Goal: Task Accomplishment & Management: Use online tool/utility

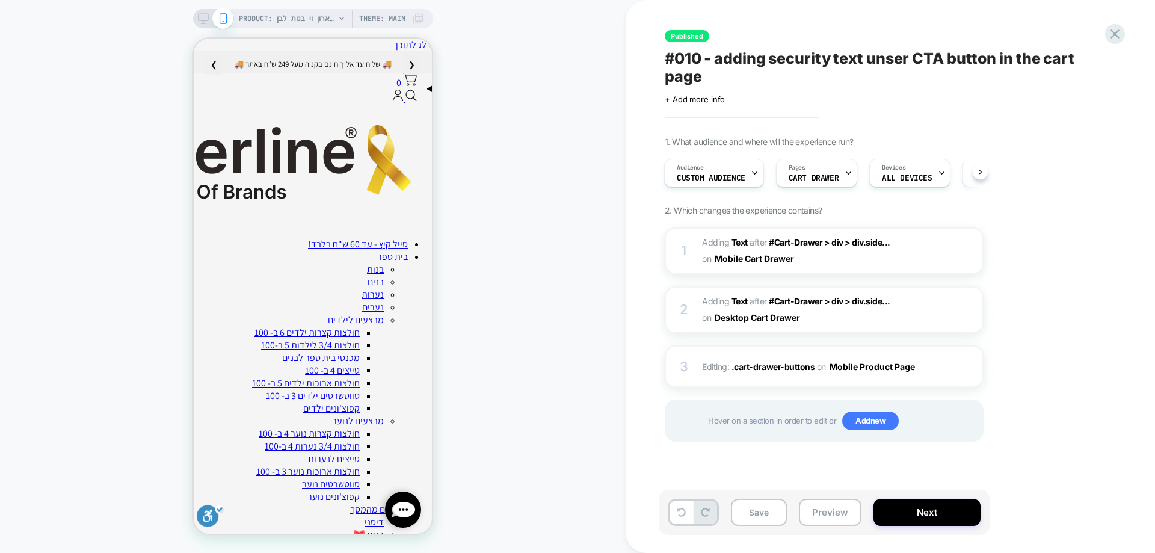
scroll to position [0, 1]
click at [574, 149] on div "PRODUCT: חולצת טריקו קצרה צווארון וי בנות לבן [product 63] PRODUCT: חולצת טריקו…" at bounding box center [313, 276] width 626 height 529
click at [1108, 31] on icon at bounding box center [1115, 34] width 16 height 16
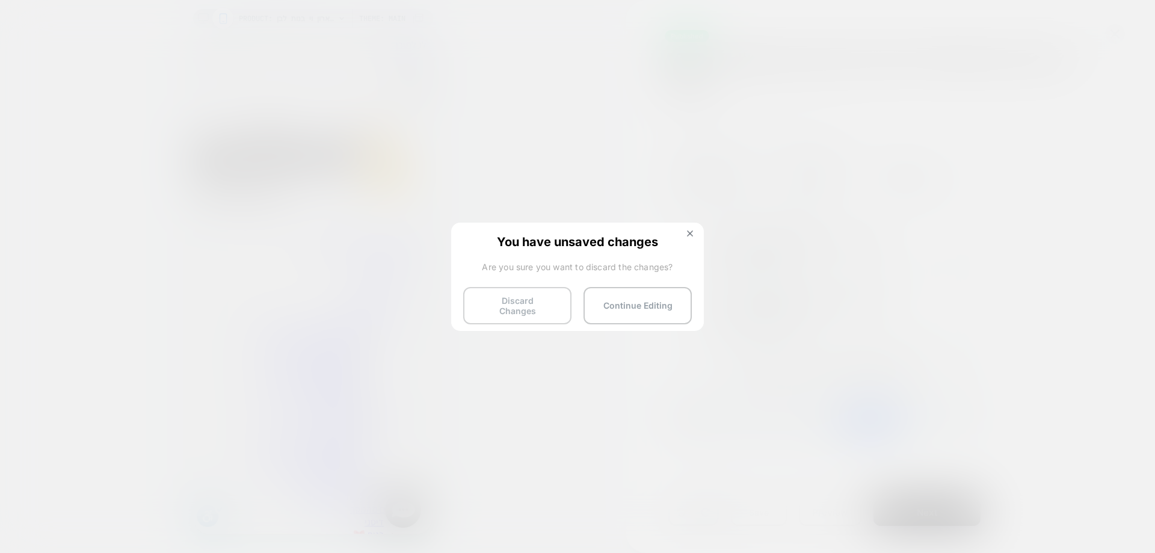
click at [529, 314] on button "Discard Changes" at bounding box center [517, 305] width 108 height 37
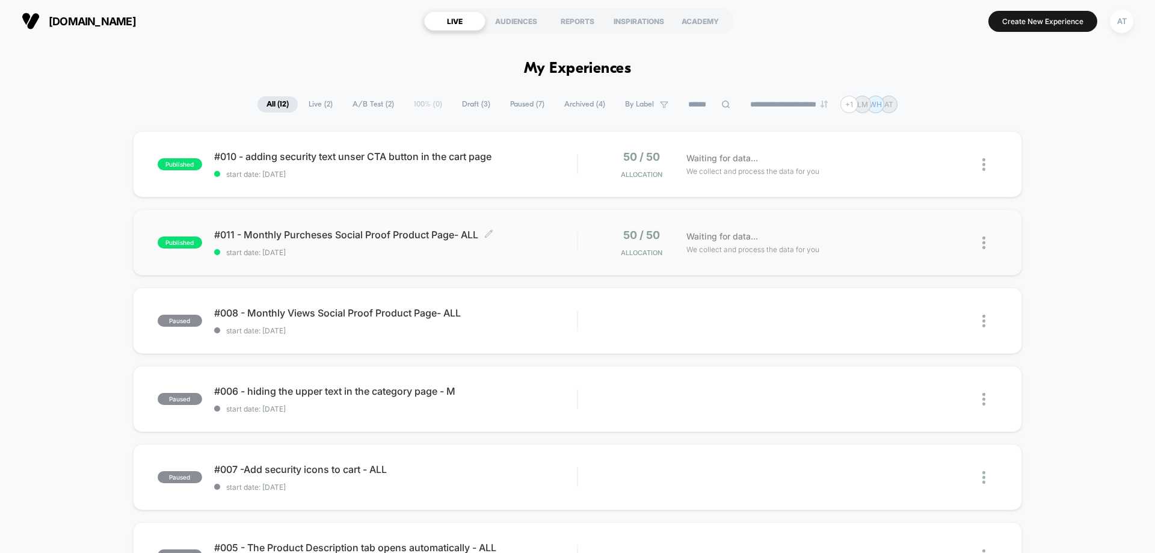
click at [531, 250] on span "start date: [DATE]" at bounding box center [395, 252] width 363 height 9
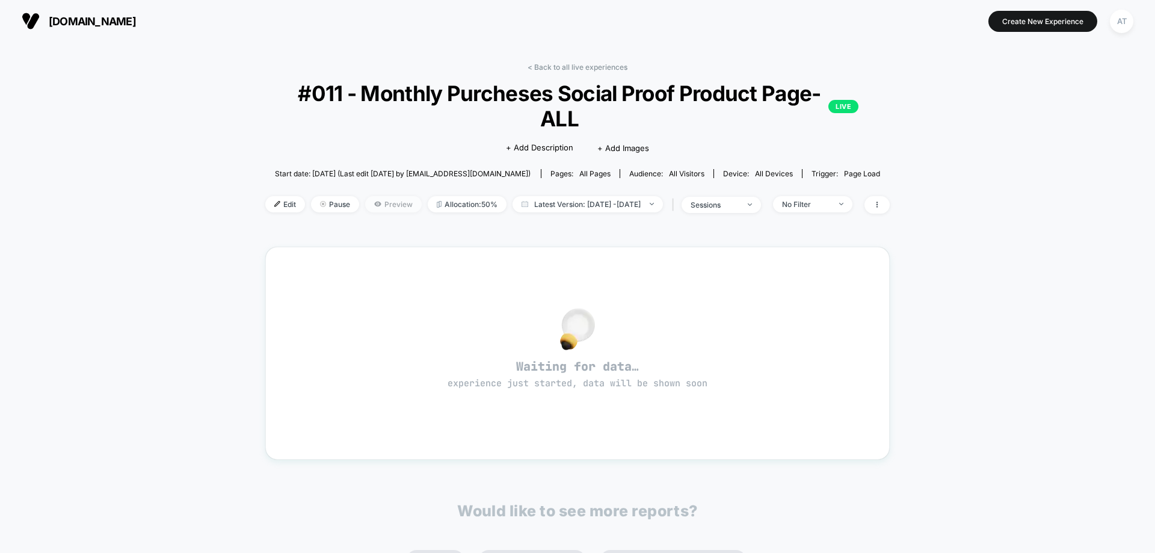
click at [374, 200] on icon at bounding box center [377, 203] width 7 height 7
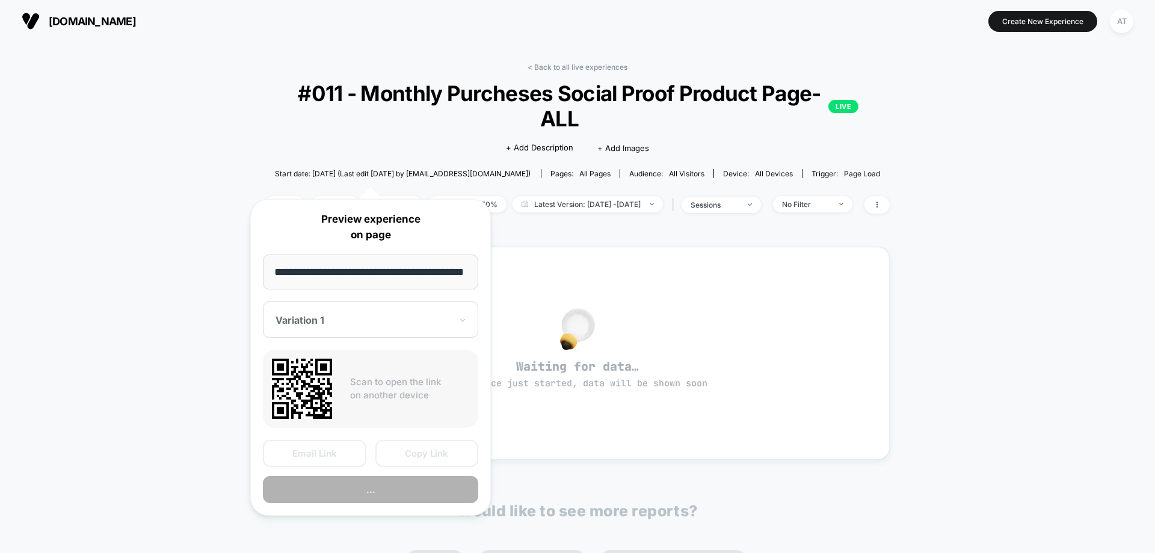
scroll to position [0, 16]
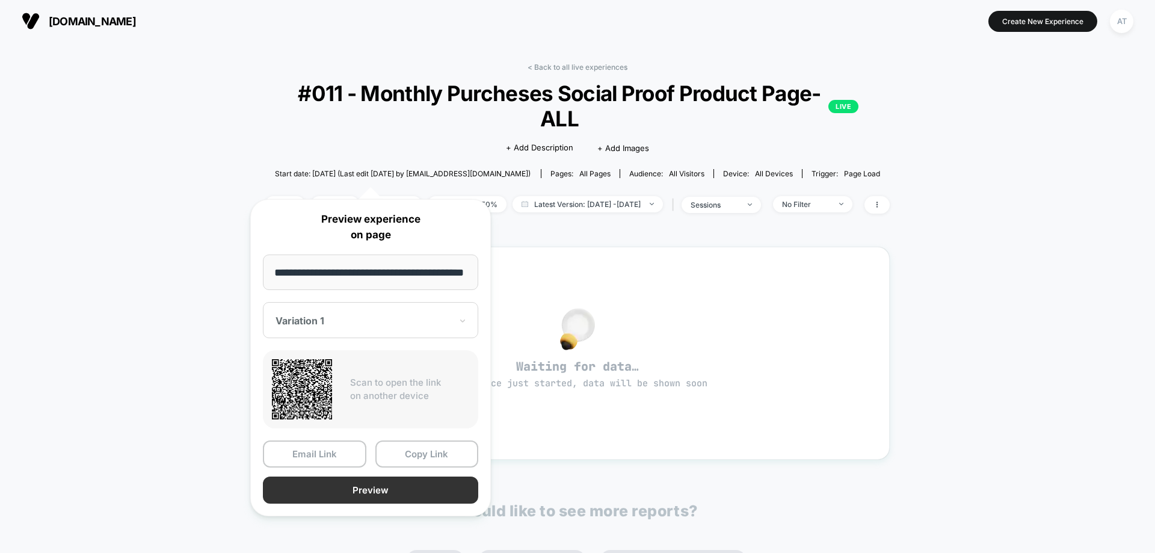
click at [359, 483] on button "Preview" at bounding box center [370, 490] width 215 height 27
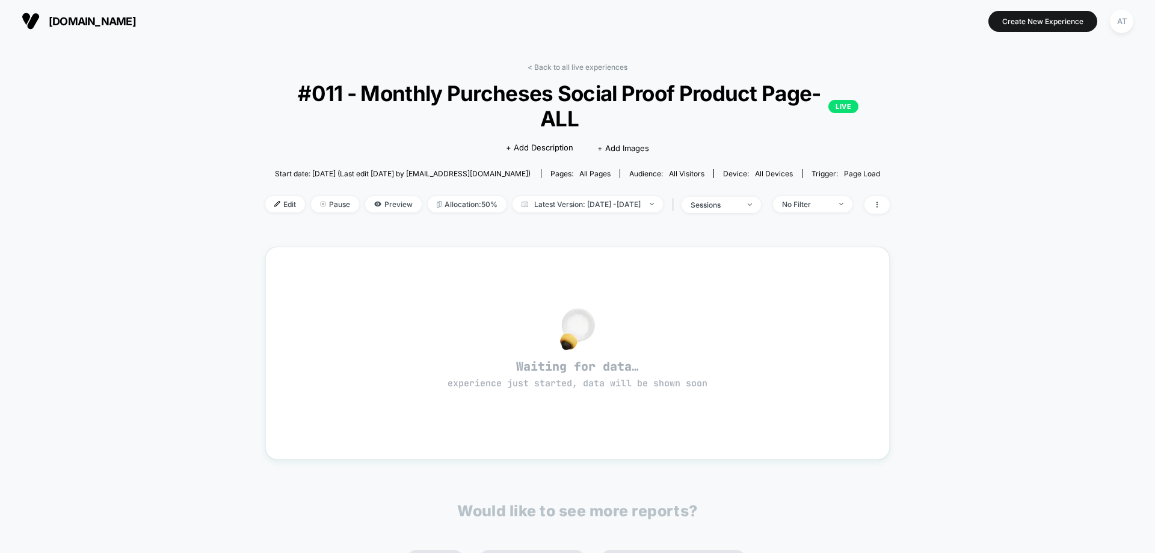
click at [1149, 19] on div "[DOMAIN_NAME] Create New Experience AT" at bounding box center [577, 21] width 1155 height 42
click at [1128, 23] on div "AT" at bounding box center [1121, 21] width 23 height 23
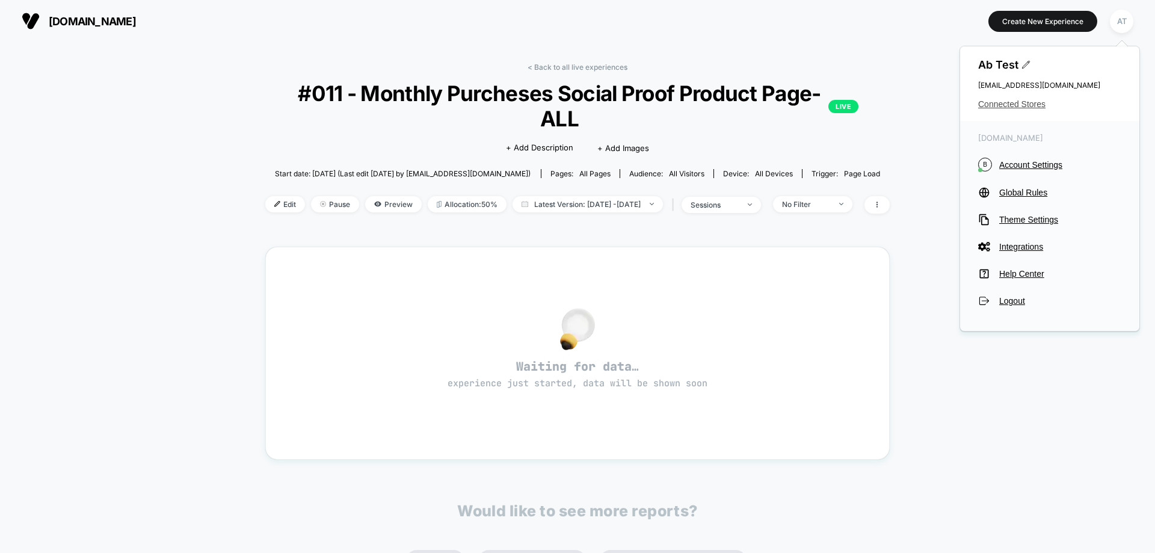
click at [1040, 107] on span "Connected Stores" at bounding box center [1049, 104] width 143 height 10
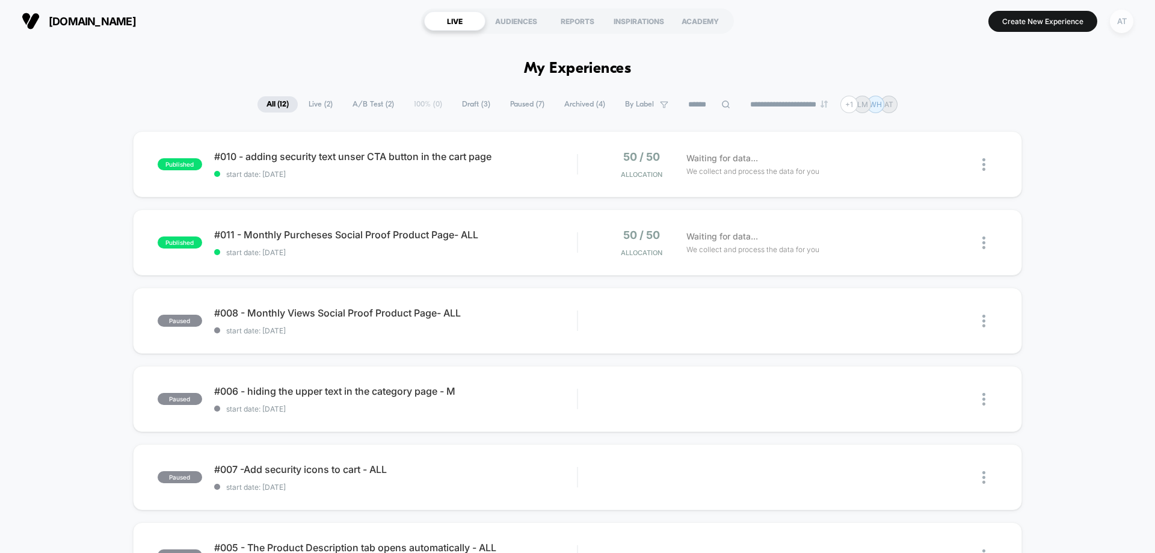
click at [1123, 21] on div "AT" at bounding box center [1121, 21] width 23 height 23
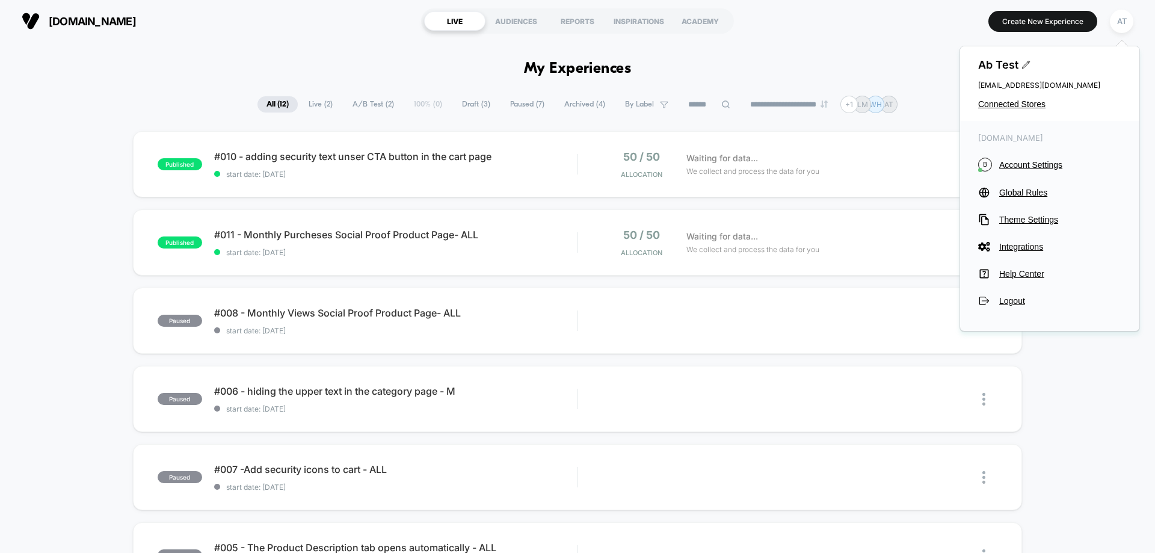
click at [993, 99] on div "Ab Test cro@ab-test.io Connected Stores" at bounding box center [1049, 83] width 179 height 75
click at [990, 105] on span "Connected Stores" at bounding box center [1049, 104] width 143 height 10
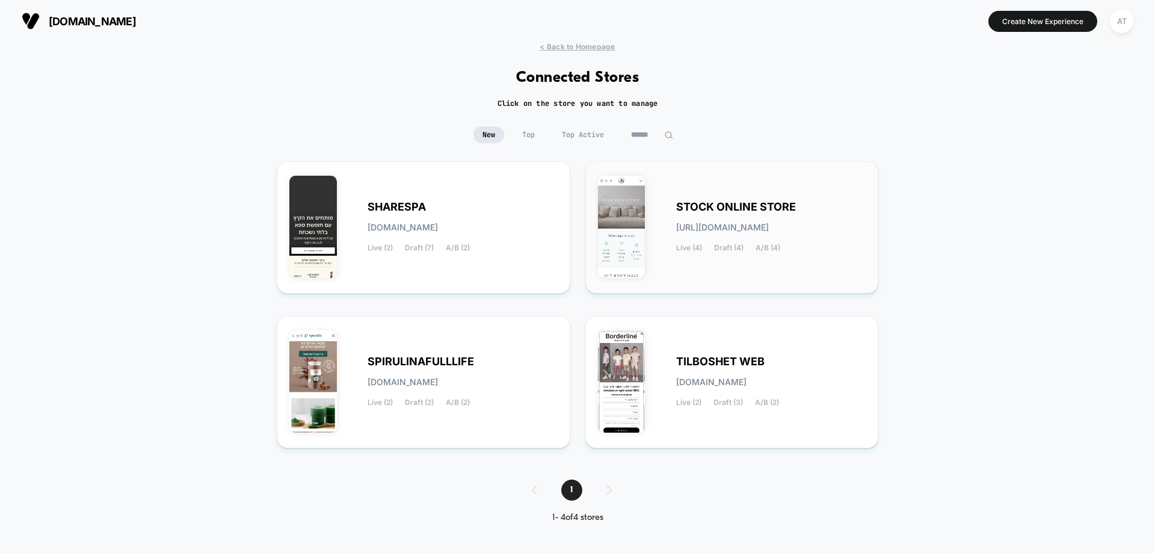
click at [715, 214] on div "STOCK ONLINE STORE stock-online_store.myshopify.com Live (4) Draft (4) A/B (4)" at bounding box center [771, 227] width 190 height 49
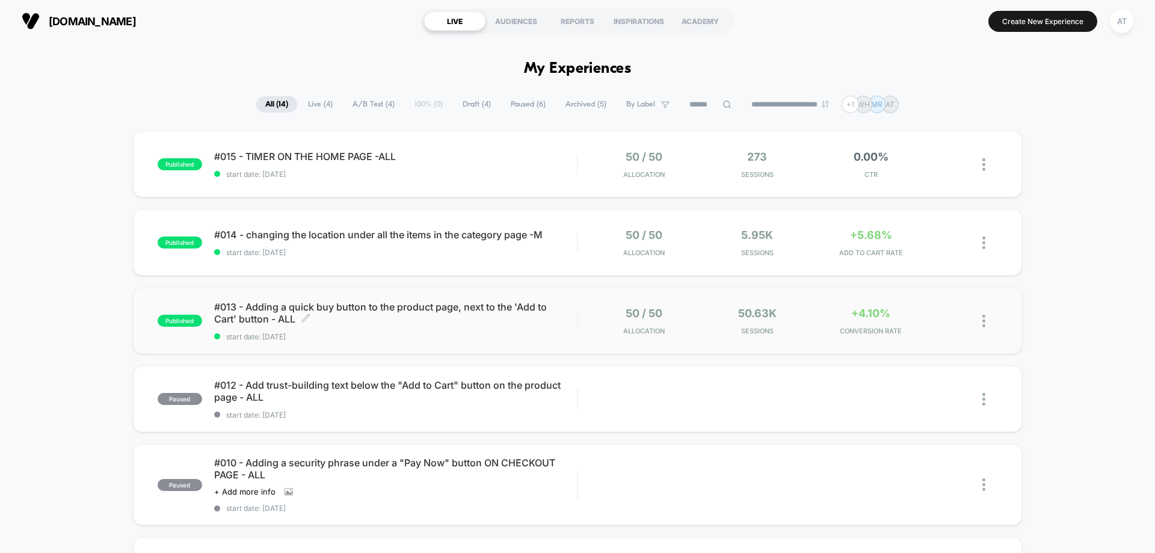
click at [456, 331] on div "#013 - Adding a quick buy button to the product page, next to the 'Add to Cart'…" at bounding box center [395, 321] width 363 height 40
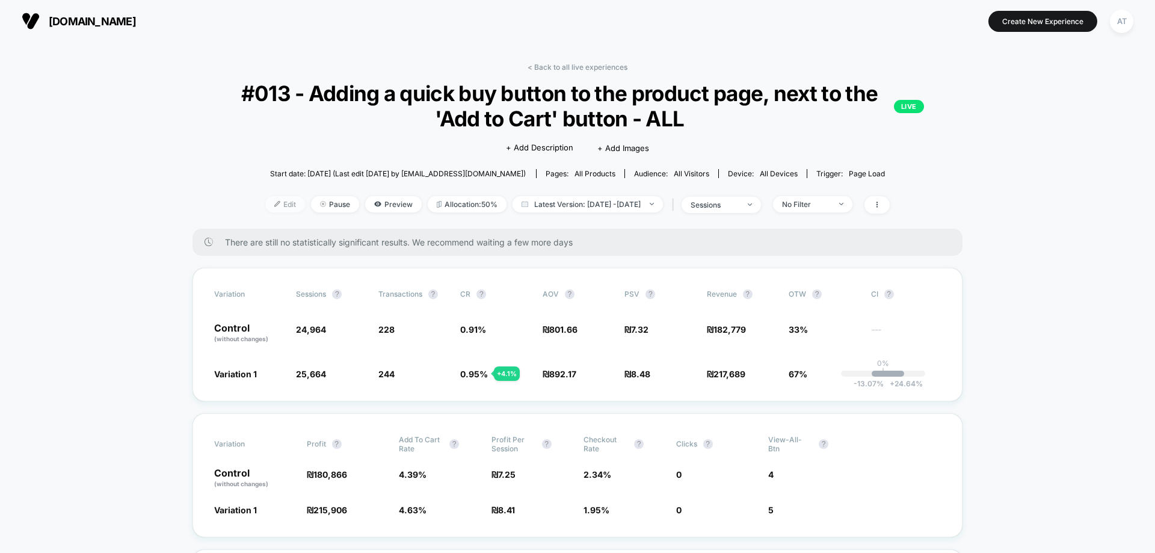
click at [265, 206] on span "Edit" at bounding box center [285, 204] width 40 height 16
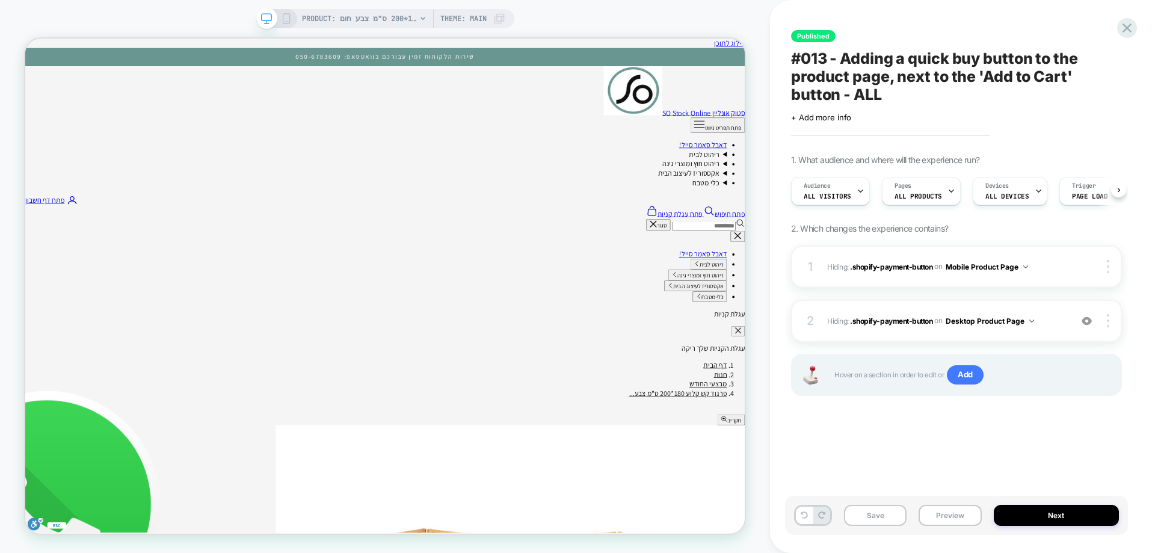
scroll to position [0, 1]
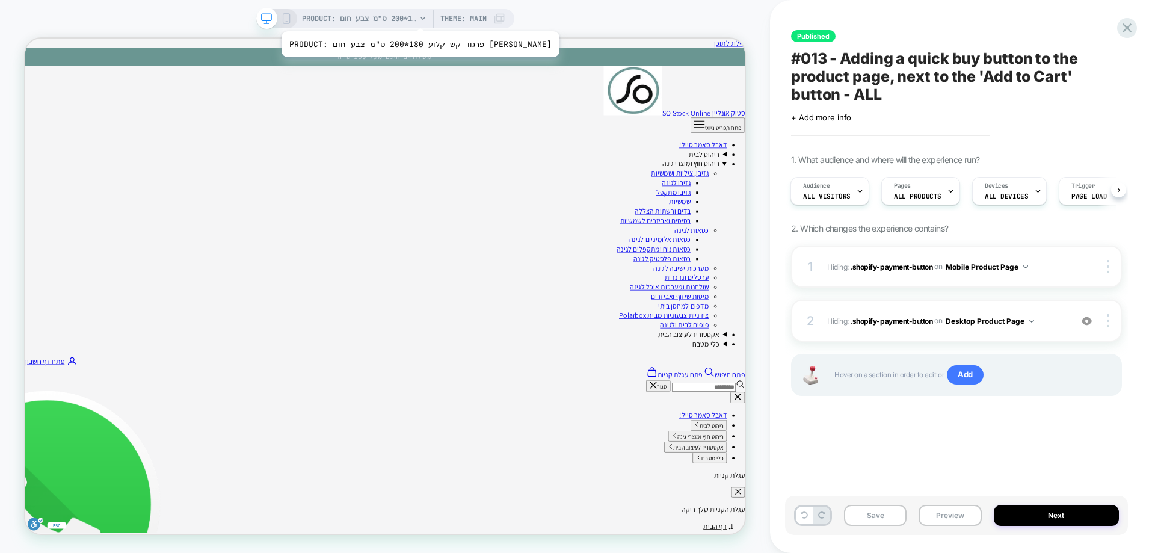
click at [384, 16] on span "PRODUCT: פרגוד קש קלוע 180*200 ס"מ צבע חום בהיר" at bounding box center [359, 18] width 114 height 19
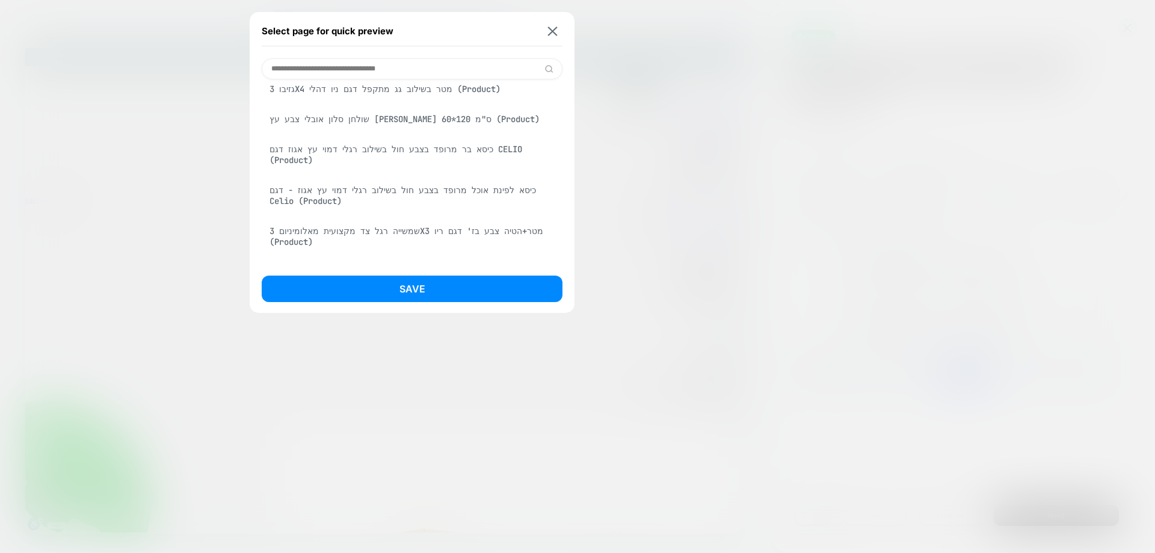
scroll to position [842, 0]
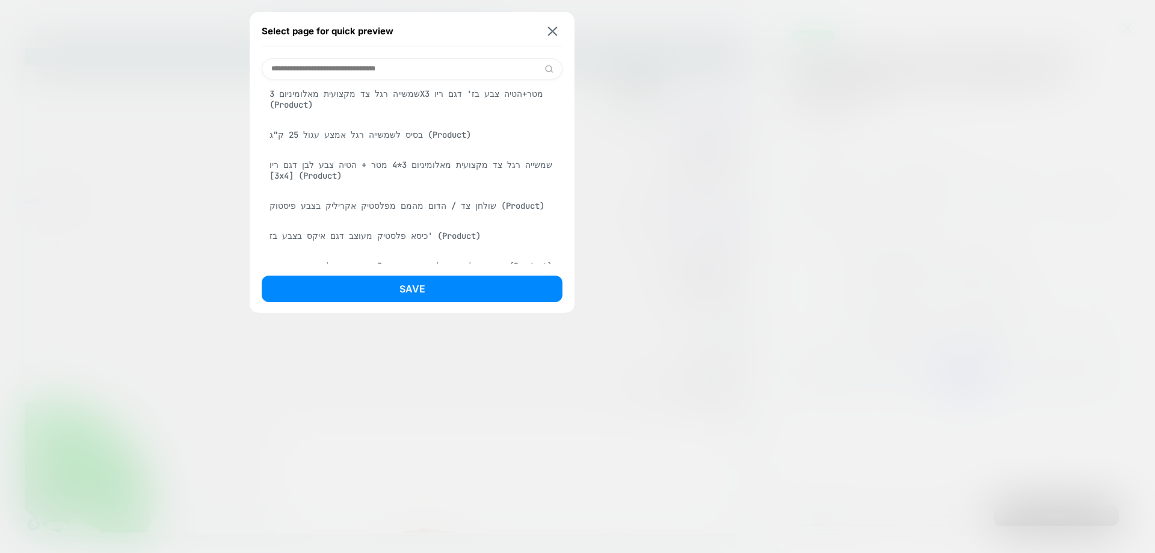
click at [474, 34] on div "כיסא בר מרופד בצבע חול בשילוב רגלי דמוי עץ אגוז דגם CELIO (Product)" at bounding box center [412, 18] width 301 height 34
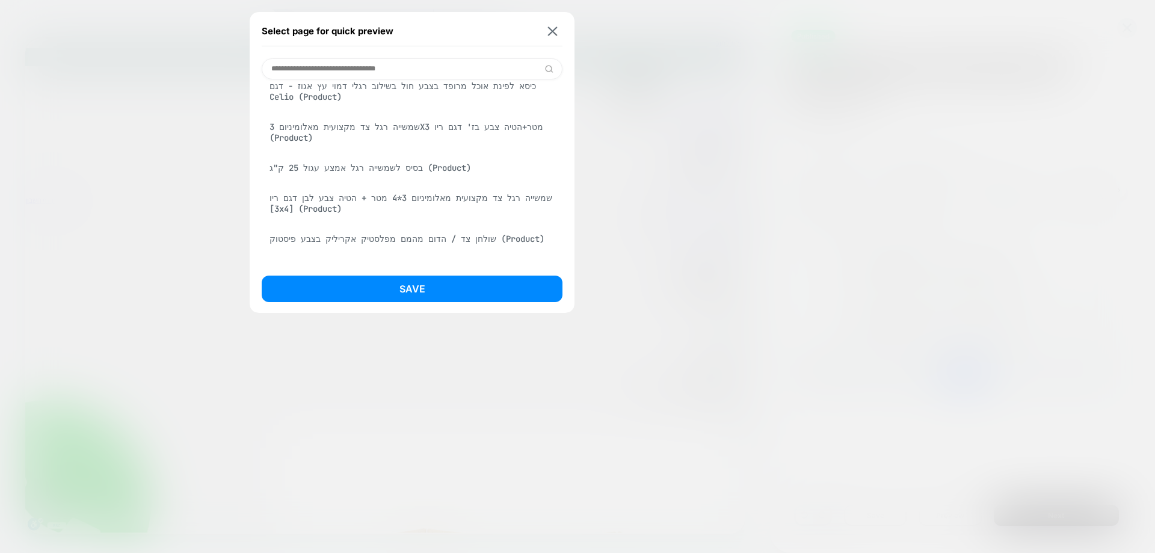
scroll to position [875, 0]
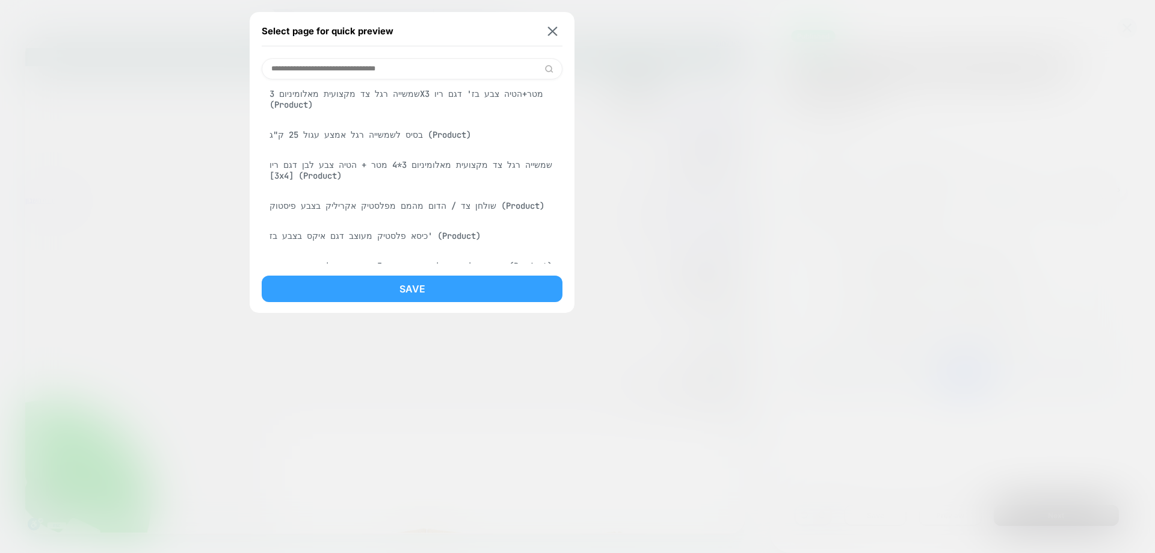
click at [472, 286] on button "Save" at bounding box center [412, 289] width 301 height 26
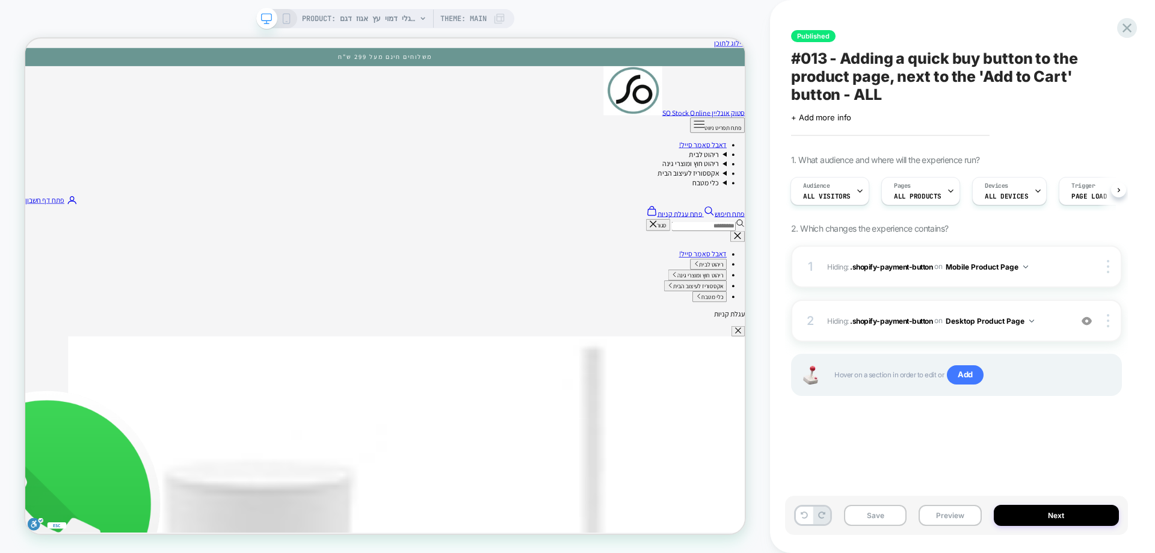
scroll to position [0, 1]
click at [288, 19] on icon at bounding box center [286, 18] width 11 height 11
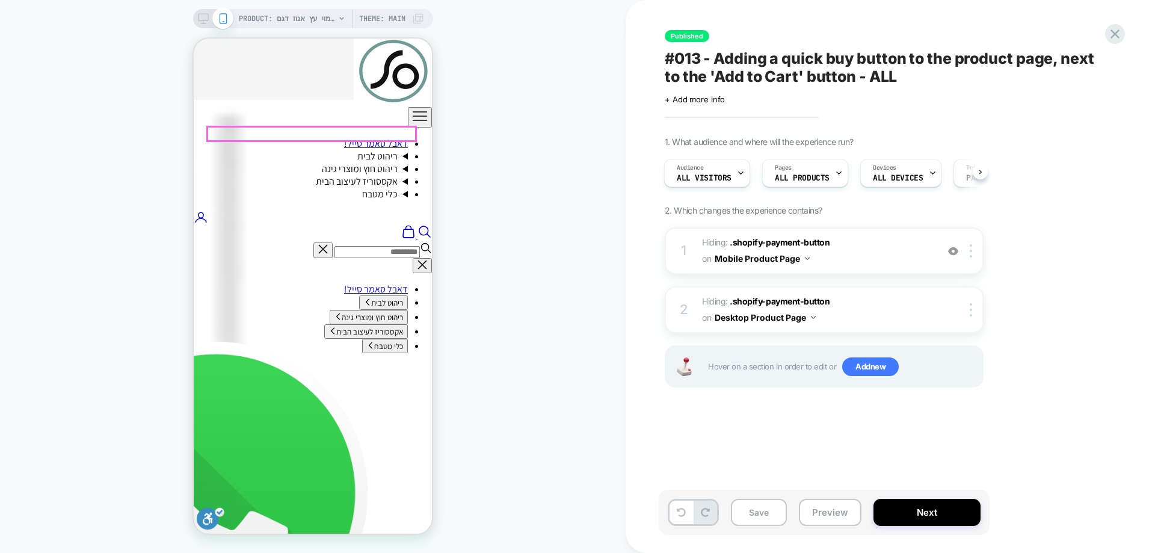
scroll to position [322, 0]
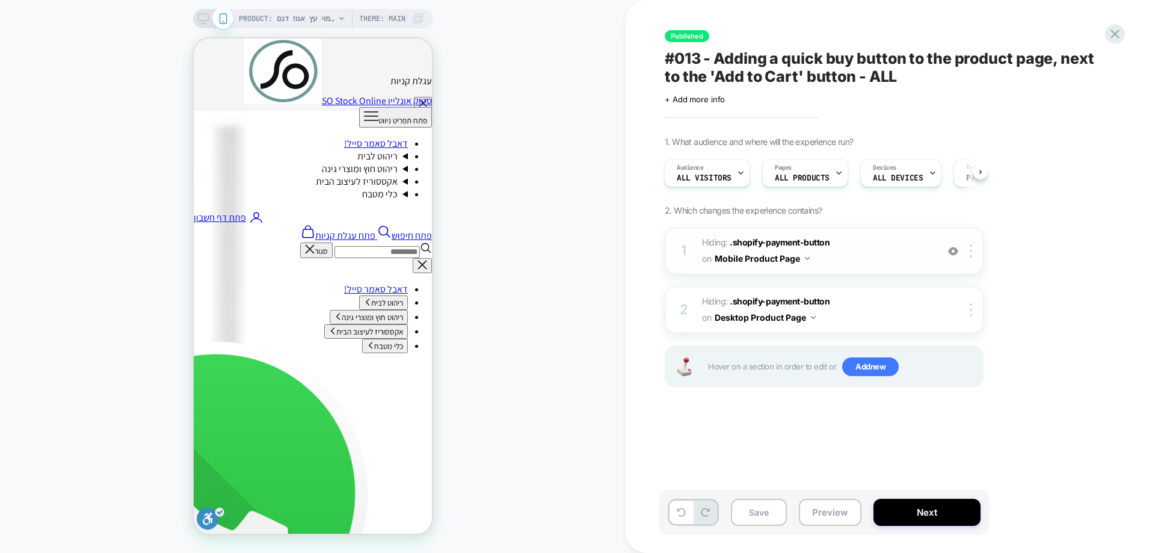
click at [951, 252] on img at bounding box center [953, 251] width 10 height 10
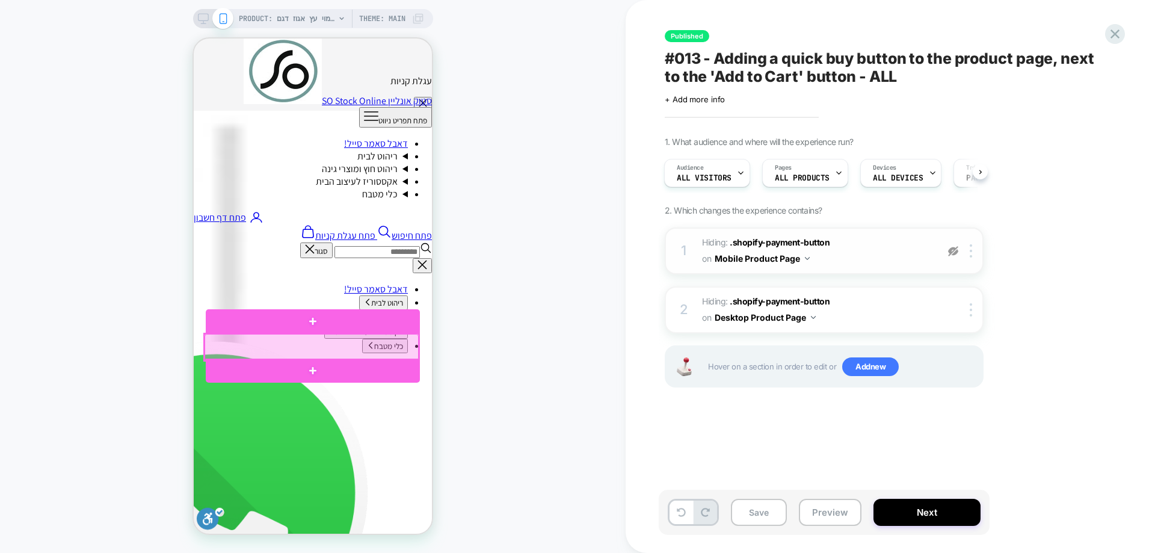
click at [338, 347] on div at bounding box center [312, 347] width 214 height 26
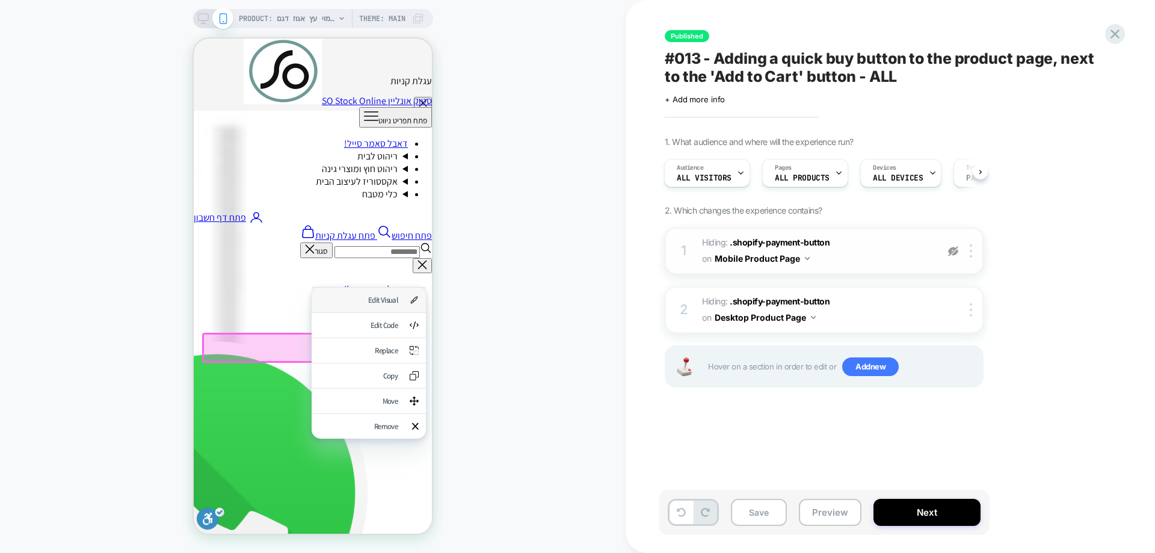
click at [383, 297] on div "Edit Visual" at bounding box center [358, 300] width 79 height 10
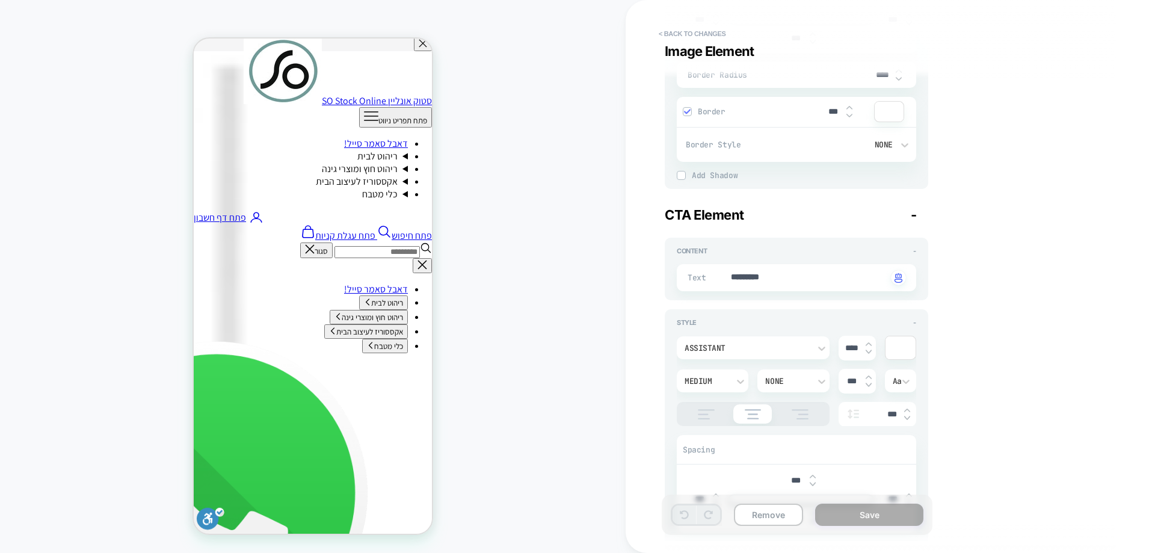
scroll to position [481, 0]
type textarea "*"
click at [777, 275] on textarea "*********" at bounding box center [809, 277] width 158 height 13
type textarea "***"
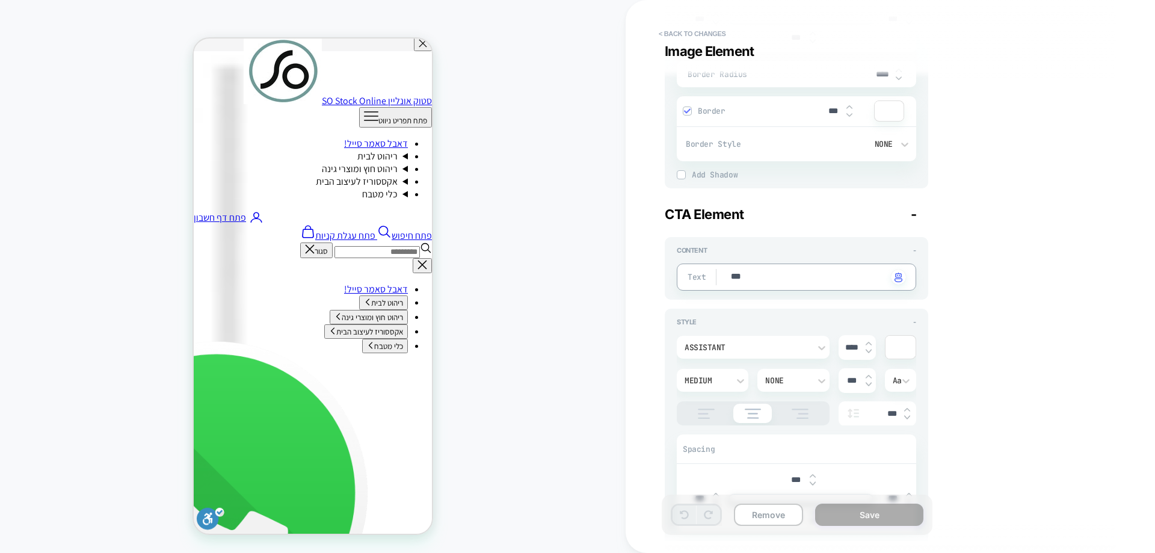
type textarea "*"
type textarea "****"
type textarea "*"
type textarea "******"
type textarea "*"
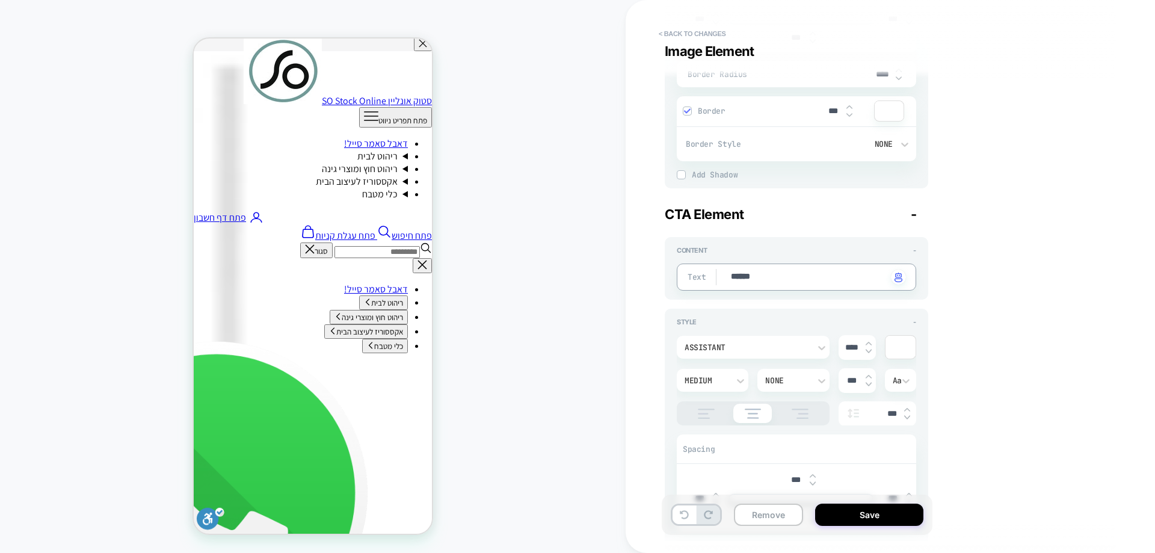
type textarea "*****"
type textarea "*"
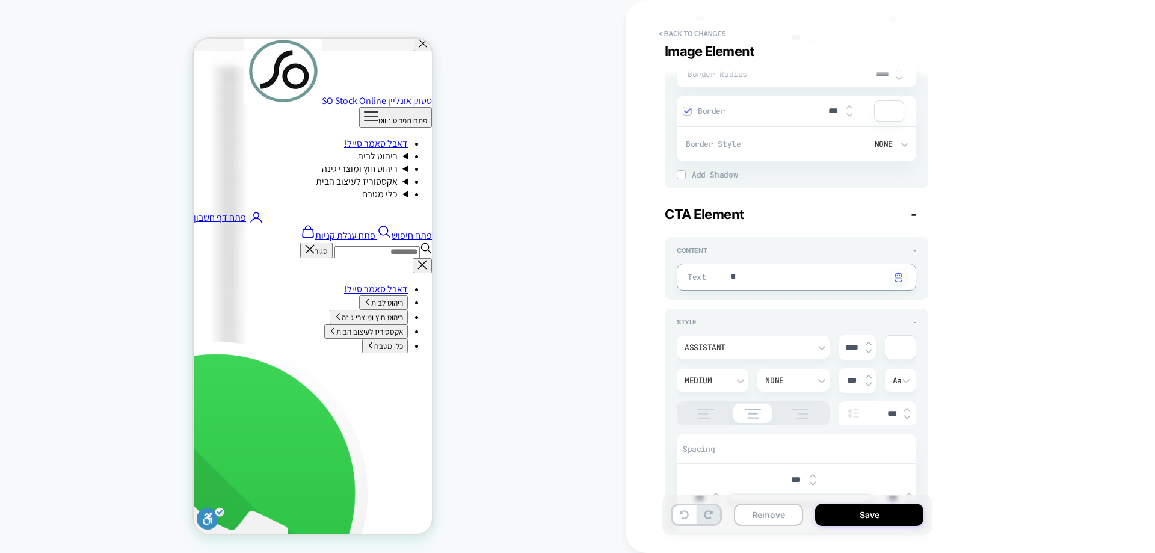
type textarea "*"
type textarea "***"
type textarea "*"
type textarea "****"
type textarea "*"
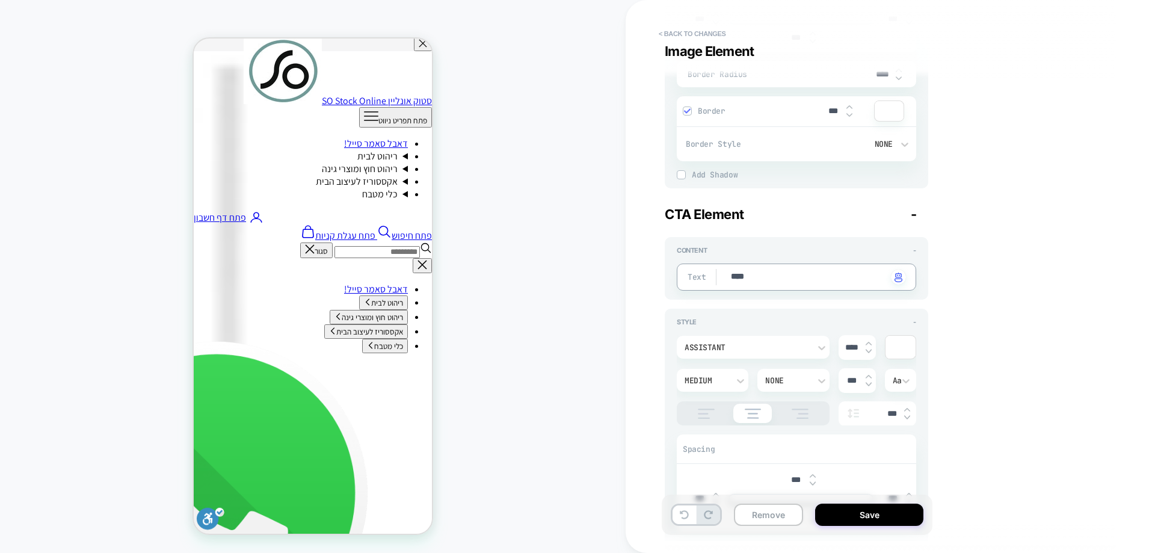
type textarea "*****"
type textarea "*"
type textarea "*****"
type textarea "*"
type textarea "*******"
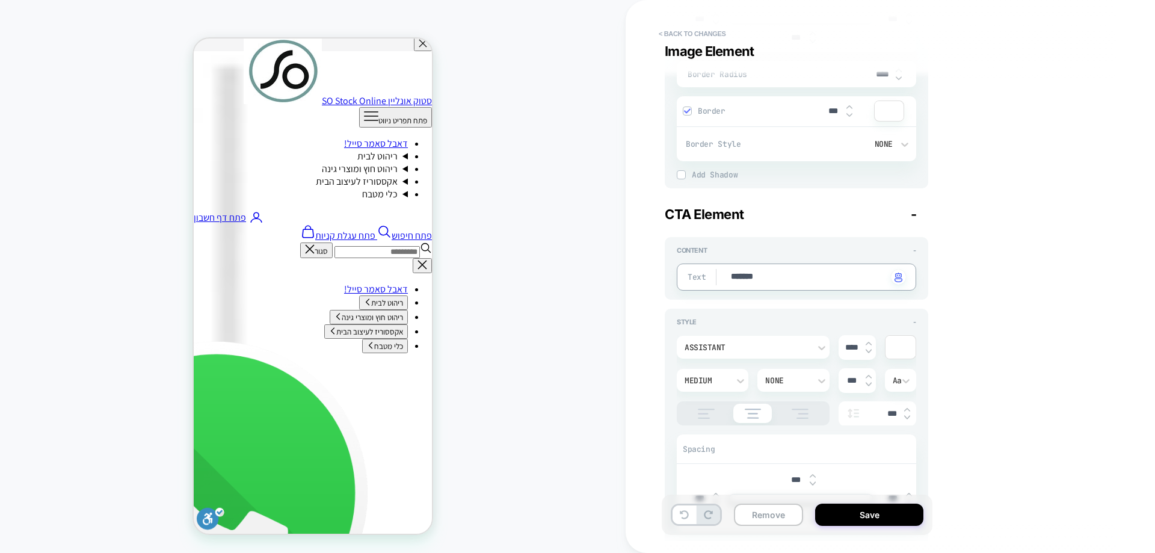
type textarea "*"
type textarea "********"
type textarea "*"
type textarea "*********"
type textarea "*"
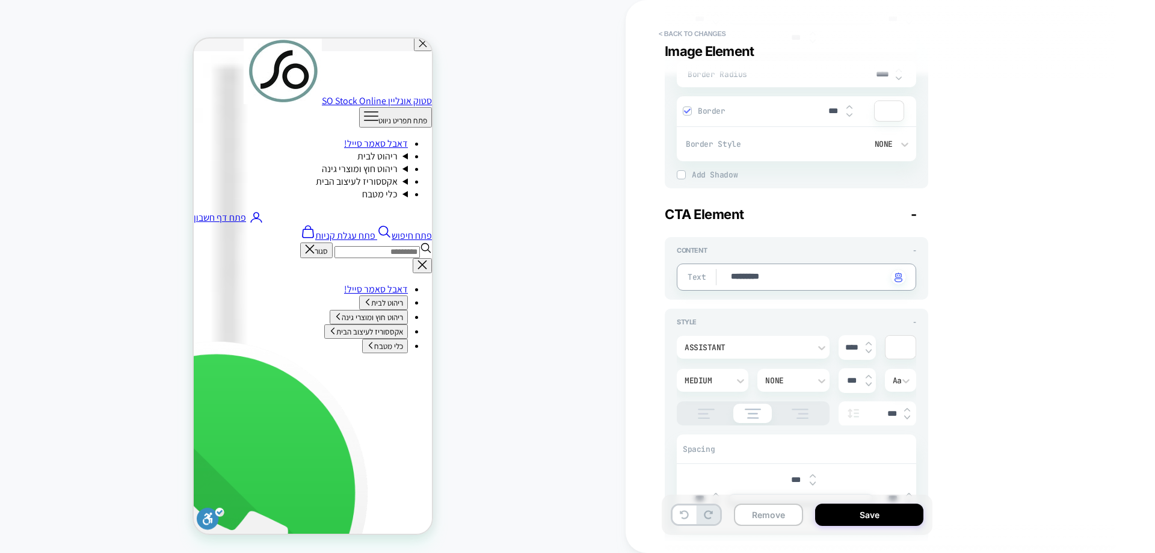
type textarea "**********"
type textarea "*"
type textarea "**********"
type textarea "*"
type textarea "**********"
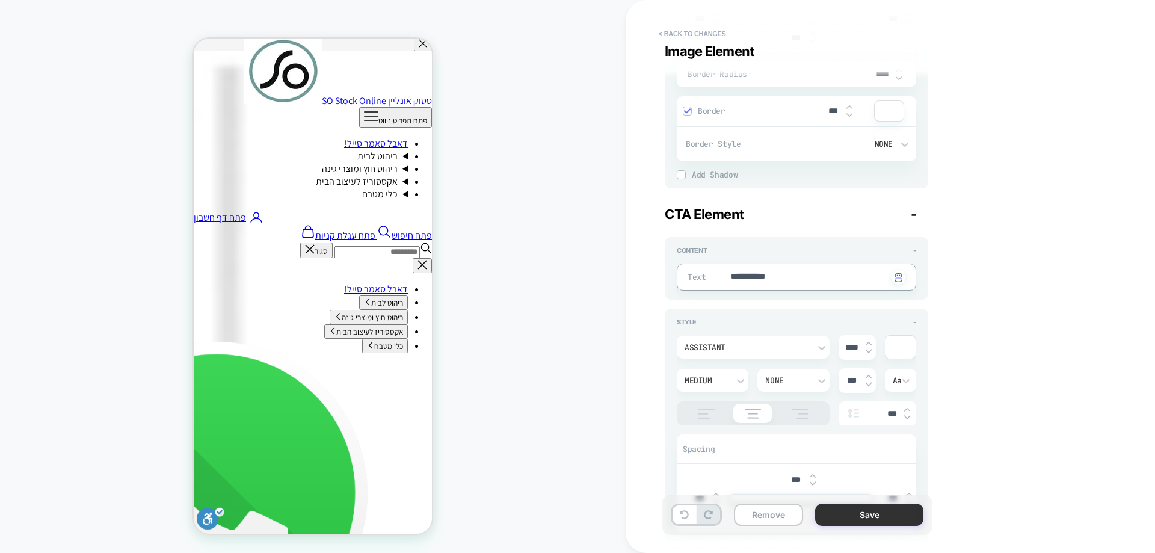
click at [888, 517] on button "Save" at bounding box center [869, 515] width 108 height 22
type textarea "*"
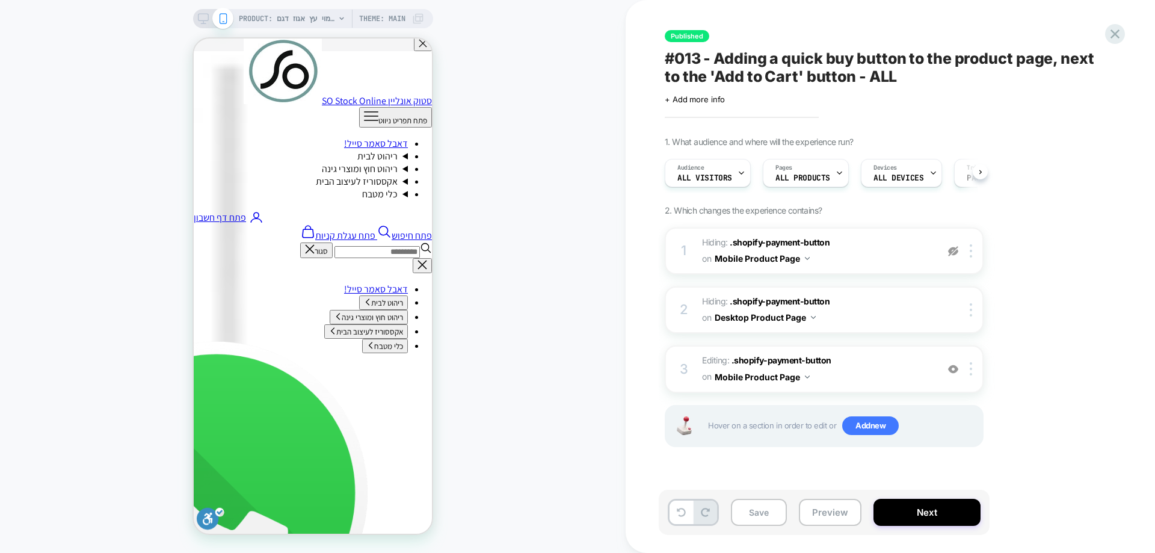
scroll to position [0, 1]
click at [951, 253] on img at bounding box center [953, 251] width 10 height 10
click at [761, 508] on button "Save" at bounding box center [759, 512] width 56 height 27
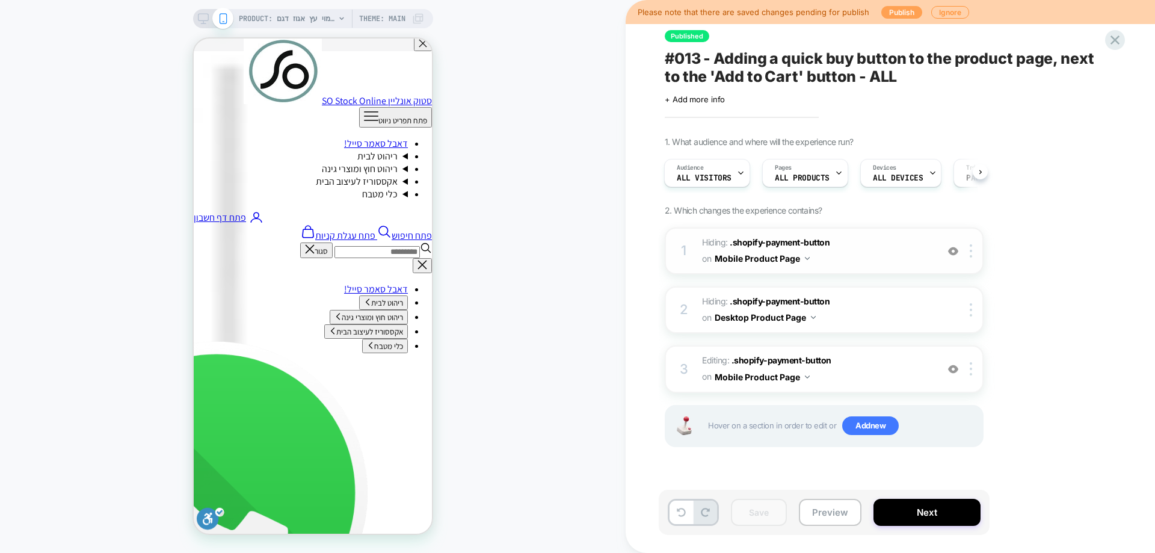
click at [881, 10] on button "Publish" at bounding box center [901, 12] width 41 height 13
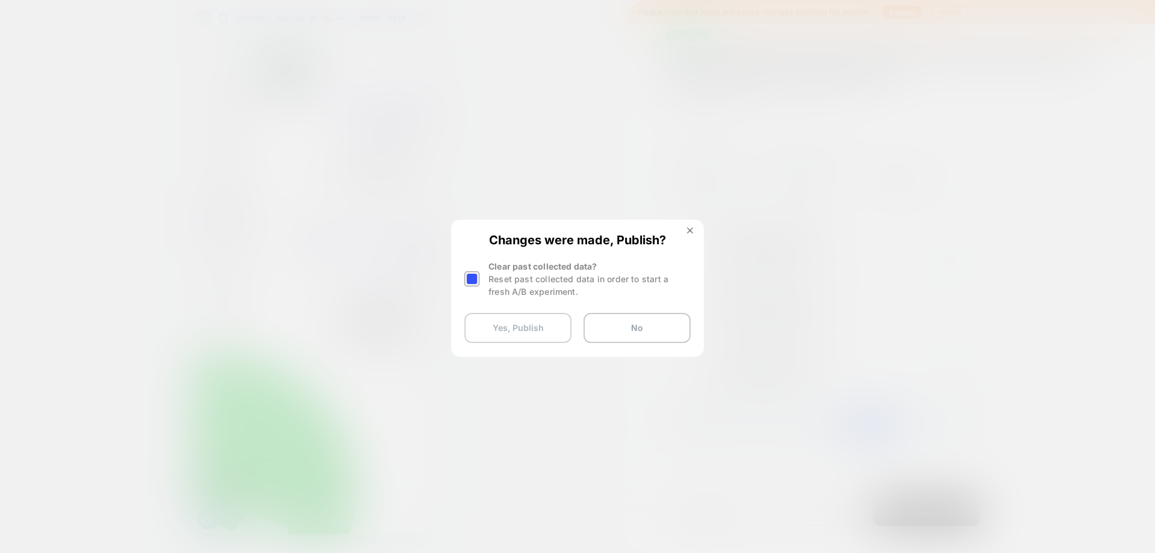
click at [533, 328] on button "Yes, Publish" at bounding box center [517, 328] width 107 height 30
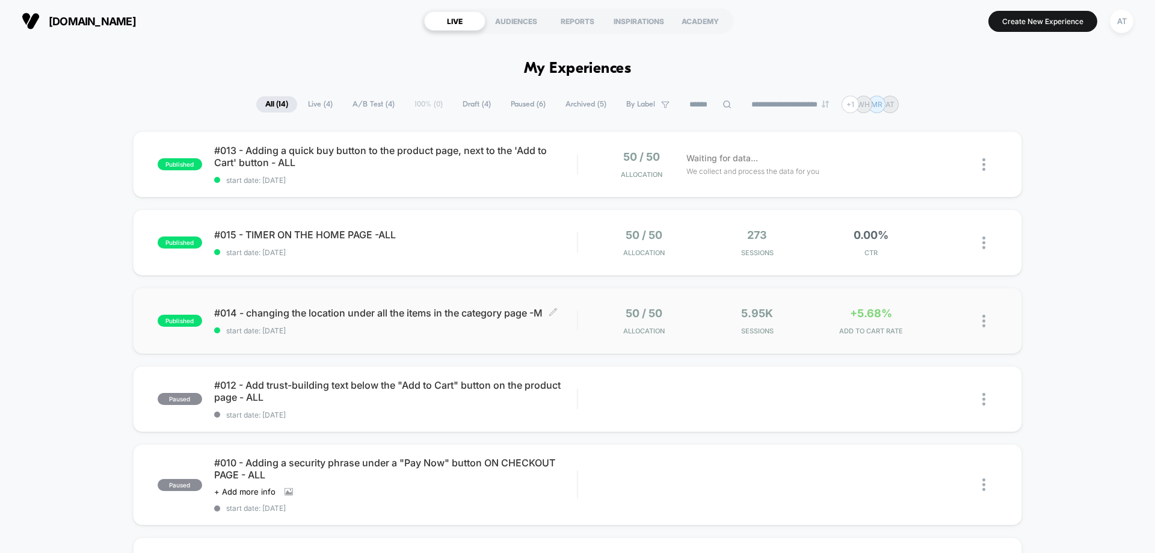
click at [435, 324] on div "#014 - changing the location under all the items in the category page -M Click …" at bounding box center [395, 321] width 363 height 28
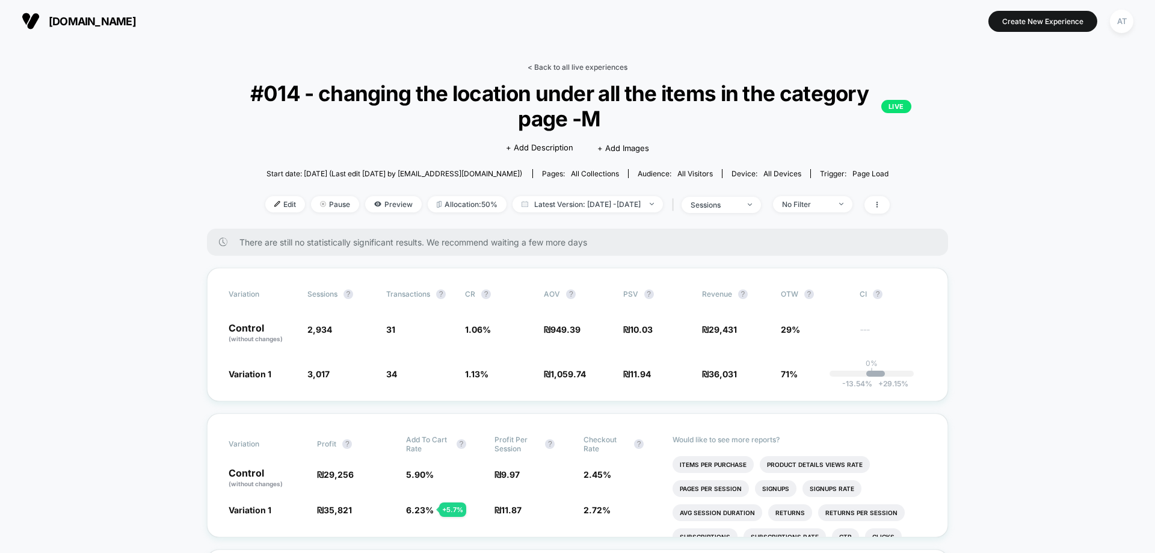
click at [577, 65] on link "< Back to all live experiences" at bounding box center [578, 67] width 100 height 9
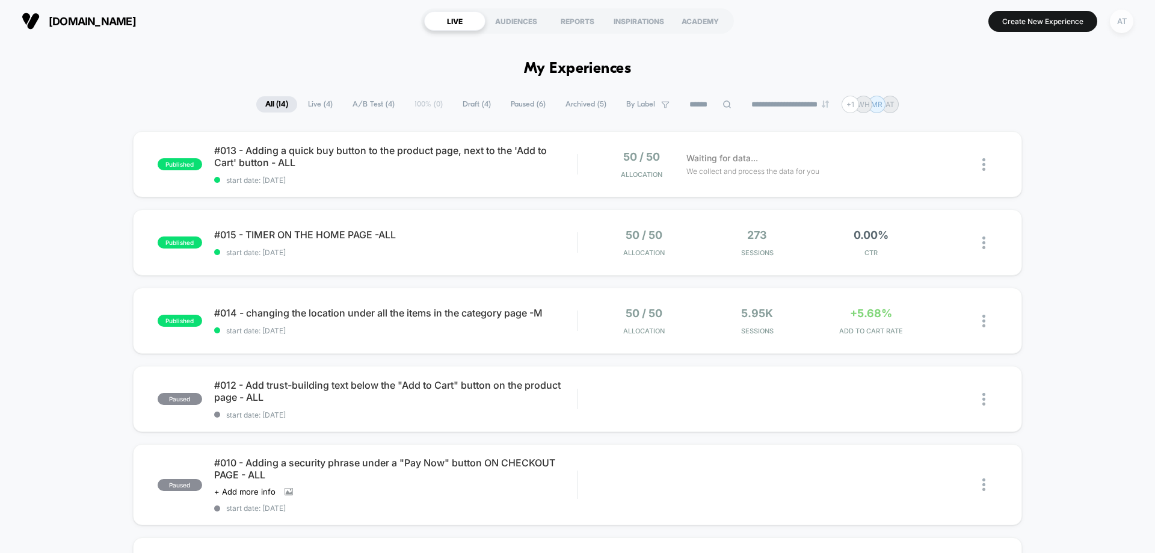
click at [1123, 22] on div "AT" at bounding box center [1121, 21] width 23 height 23
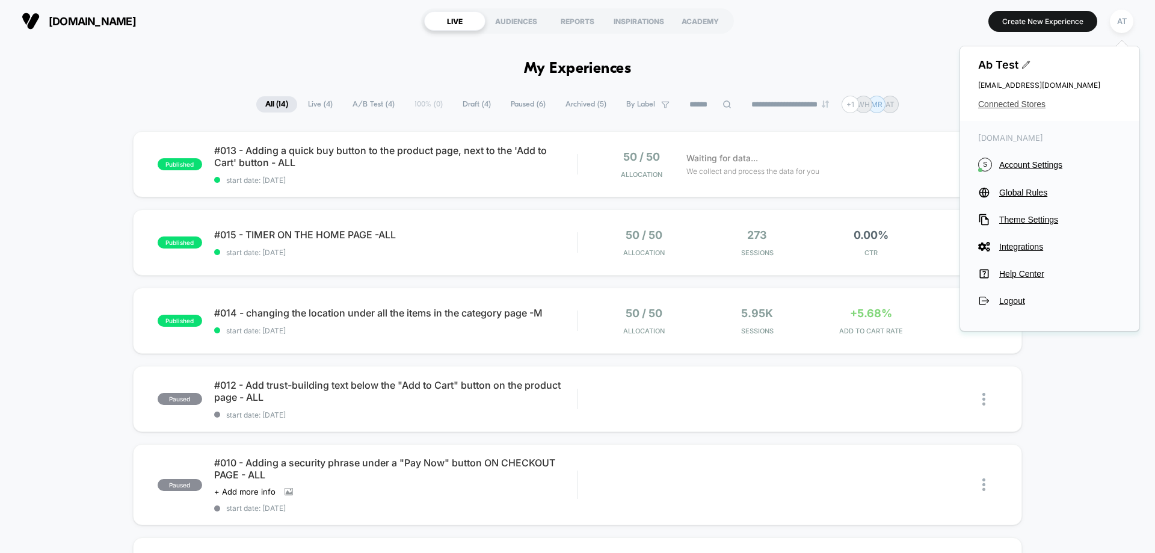
click at [1001, 100] on span "Connected Stores" at bounding box center [1049, 104] width 143 height 10
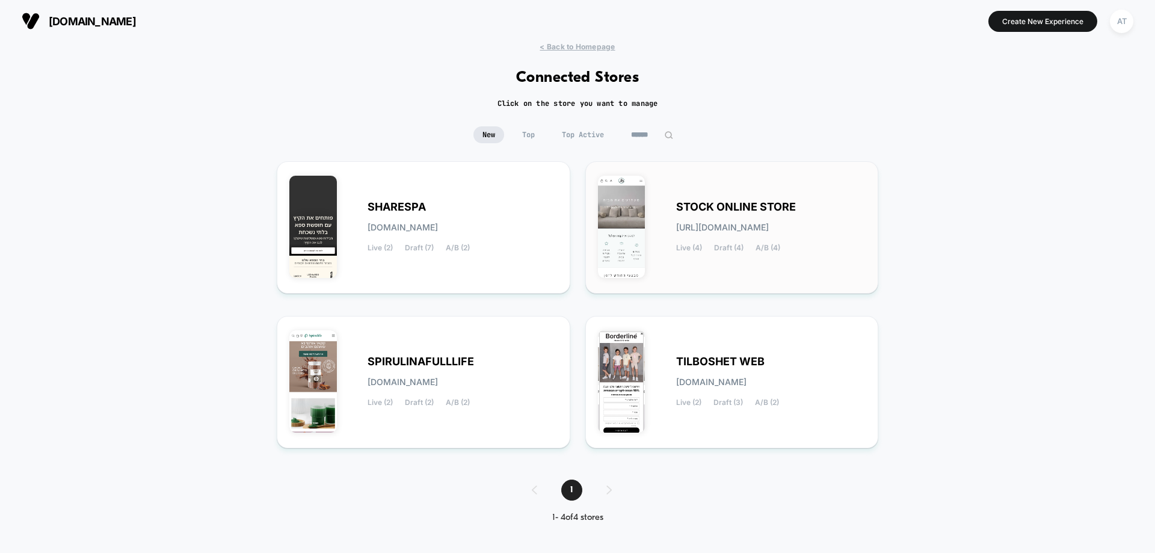
click at [723, 205] on span "STOCK ONLINE STORE" at bounding box center [736, 207] width 120 height 8
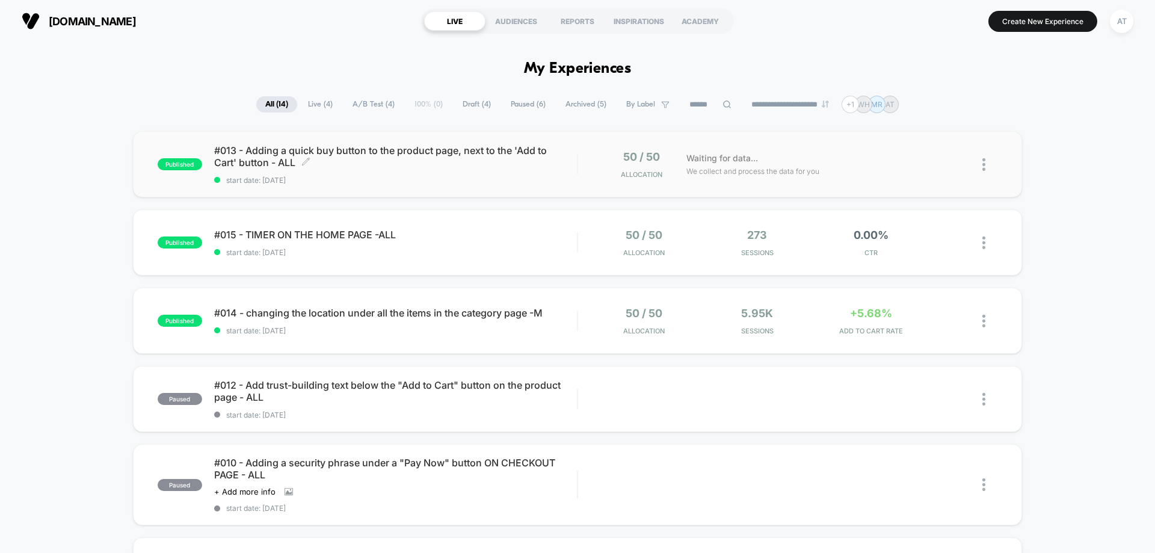
drag, startPoint x: 463, startPoint y: 158, endPoint x: 491, endPoint y: 188, distance: 40.9
click at [463, 158] on span "#013 - Adding a quick buy button to the product page, next to the 'Add to Cart'…" at bounding box center [395, 156] width 363 height 24
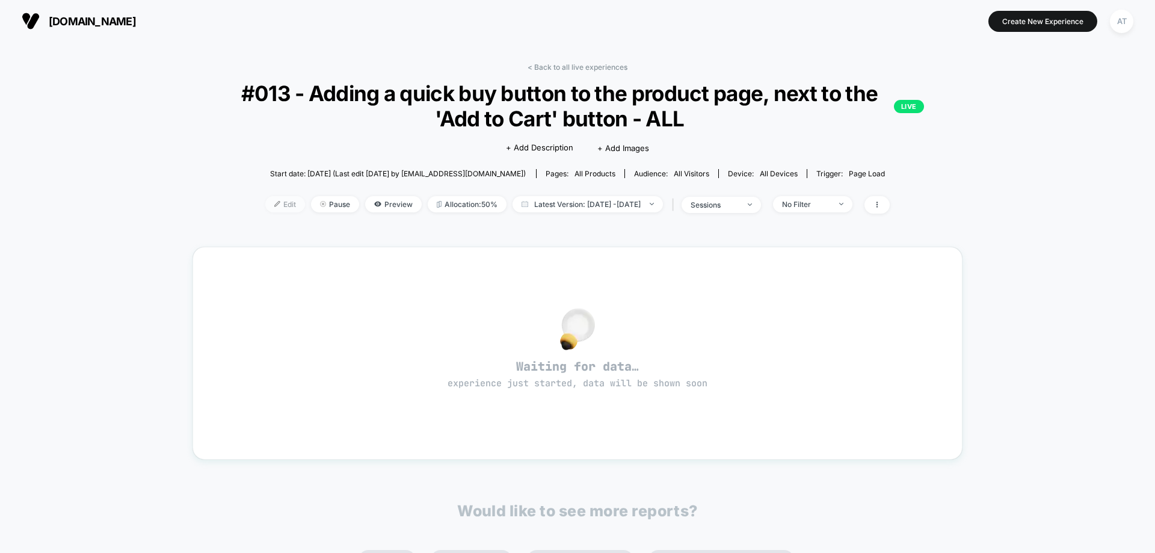
click at [265, 200] on span "Edit" at bounding box center [285, 204] width 40 height 16
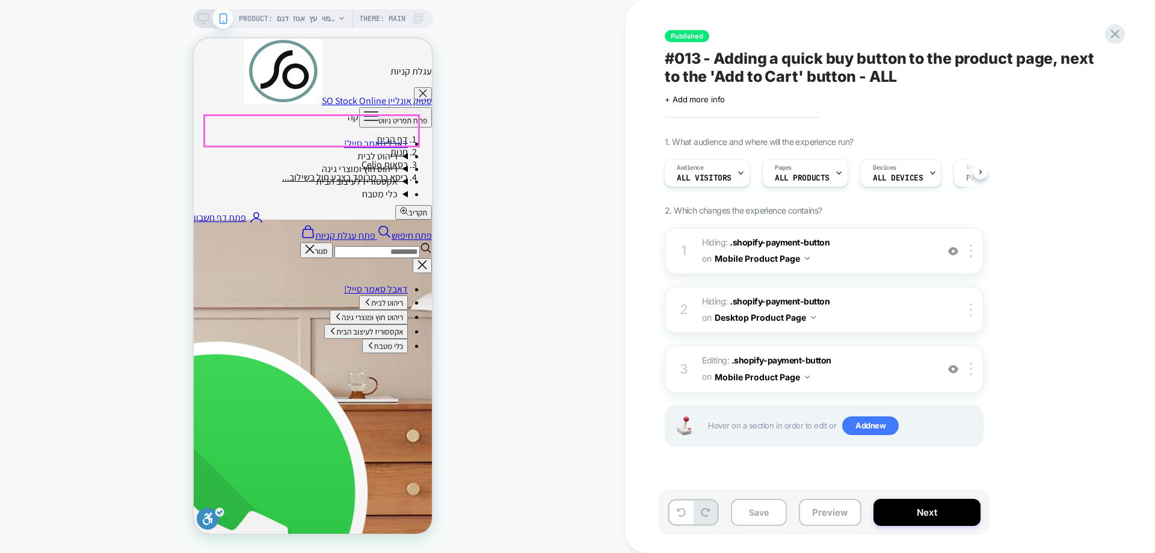
scroll to position [361, 0]
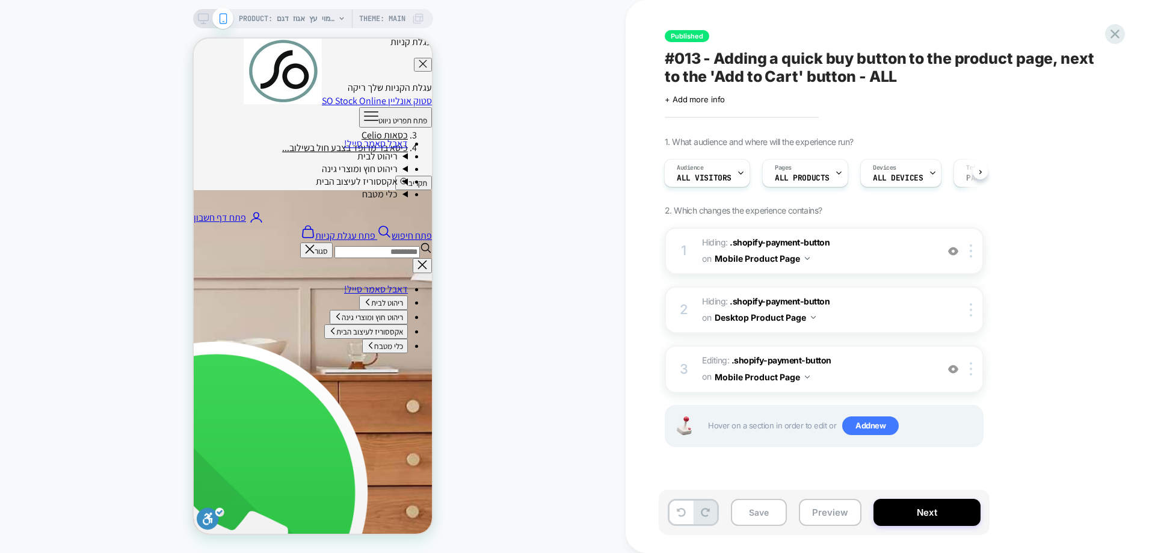
click at [946, 258] on div "1 Hiding : .shopify-payment-button .shopify-payment-button on Mobile Product Pa…" at bounding box center [824, 250] width 319 height 47
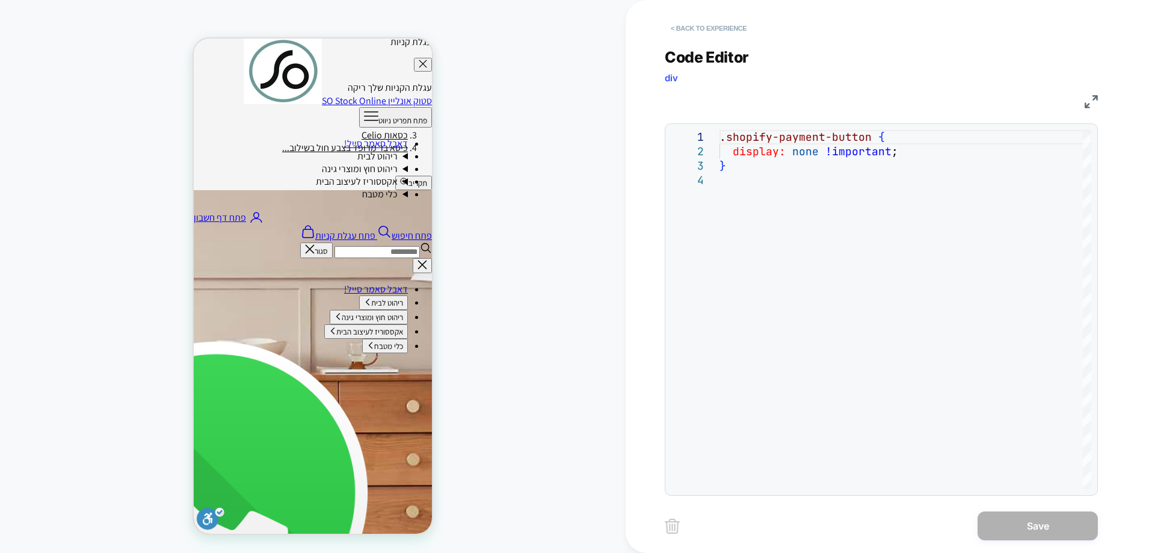
click at [711, 31] on button "< Back to experience" at bounding box center [709, 28] width 88 height 19
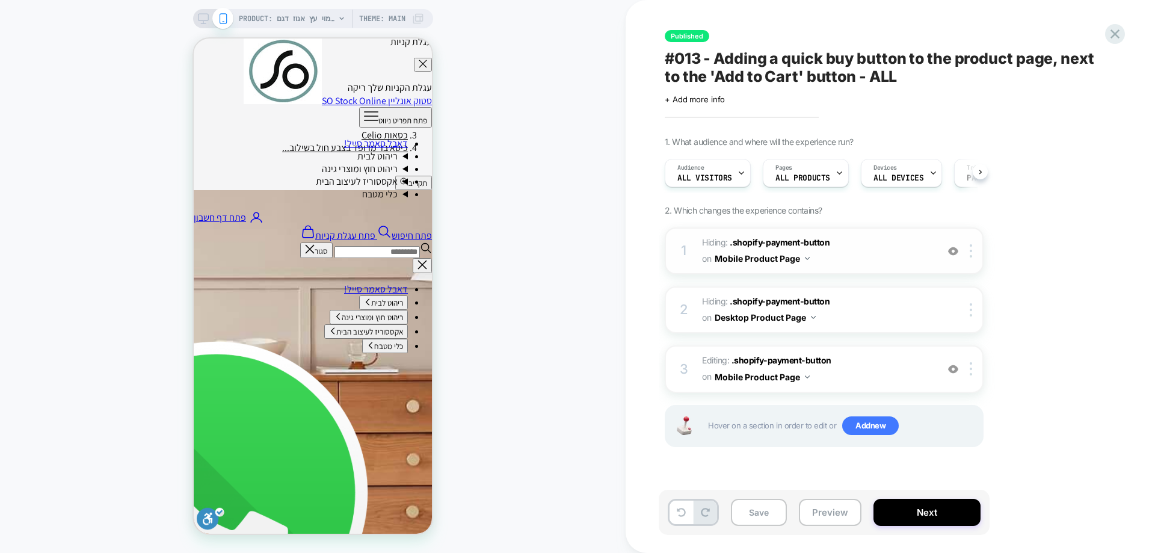
scroll to position [0, 1]
click at [951, 248] on img at bounding box center [953, 251] width 10 height 10
click at [1119, 33] on icon at bounding box center [1115, 34] width 16 height 16
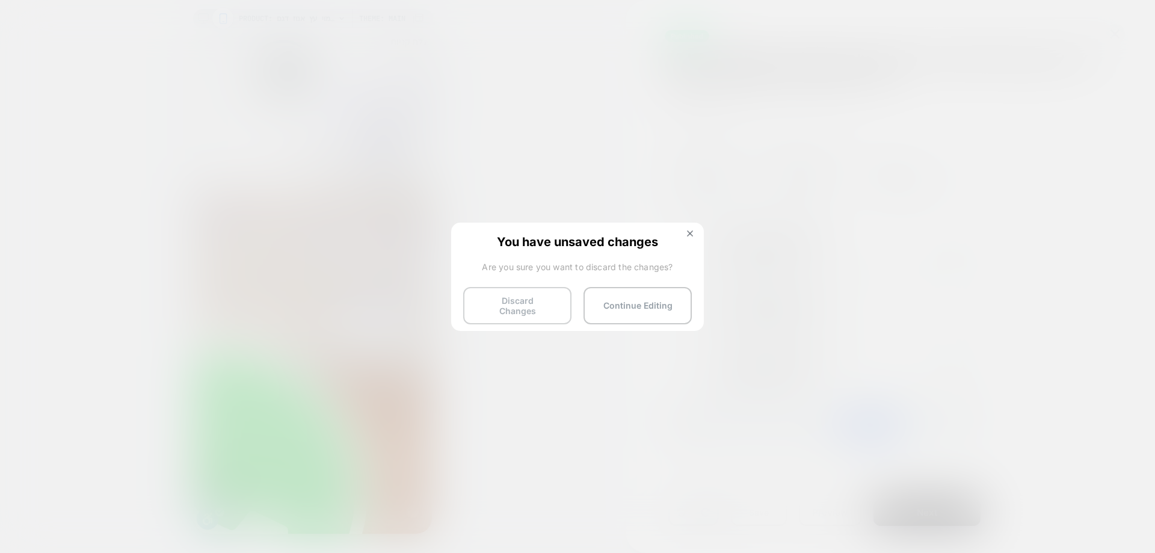
click at [522, 303] on button "Discard Changes" at bounding box center [517, 305] width 108 height 37
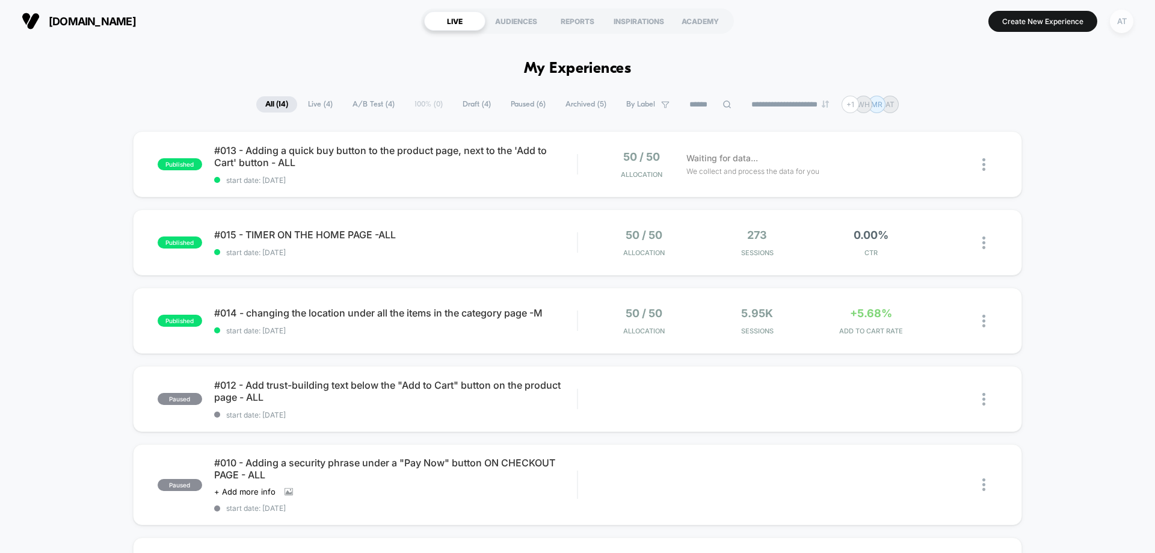
click at [1112, 19] on div "AT" at bounding box center [1121, 21] width 23 height 23
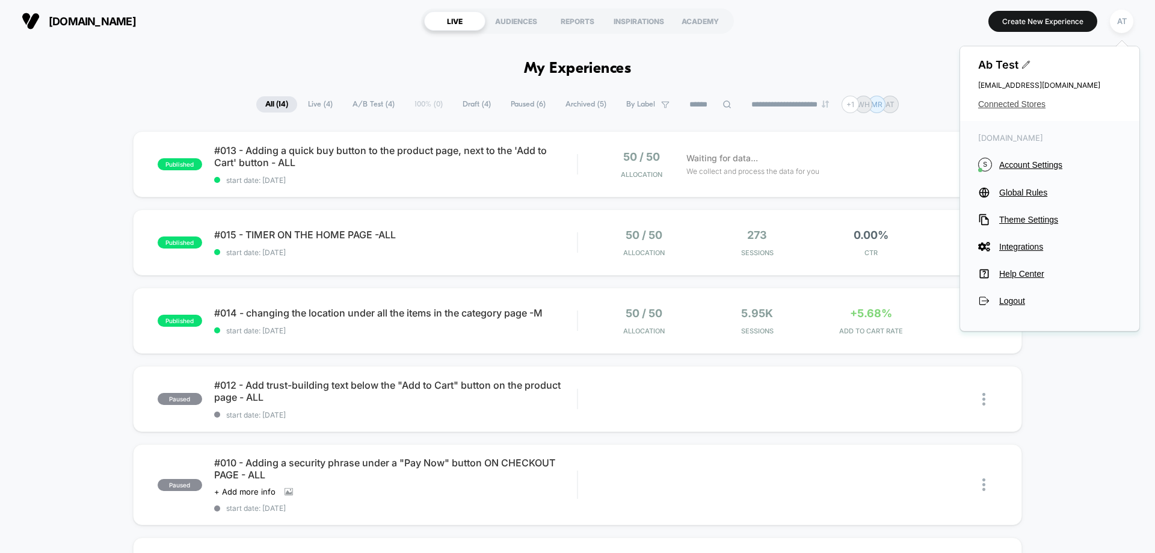
click at [1005, 102] on span "Connected Stores" at bounding box center [1049, 104] width 143 height 10
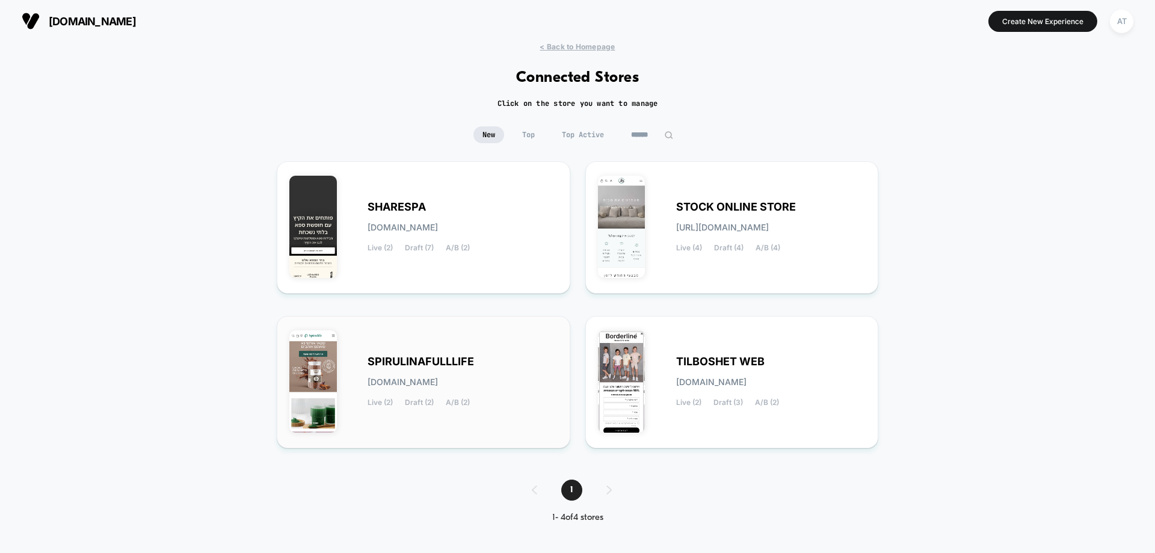
click at [435, 393] on div "SPIRULINAFULLLIFE spirulinafulllife.myshopify.com Live (2) Draft (2) A/B (2)" at bounding box center [463, 381] width 190 height 49
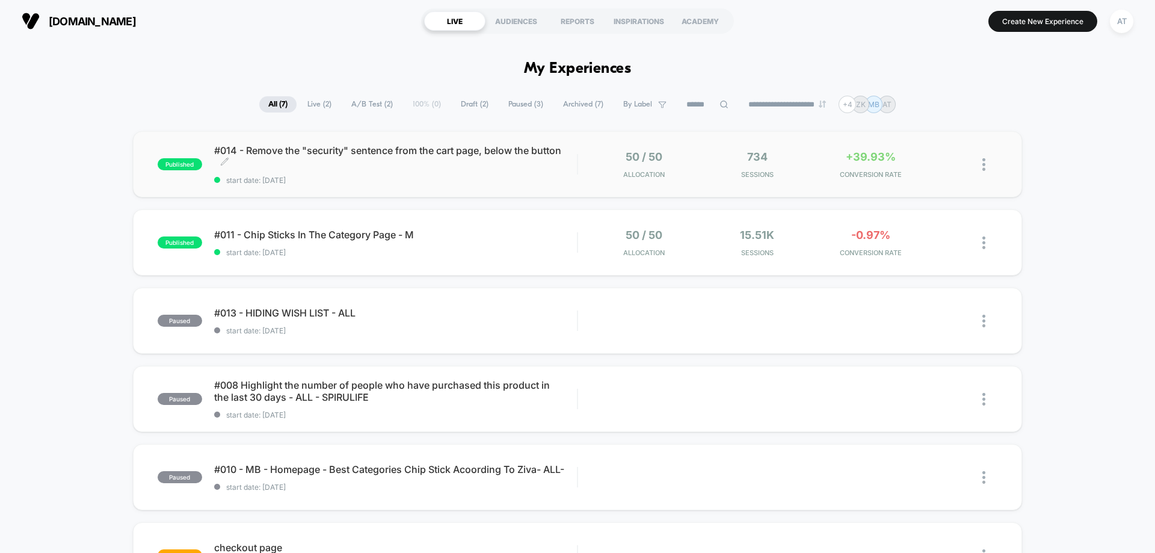
click at [424, 157] on span "#014 - Remove the "security" sentence from the cart page, below the button Clic…" at bounding box center [395, 156] width 363 height 24
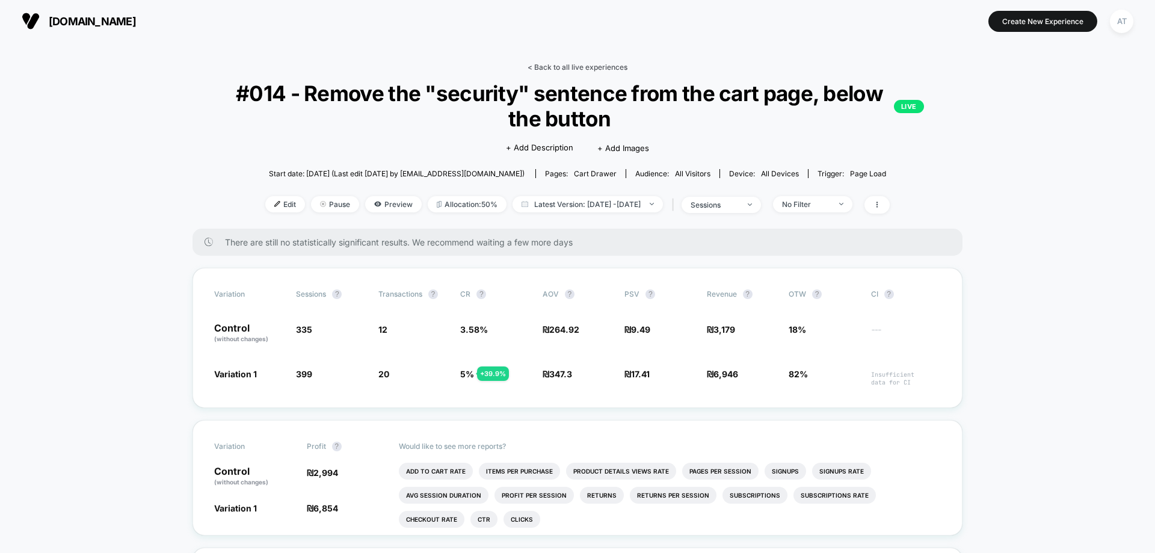
click at [593, 67] on link "< Back to all live experiences" at bounding box center [578, 67] width 100 height 9
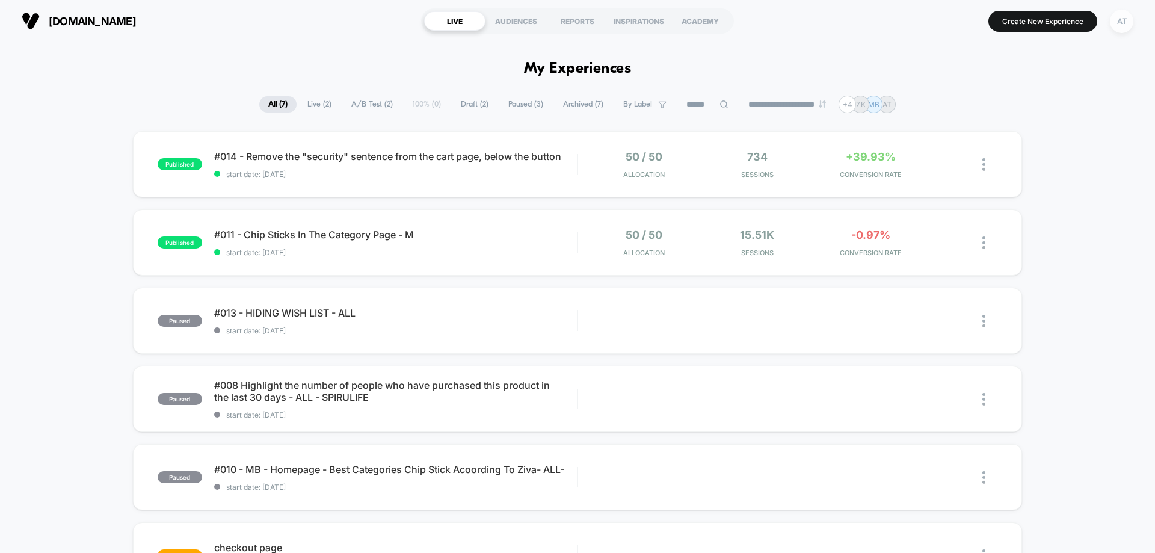
click at [1121, 27] on div "AT" at bounding box center [1121, 21] width 23 height 23
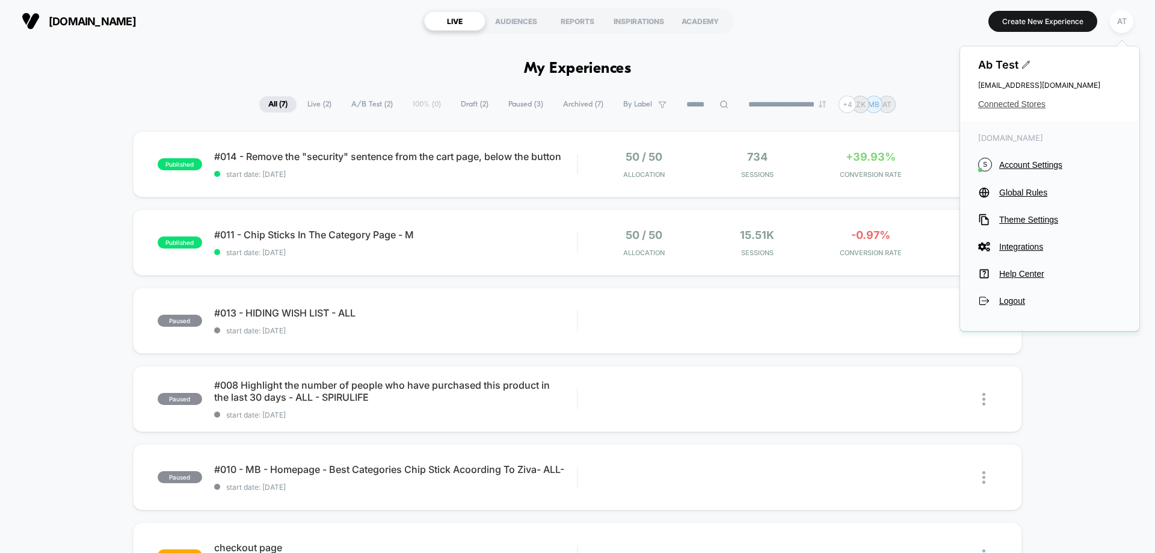
click at [989, 101] on span "Connected Stores" at bounding box center [1049, 104] width 143 height 10
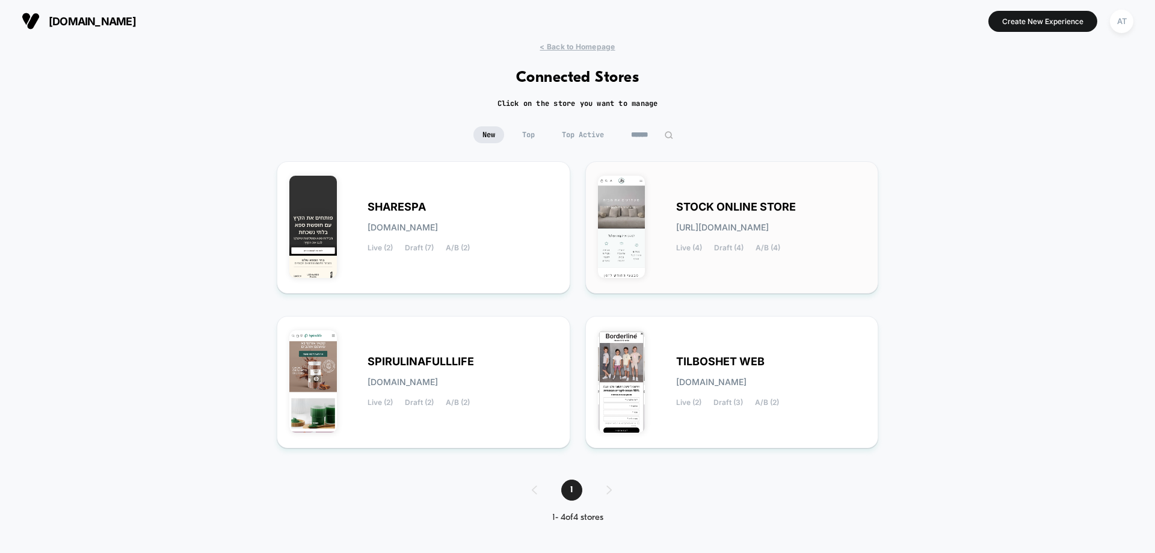
click at [736, 234] on div "STOCK ONLINE STORE stock-online_store.myshopify.com Live (4) Draft (4) A/B (4)" at bounding box center [771, 227] width 190 height 49
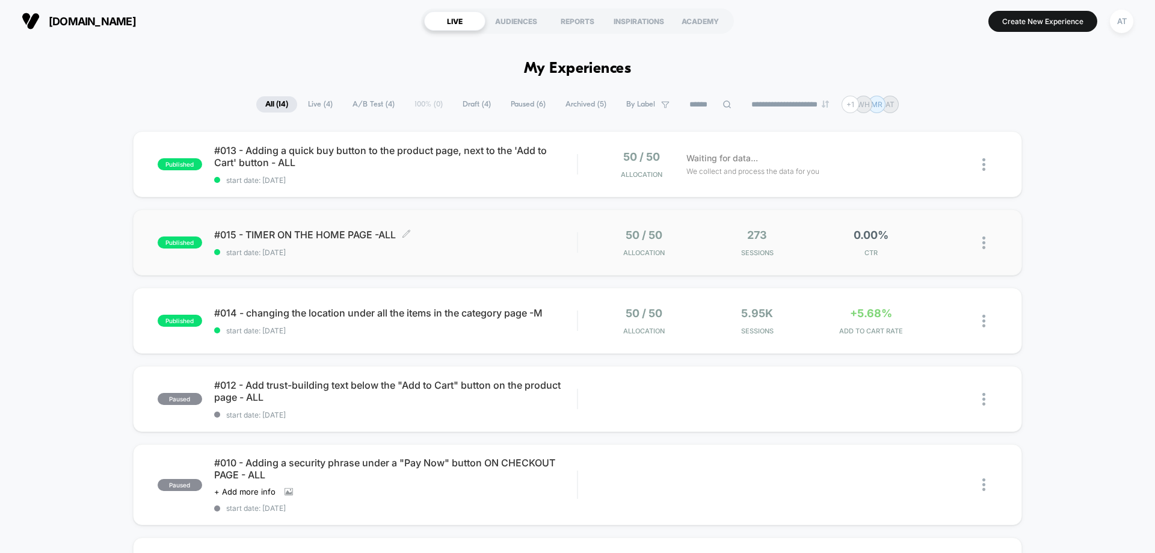
click at [517, 251] on span "start date: [DATE]" at bounding box center [395, 252] width 363 height 9
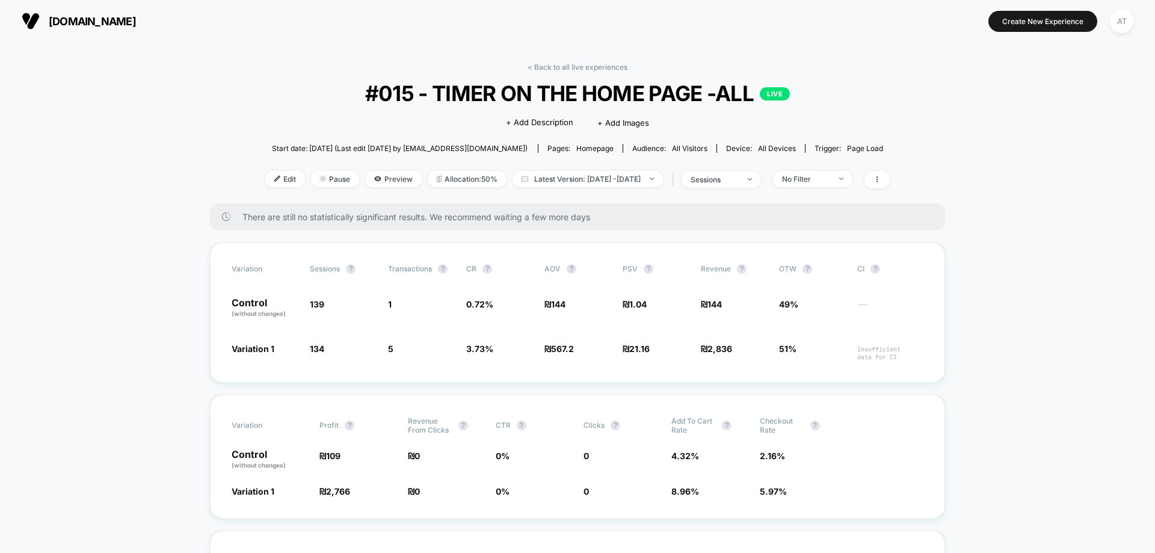
drag, startPoint x: 259, startPoint y: 181, endPoint x: 283, endPoint y: 188, distance: 25.7
click at [265, 181] on span "Edit" at bounding box center [285, 179] width 40 height 16
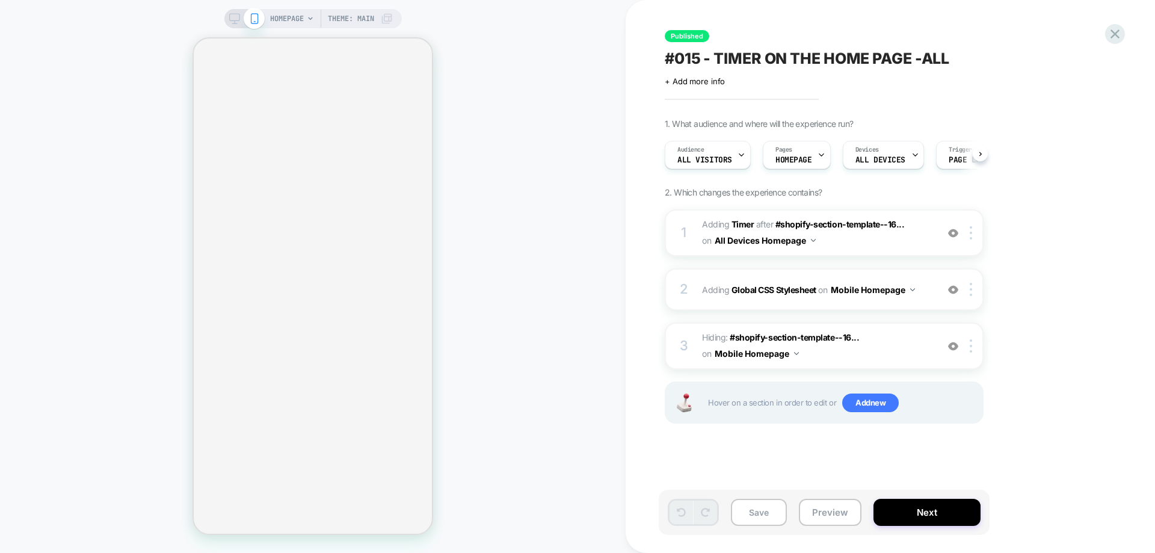
scroll to position [0, 1]
click at [748, 219] on b "Timer" at bounding box center [743, 224] width 23 height 10
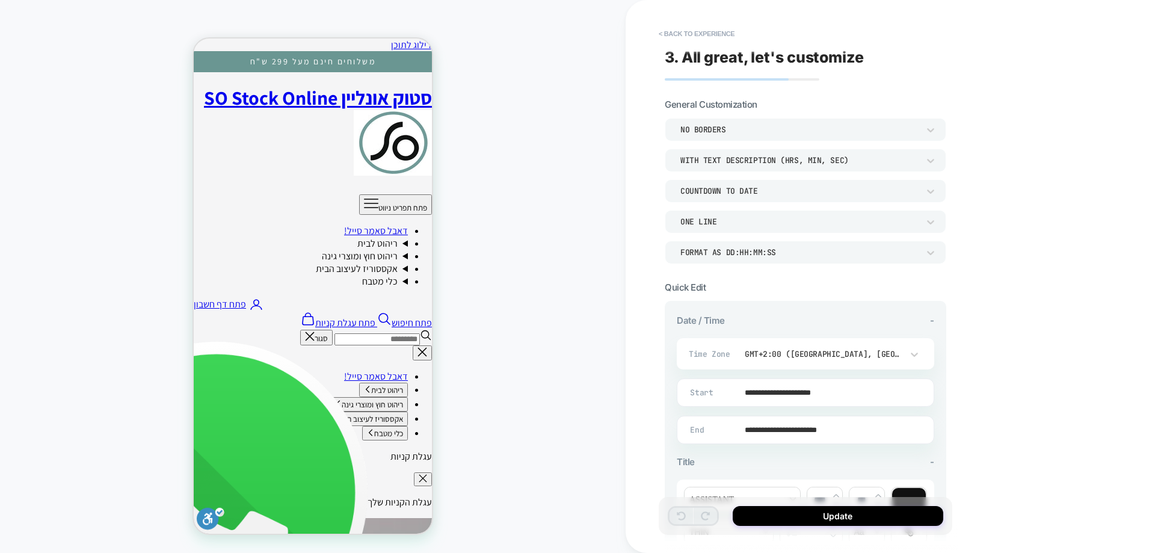
scroll to position [54, 0]
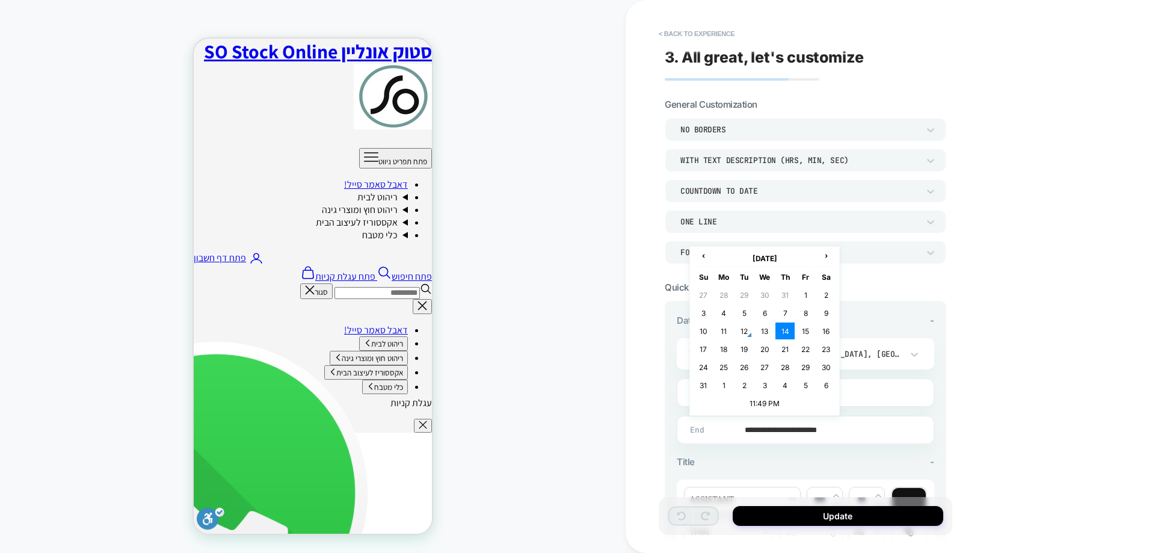
click at [778, 430] on input "**********" at bounding box center [803, 430] width 256 height 28
click at [769, 330] on td "13" at bounding box center [764, 330] width 19 height 17
type input "**********"
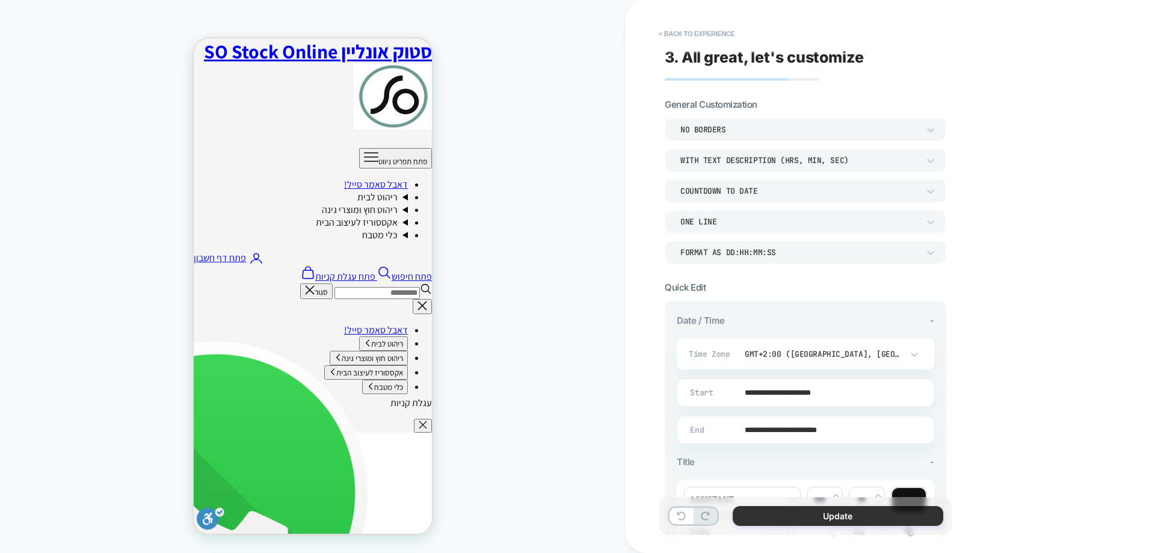
click at [808, 512] on button "Update" at bounding box center [838, 516] width 211 height 20
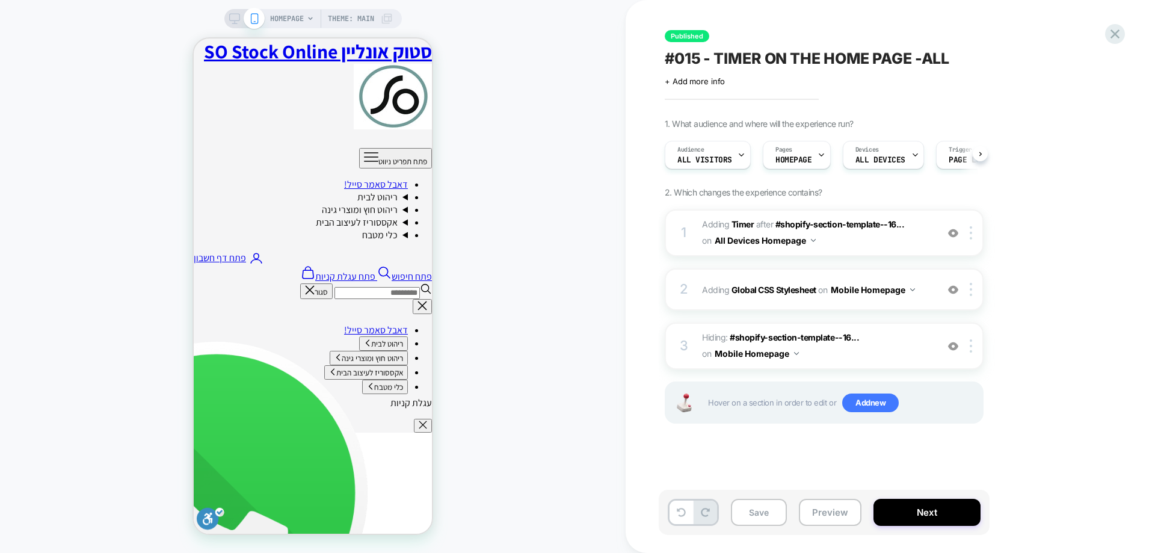
scroll to position [0, 1]
click at [761, 505] on button "Save" at bounding box center [759, 512] width 56 height 27
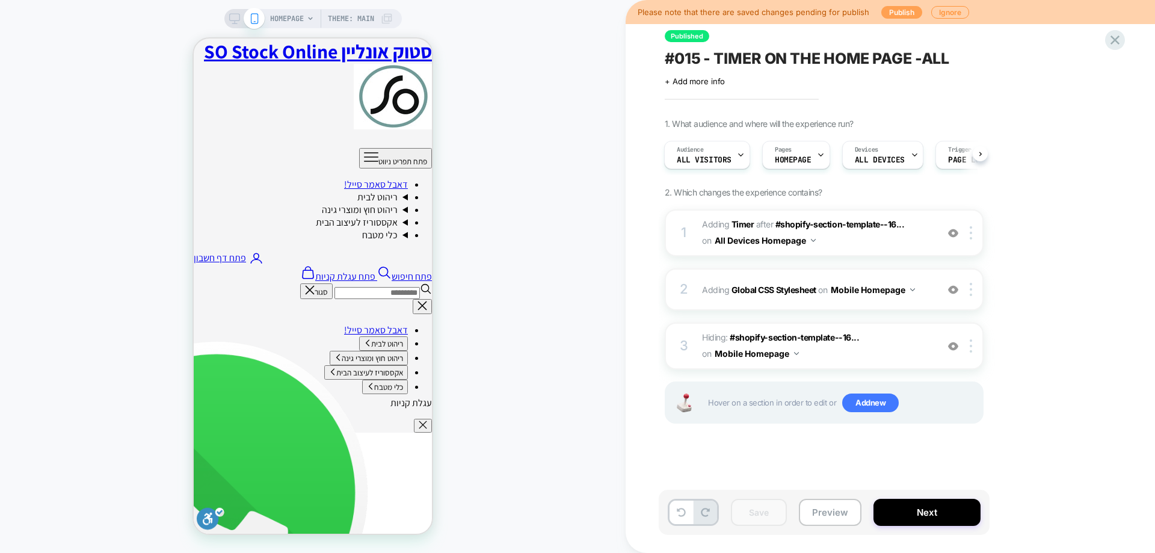
click at [904, 13] on button "Publish" at bounding box center [901, 12] width 41 height 13
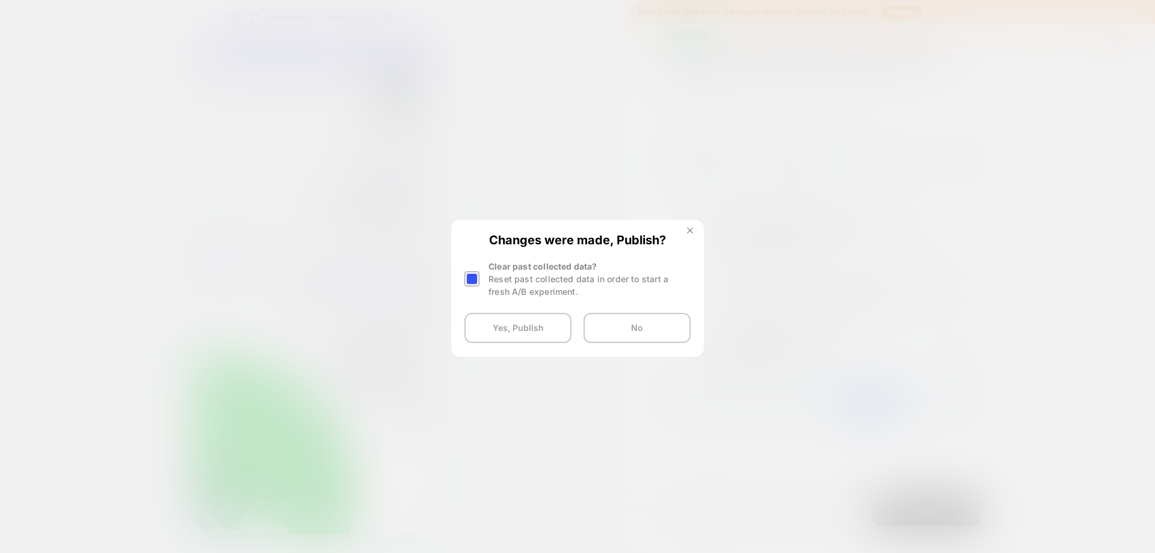
click at [688, 227] on img at bounding box center [690, 230] width 6 height 6
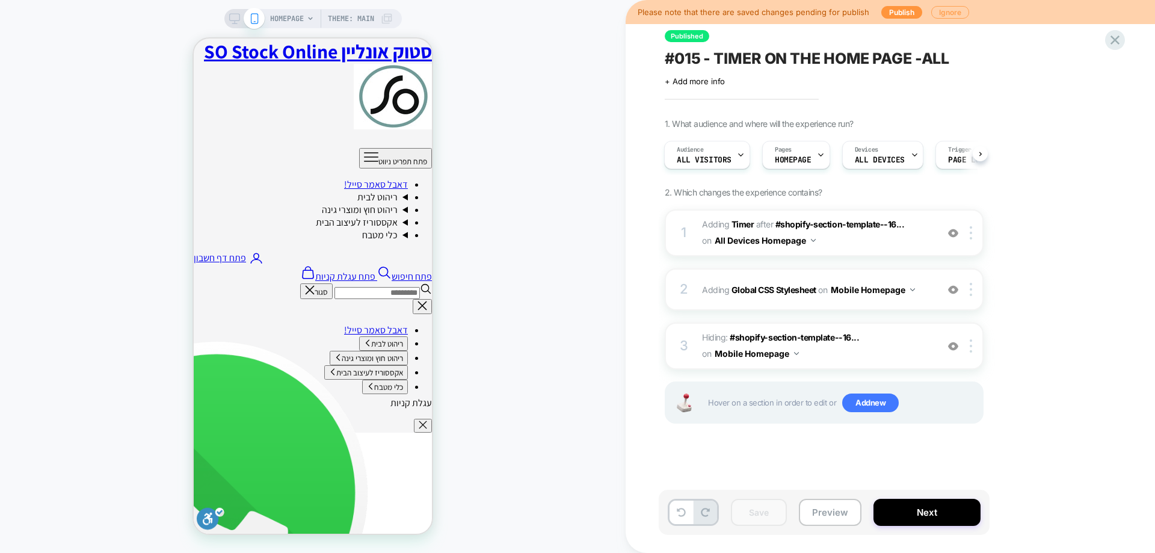
click at [945, 13] on button "Ignore" at bounding box center [950, 12] width 38 height 13
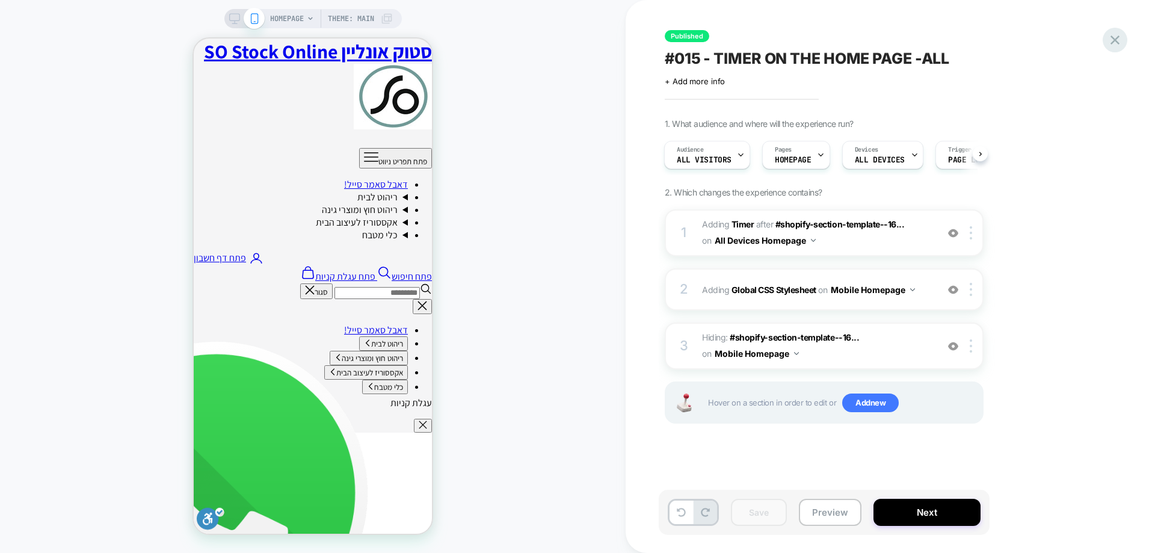
click at [1124, 40] on div at bounding box center [1115, 40] width 25 height 25
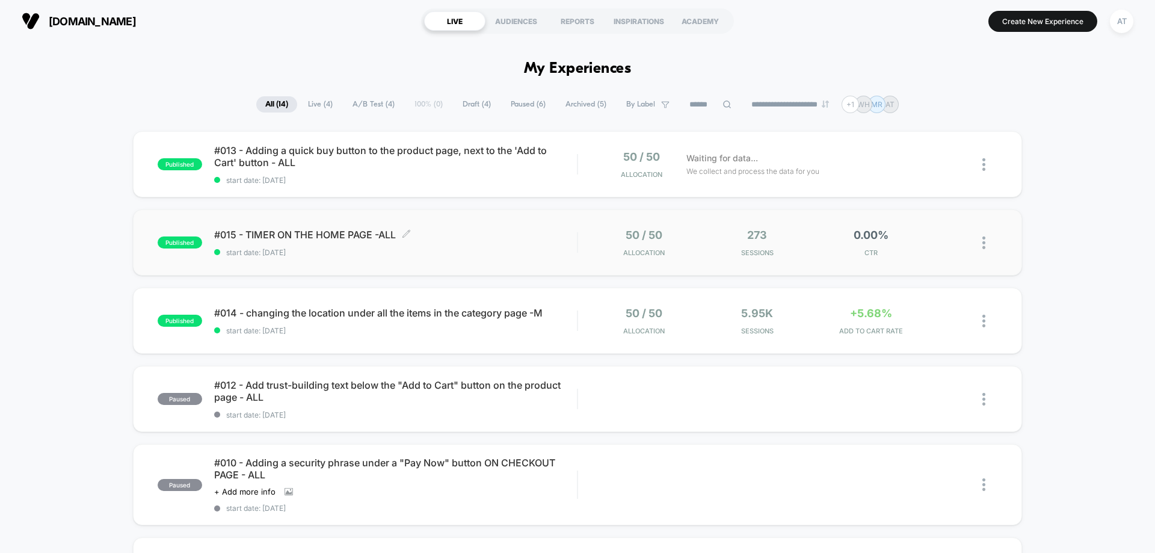
click at [489, 250] on span "start date: [DATE]" at bounding box center [395, 252] width 363 height 9
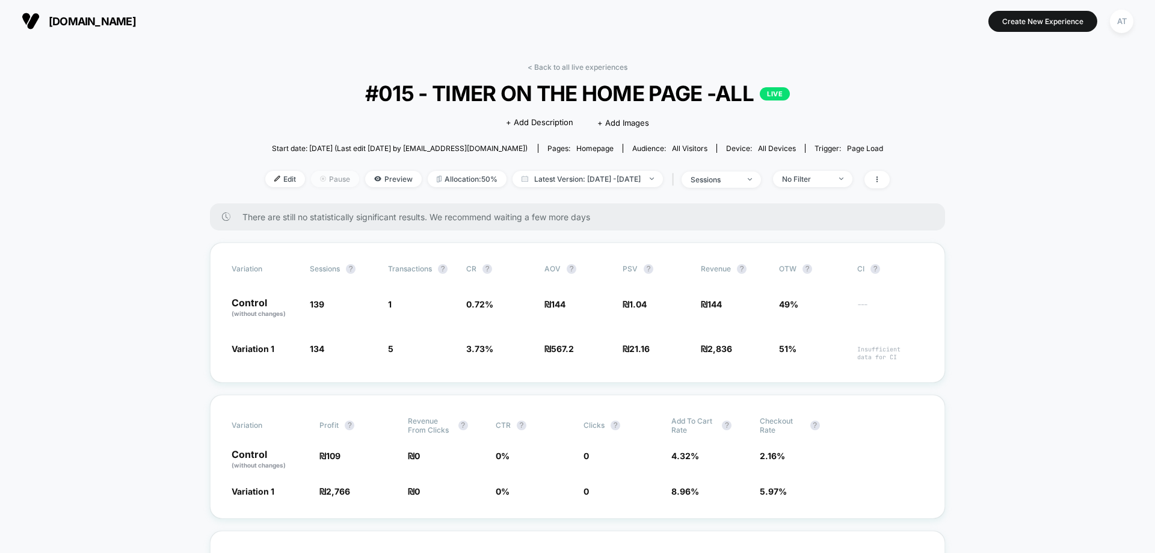
click at [311, 181] on span "Pause" at bounding box center [335, 179] width 48 height 16
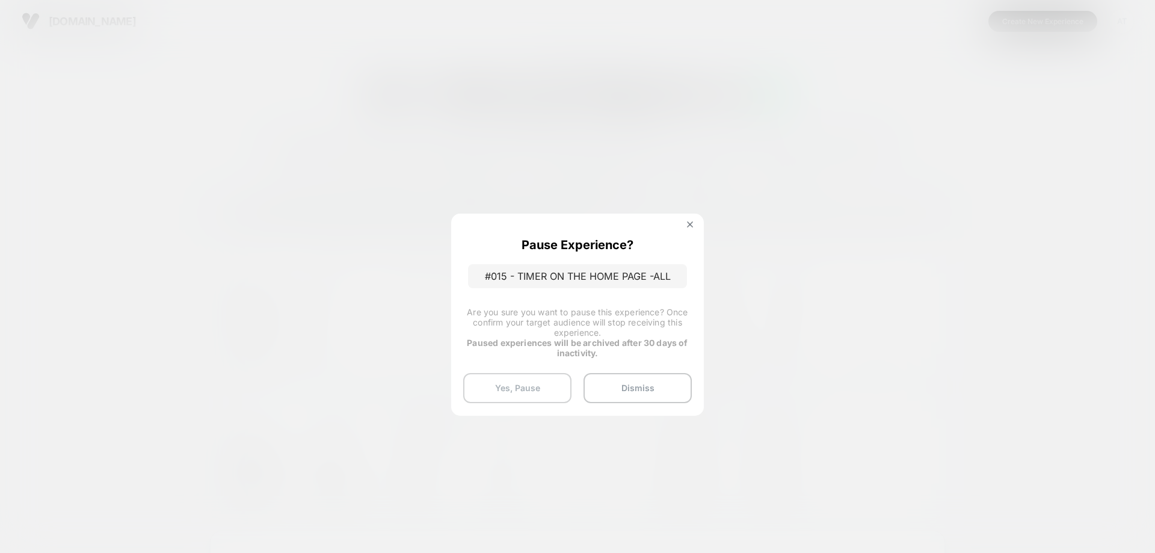
click at [510, 380] on button "Yes, Pause" at bounding box center [517, 388] width 108 height 30
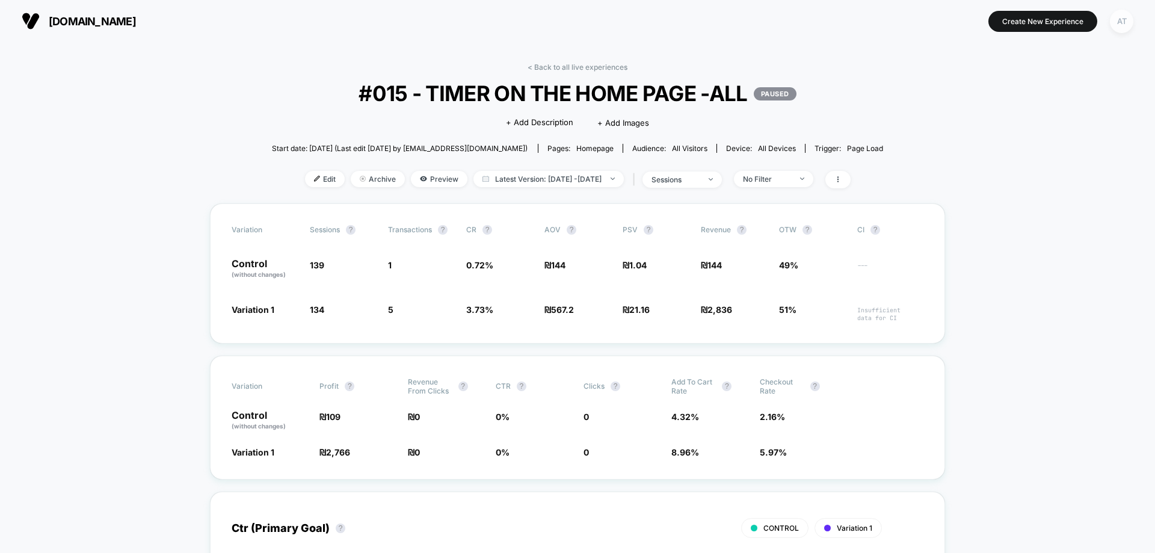
click at [1128, 19] on div "AT" at bounding box center [1121, 21] width 23 height 23
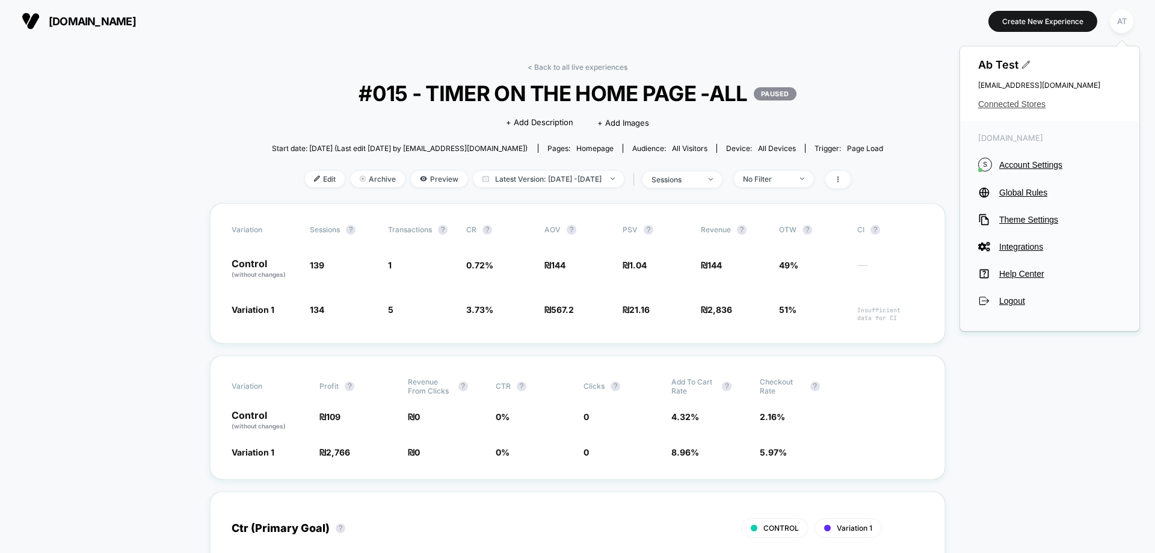
click at [1007, 104] on span "Connected Stores" at bounding box center [1049, 104] width 143 height 10
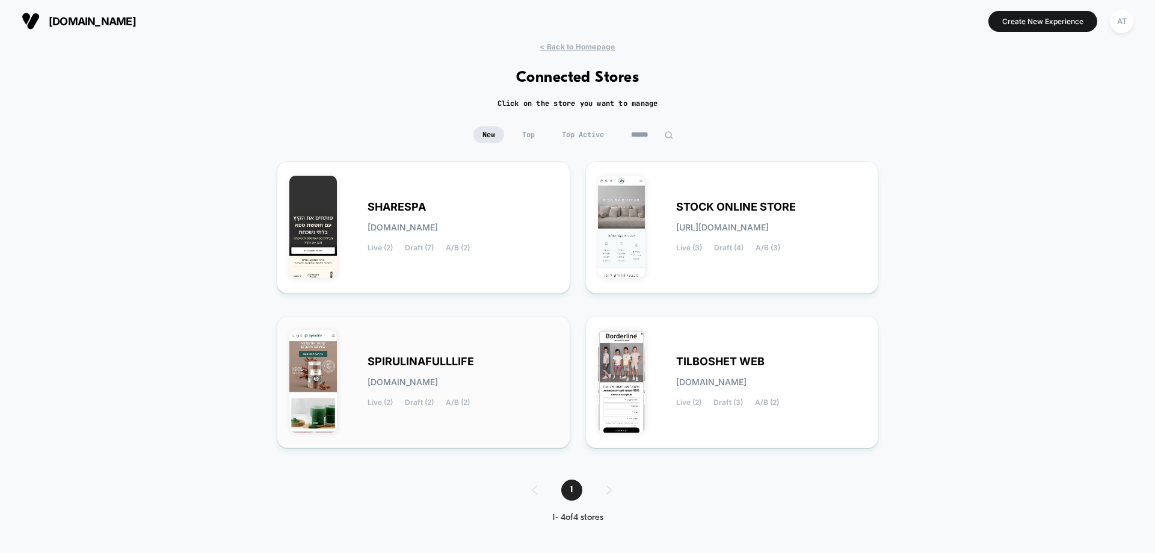
click at [502, 377] on div "SPIRULINAFULLLIFE spirulinafulllife.myshopify.com Live (2) Draft (2) A/B (2)" at bounding box center [463, 381] width 190 height 49
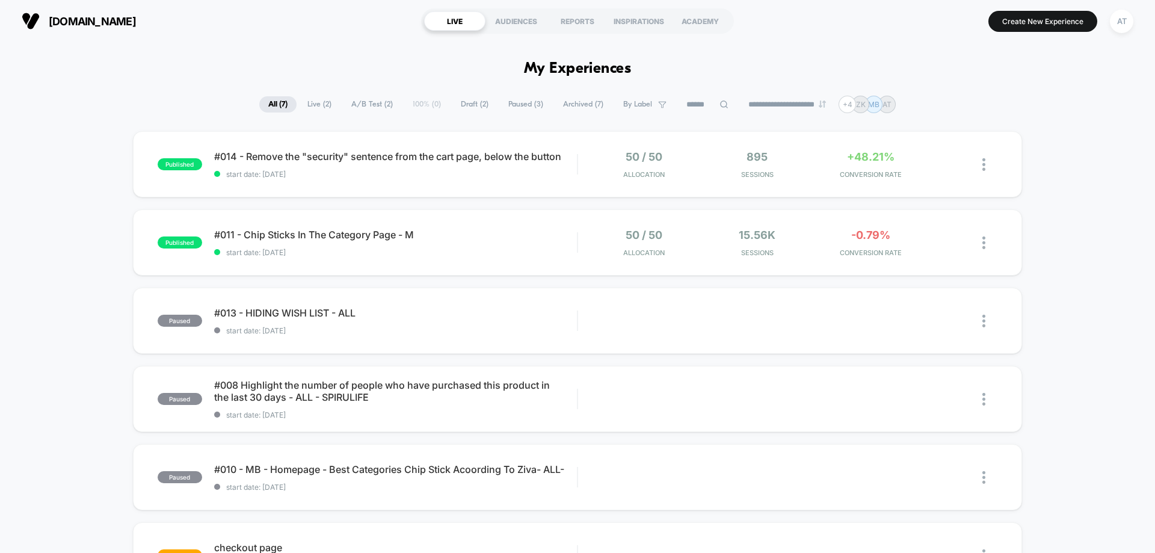
click at [581, 105] on span "Archived ( 7 )" at bounding box center [583, 104] width 58 height 16
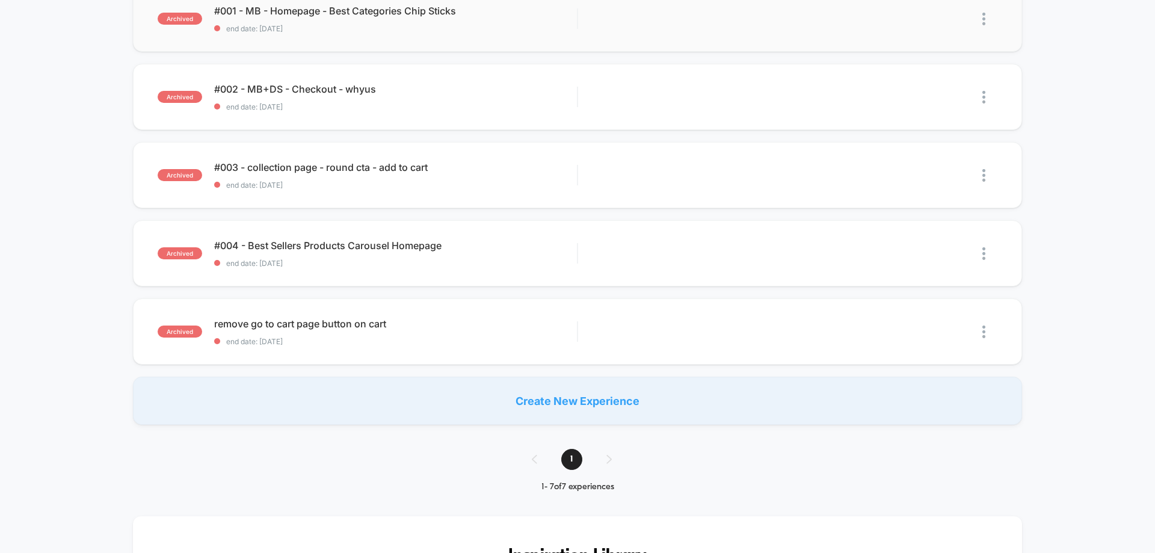
scroll to position [301, 0]
click at [327, 338] on span "end date: 19.5.2025" at bounding box center [395, 342] width 363 height 9
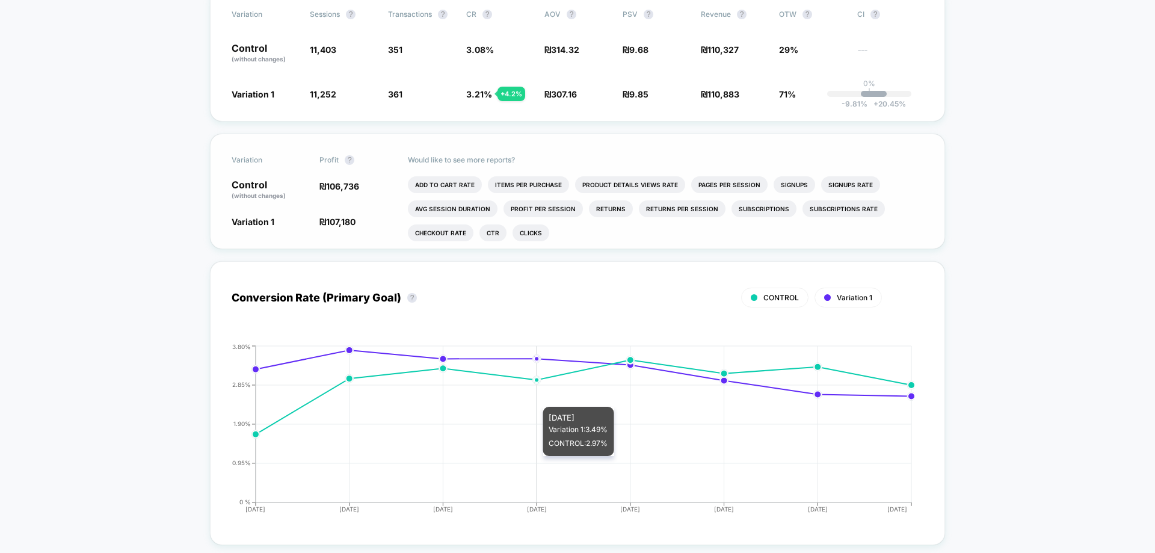
scroll to position [60, 0]
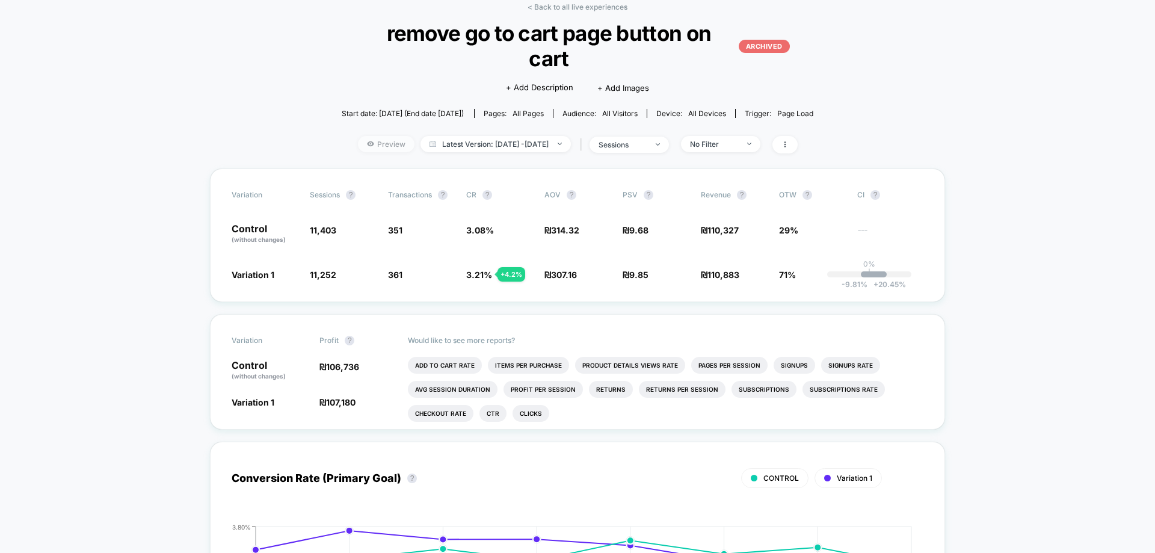
click at [359, 136] on span "Preview" at bounding box center [386, 144] width 57 height 16
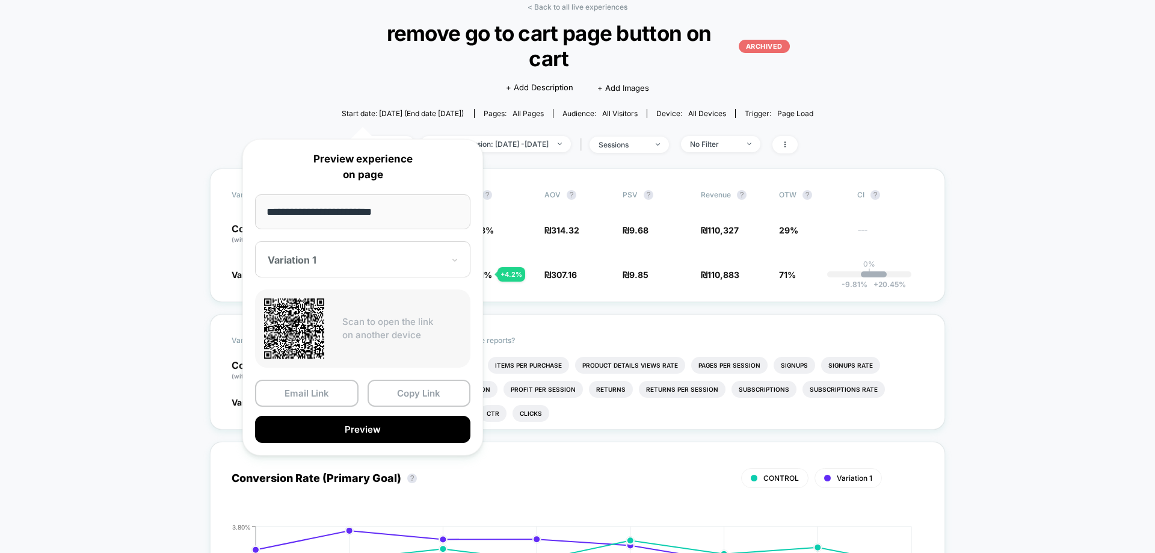
click at [455, 71] on div "Click to edit experience details + Add Description + Add Images" at bounding box center [577, 87] width 283 height 32
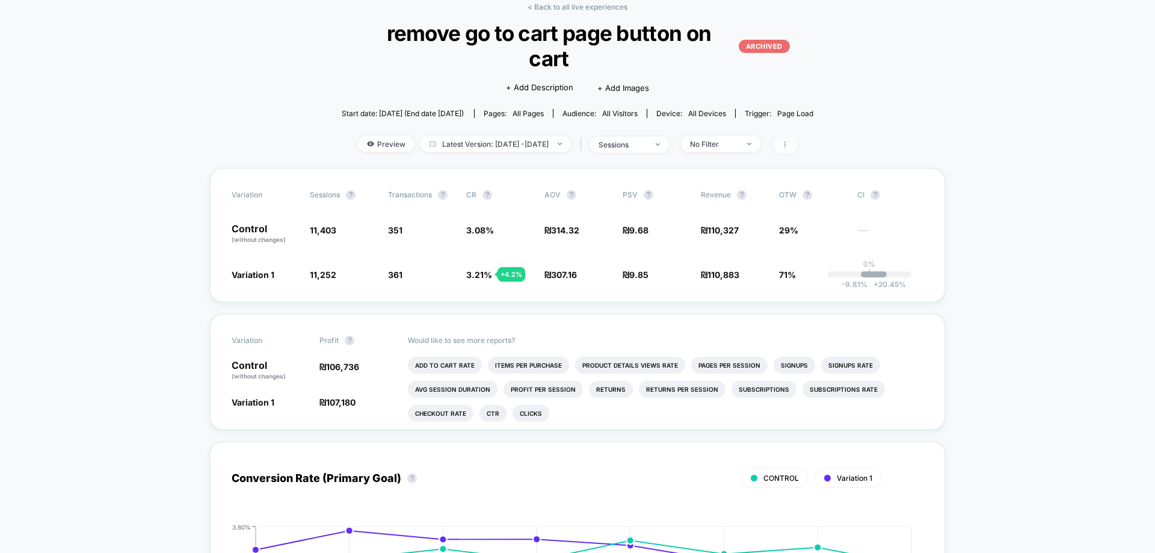
click at [798, 136] on span at bounding box center [785, 144] width 25 height 17
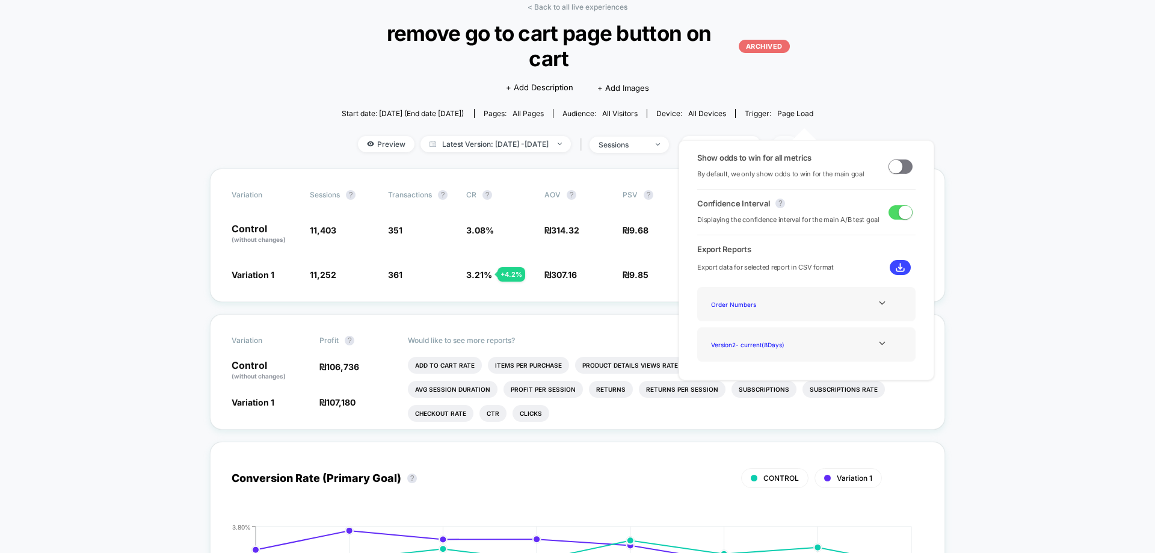
click at [789, 141] on icon at bounding box center [785, 144] width 7 height 7
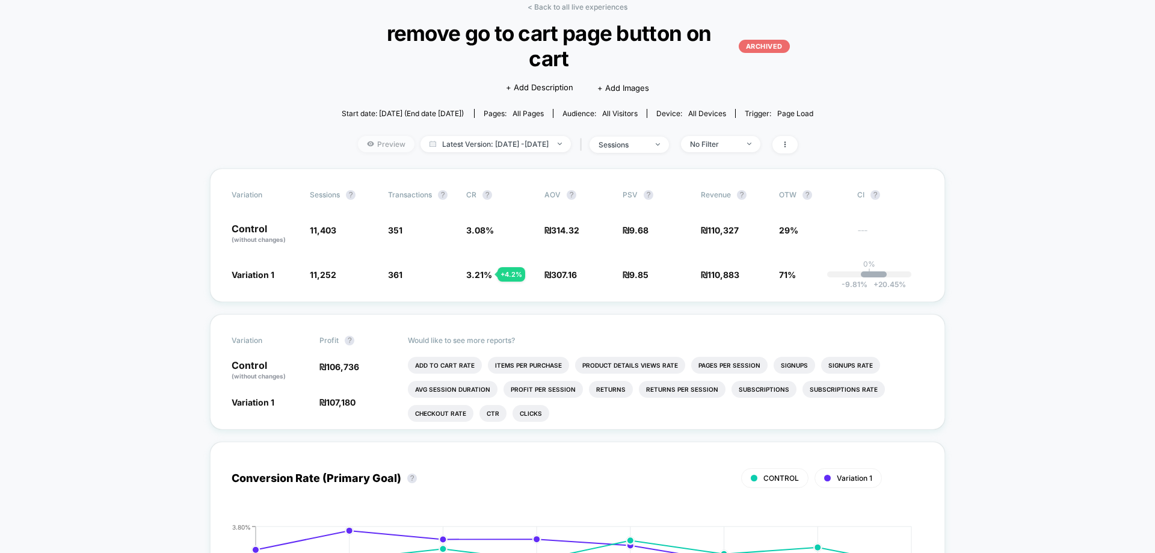
click at [358, 136] on span "Preview" at bounding box center [386, 144] width 57 height 16
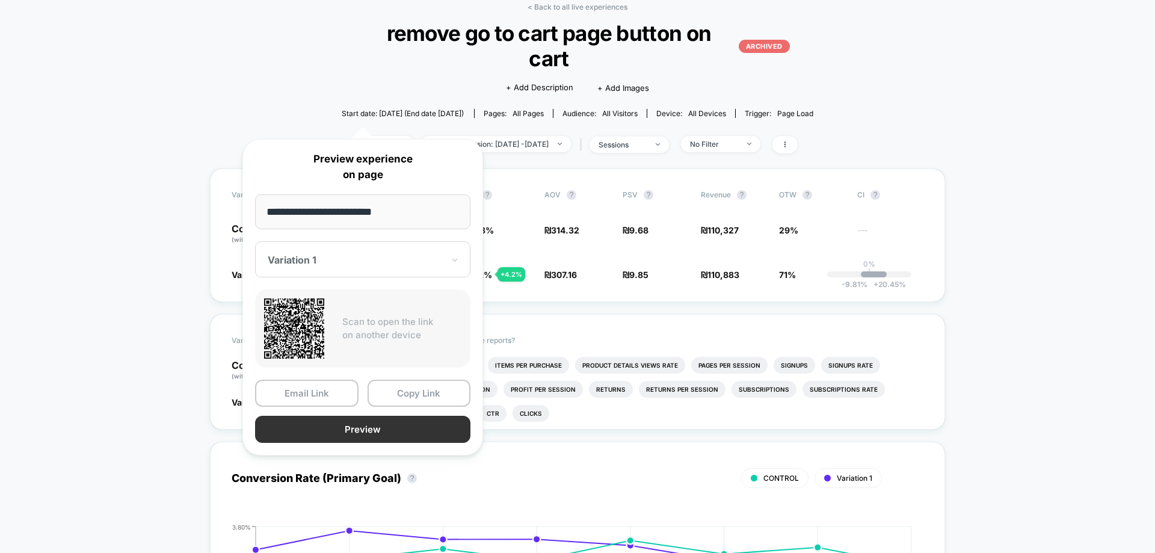
click at [419, 425] on button "Preview" at bounding box center [362, 429] width 215 height 27
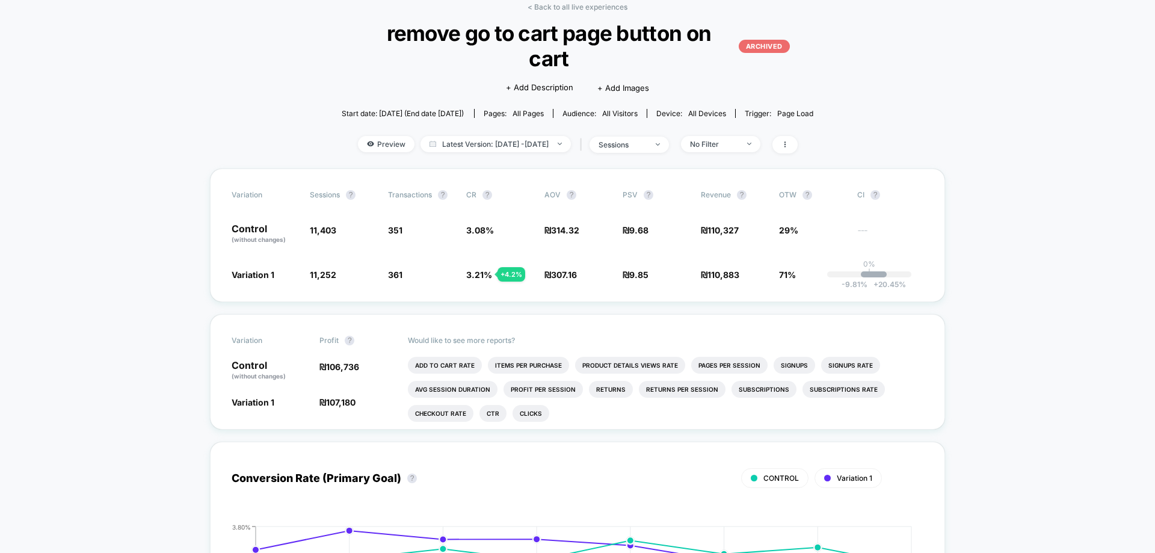
click at [560, 32] on span "remove go to cart page button on cart ARCHIVED" at bounding box center [577, 45] width 425 height 51
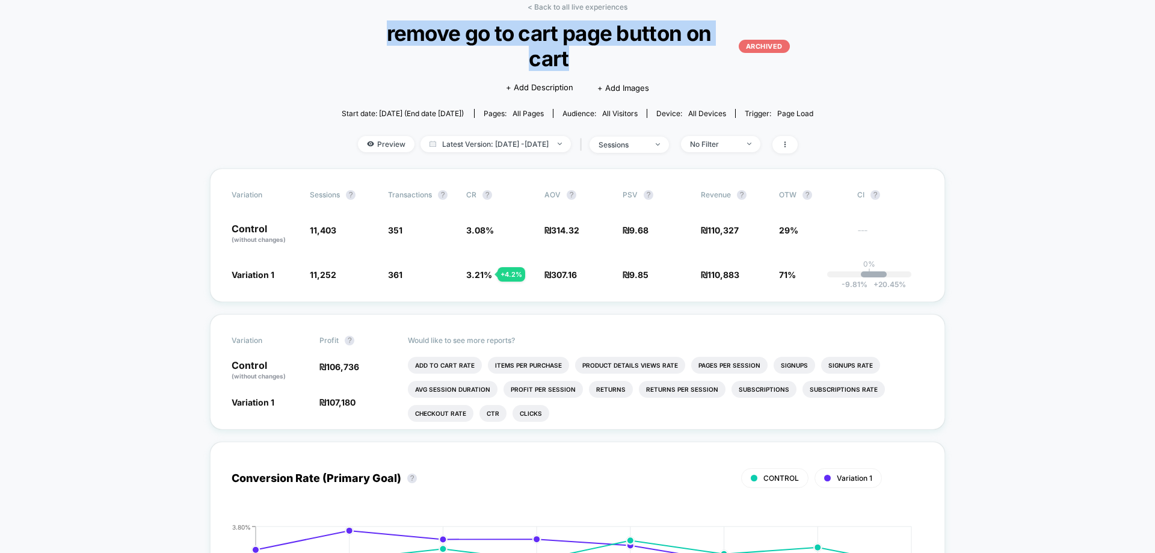
click at [560, 32] on span "remove go to cart page button on cart ARCHIVED" at bounding box center [577, 45] width 425 height 51
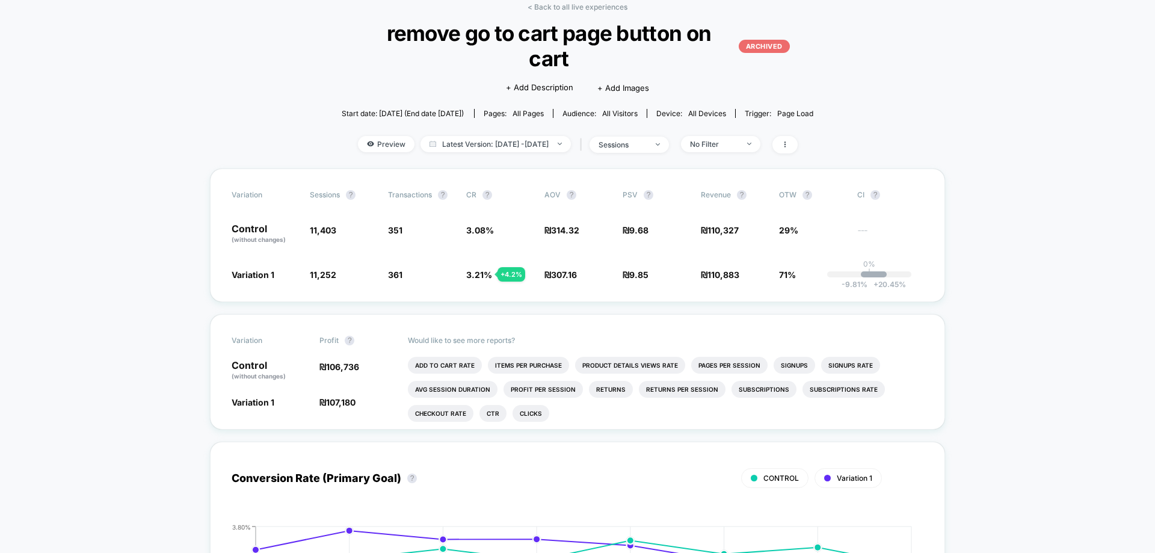
click at [550, 71] on div "Click to edit experience details + Add Description + Add Images" at bounding box center [577, 87] width 283 height 32
click at [551, 82] on span "+ Add Description" at bounding box center [539, 88] width 67 height 12
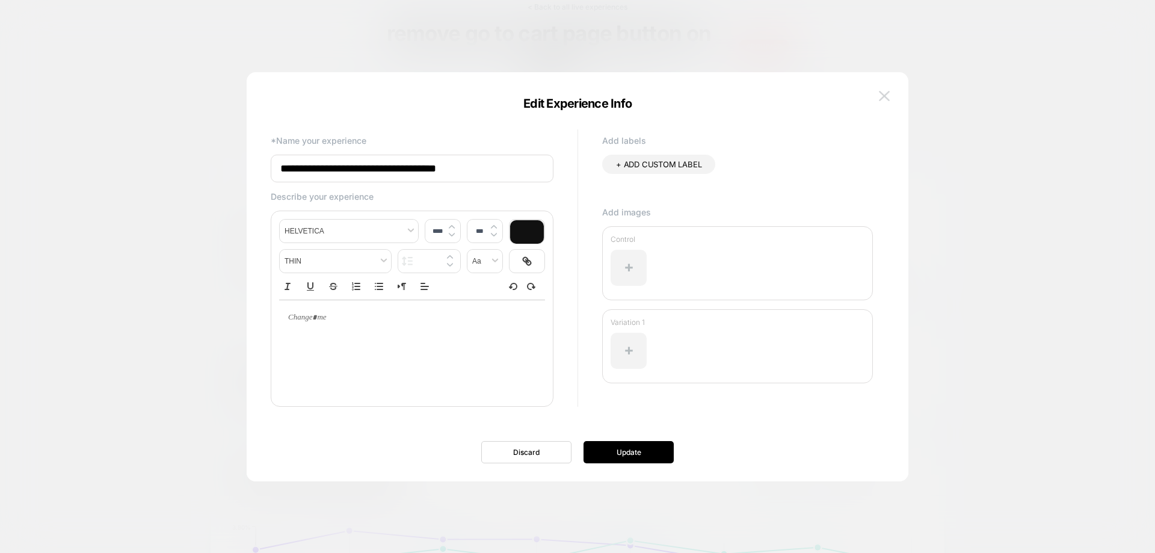
click at [882, 97] on img at bounding box center [884, 96] width 11 height 10
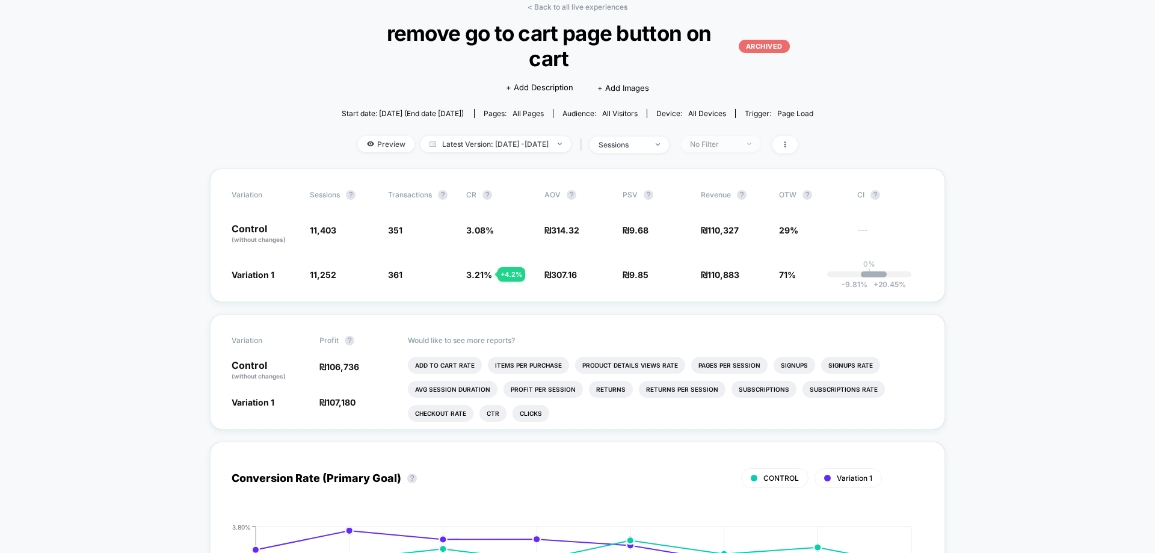
click at [747, 136] on span "No Filter" at bounding box center [720, 144] width 79 height 16
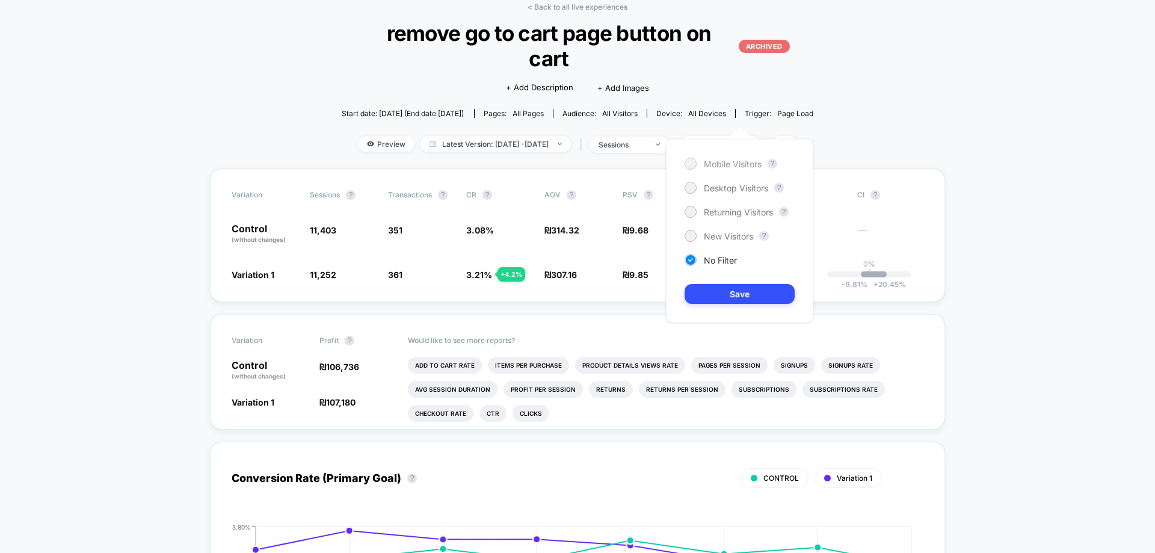
click at [722, 168] on span "Mobile Visitors" at bounding box center [733, 164] width 58 height 10
click at [740, 294] on button "Save" at bounding box center [740, 294] width 110 height 20
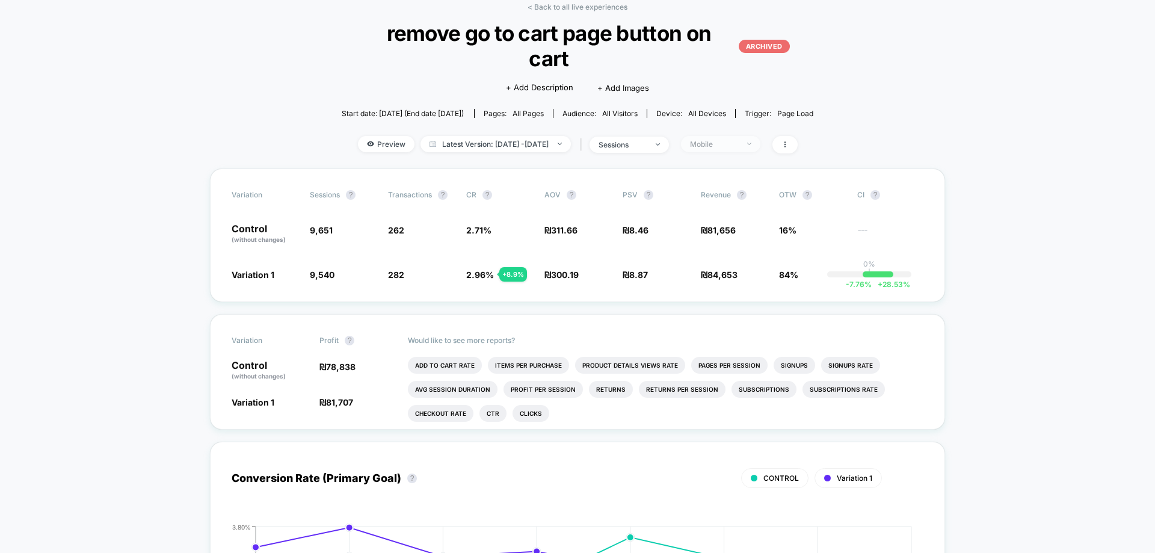
click at [738, 136] on span "Mobile" at bounding box center [720, 144] width 79 height 16
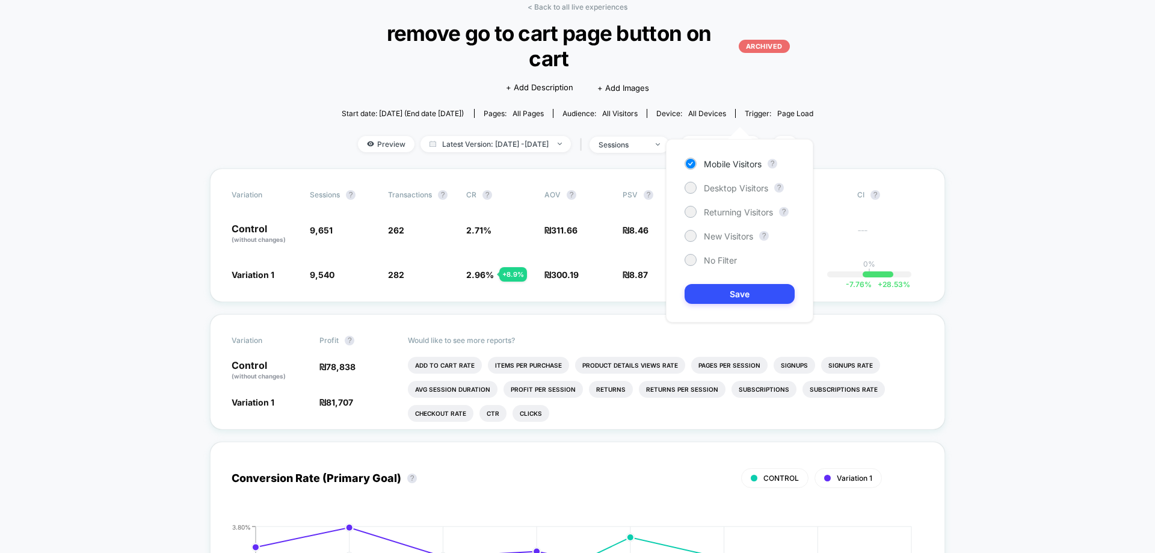
drag, startPoint x: 732, startPoint y: 181, endPoint x: 732, endPoint y: 197, distance: 15.7
click at [732, 190] on div "Mobile Visitors ? Desktop Visitors ? Returning Visitors ? New Visitors ? No Fil…" at bounding box center [739, 231] width 147 height 184
click at [732, 194] on div "Mobile Visitors ? Desktop Visitors ? Returning Visitors ? New Visitors ? No Fil…" at bounding box center [739, 231] width 147 height 184
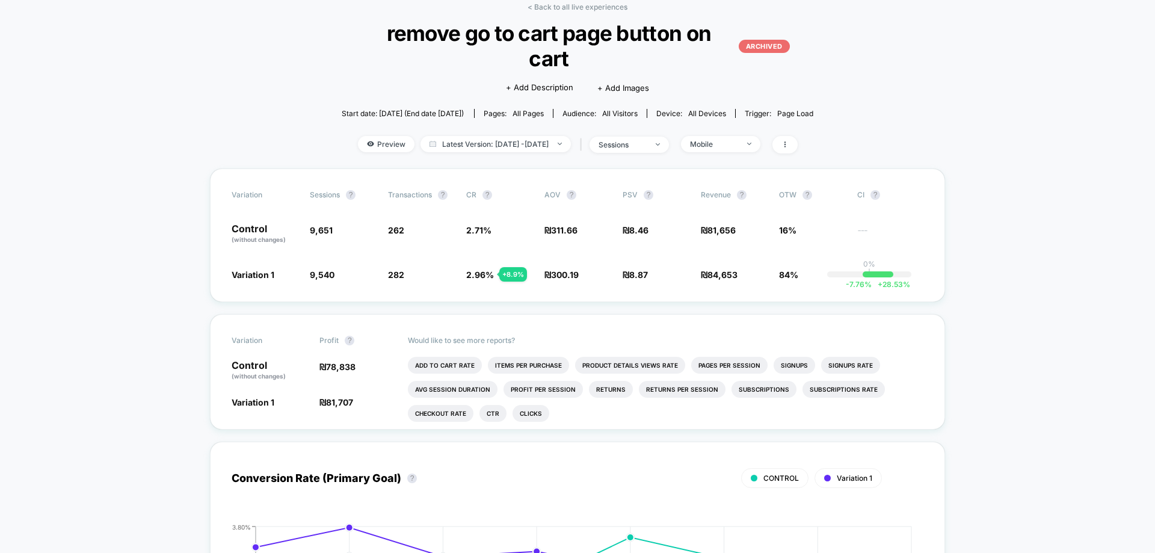
click at [604, 9] on link "< Back to all live experiences" at bounding box center [578, 6] width 100 height 9
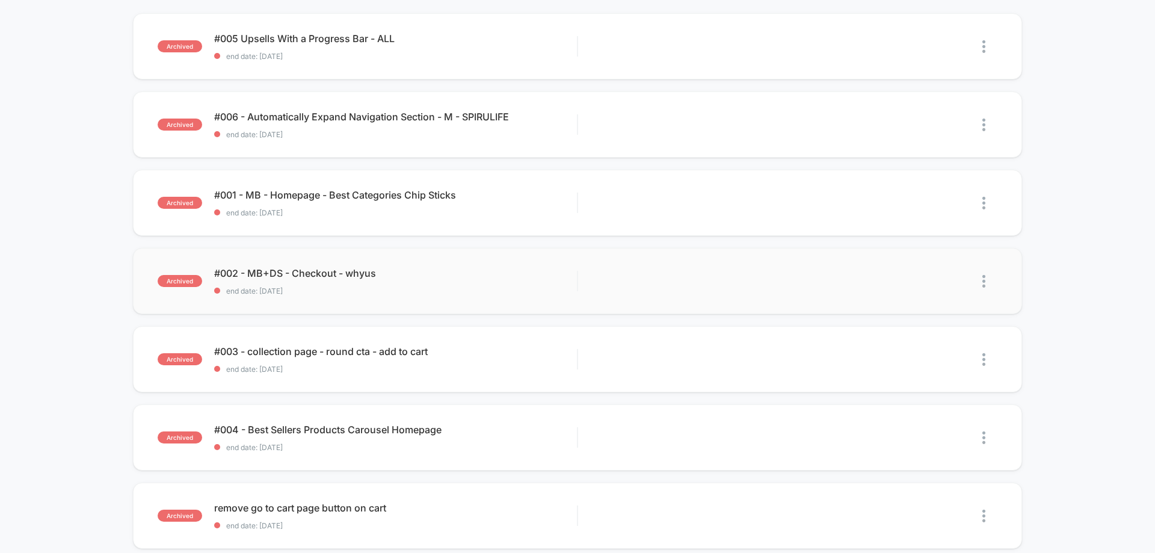
scroll to position [241, 0]
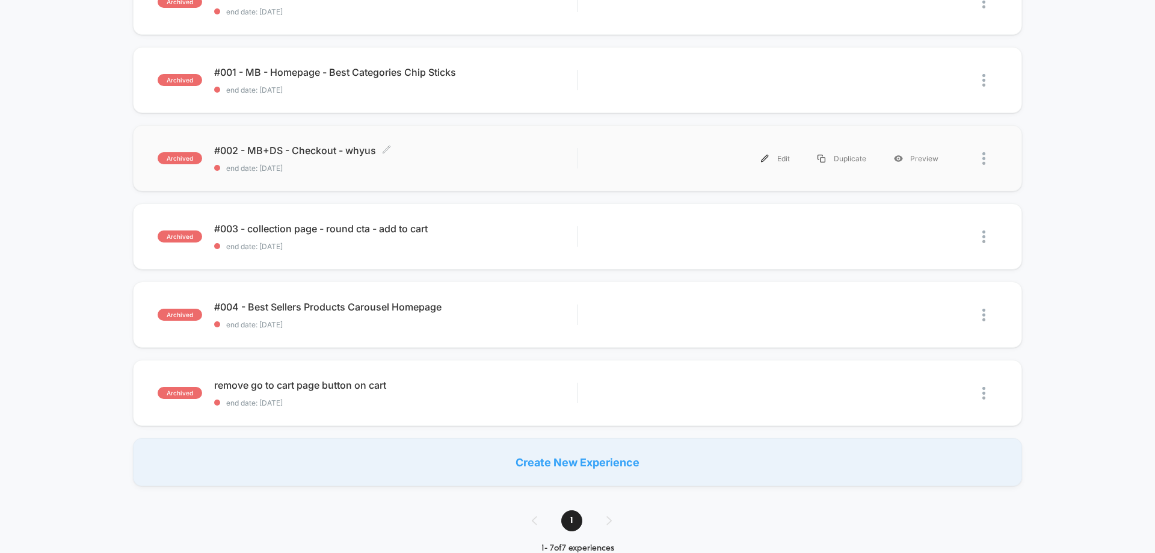
click at [432, 162] on div "#002 - MB+DS - Checkout - whyus Click to edit experience details Click to edit …" at bounding box center [395, 158] width 363 height 28
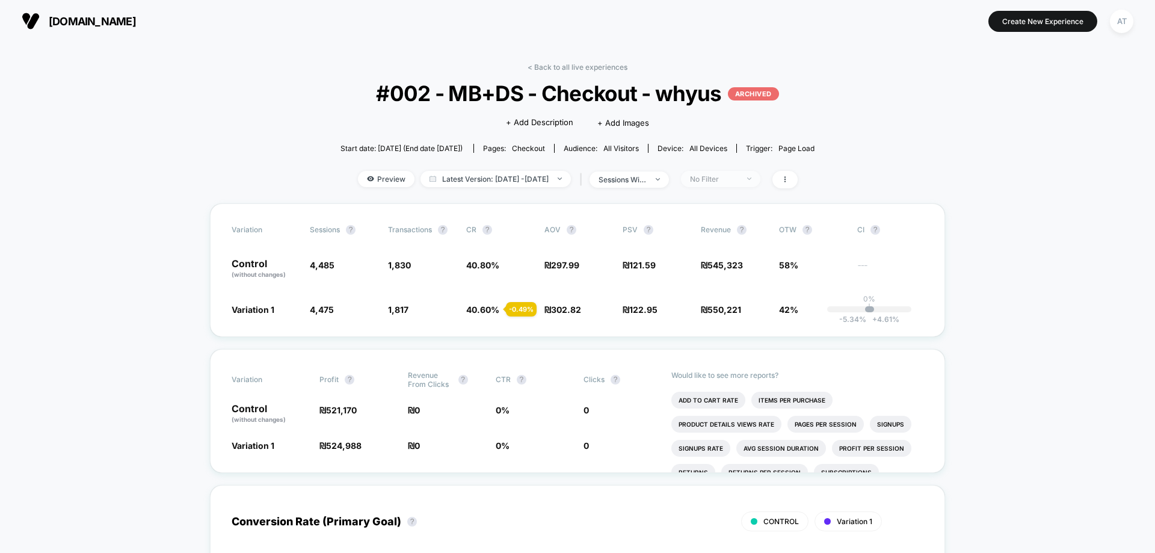
click at [738, 182] on div "No Filter" at bounding box center [714, 178] width 48 height 9
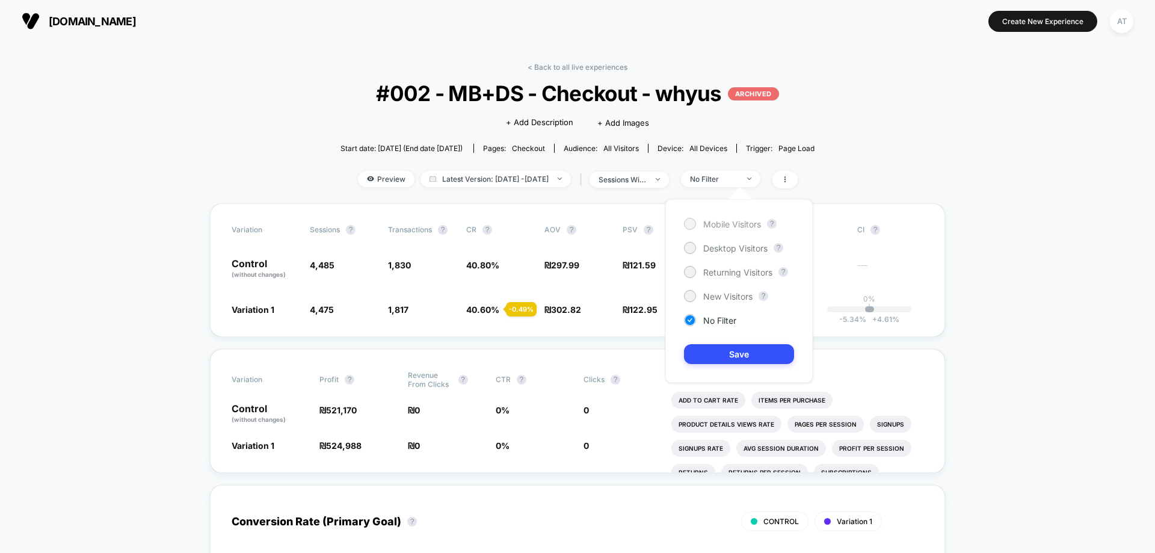
click at [755, 226] on span "Mobile Visitors" at bounding box center [732, 224] width 58 height 10
click at [738, 345] on button "Save" at bounding box center [739, 354] width 110 height 20
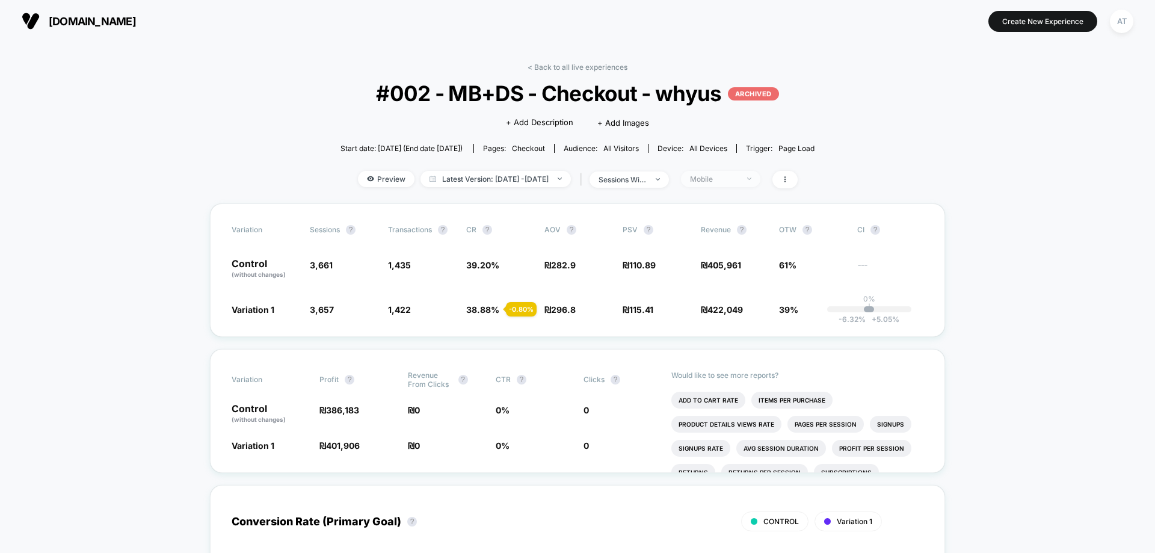
click at [724, 179] on div "Mobile" at bounding box center [714, 178] width 48 height 9
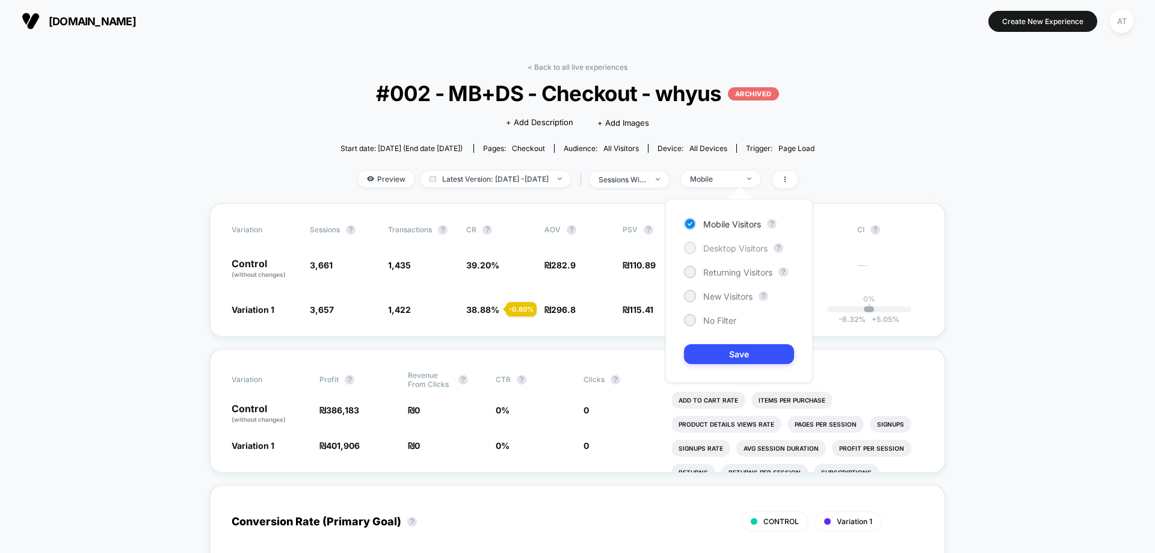
drag, startPoint x: 751, startPoint y: 245, endPoint x: 741, endPoint y: 300, distance: 56.4
click at [751, 245] on span "Desktop Visitors" at bounding box center [735, 248] width 64 height 10
click at [738, 332] on div "Mobile Visitors ? Desktop Visitors ? Returning Visitors ? New Visitors ? No Fil…" at bounding box center [738, 291] width 147 height 184
click at [739, 350] on button "Save" at bounding box center [739, 354] width 110 height 20
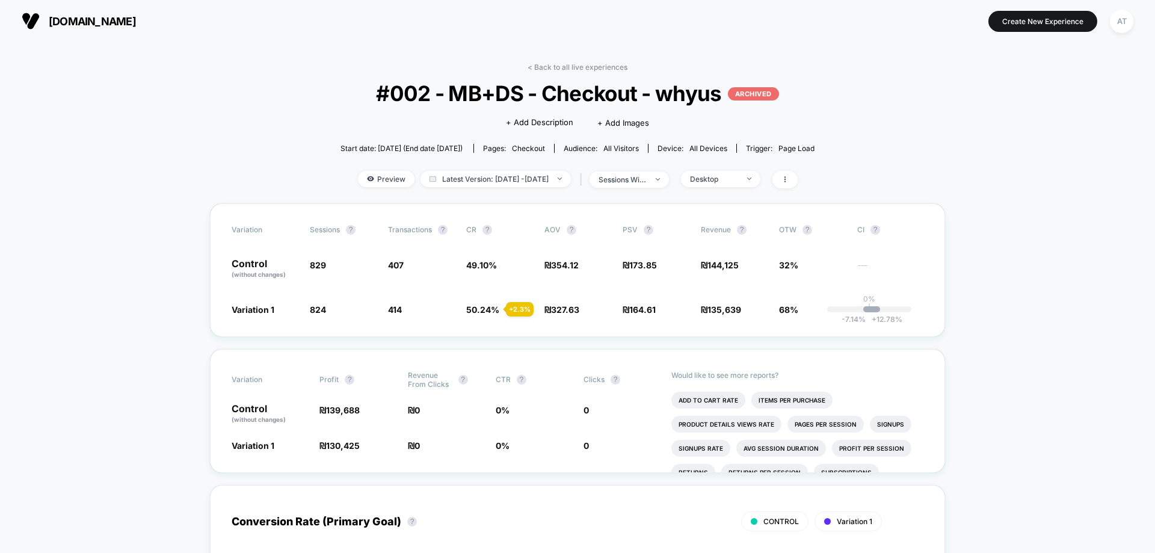
click at [738, 175] on div "Desktop" at bounding box center [714, 178] width 48 height 9
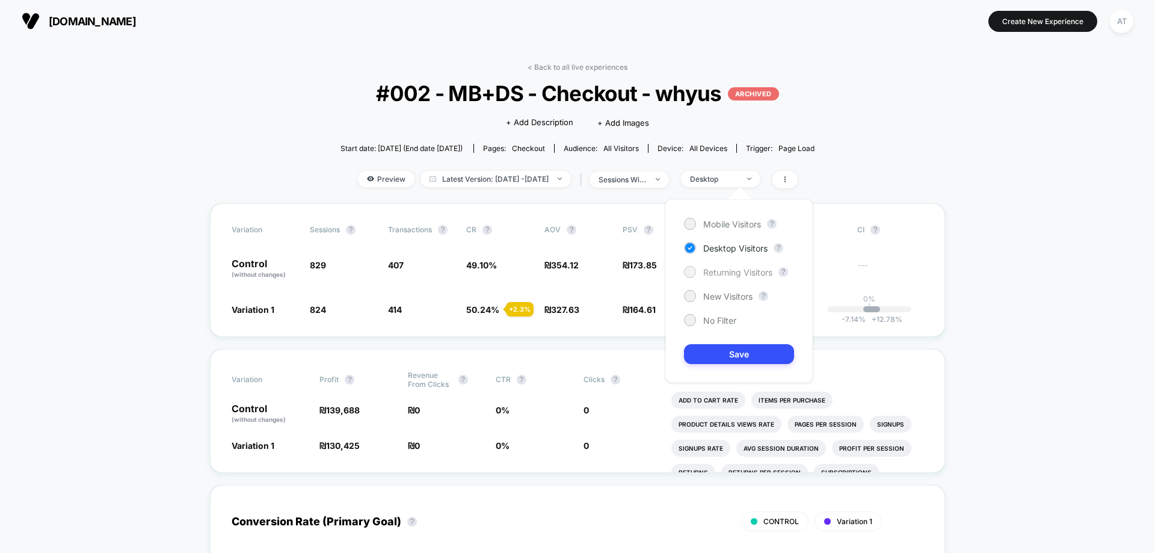
click at [752, 268] on span "Returning Visitors" at bounding box center [737, 272] width 69 height 10
click at [742, 344] on button "Save" at bounding box center [739, 354] width 110 height 20
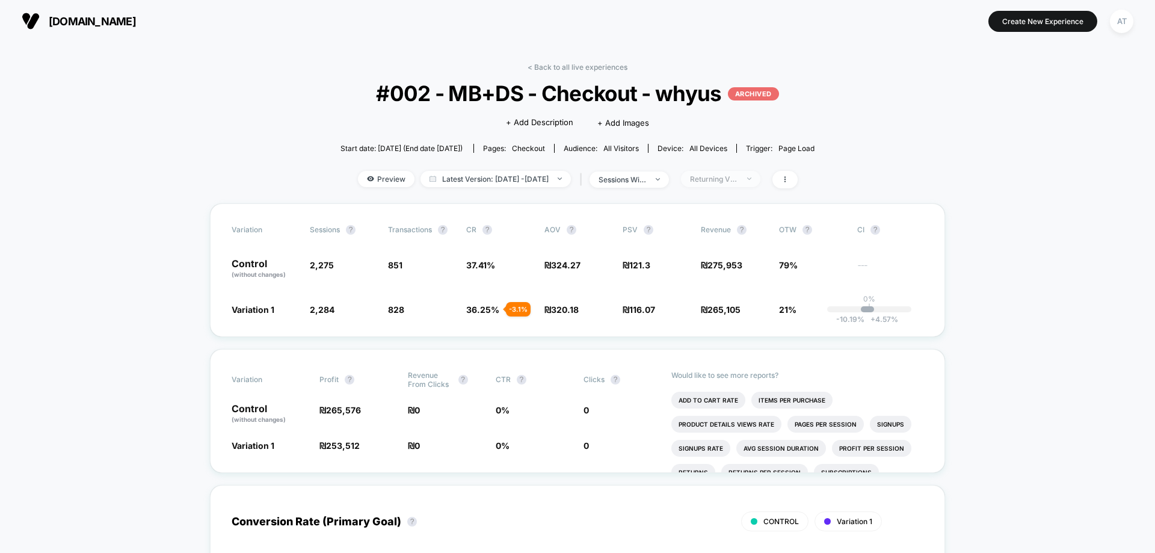
click at [751, 187] on span "Returning Visitors" at bounding box center [720, 179] width 79 height 16
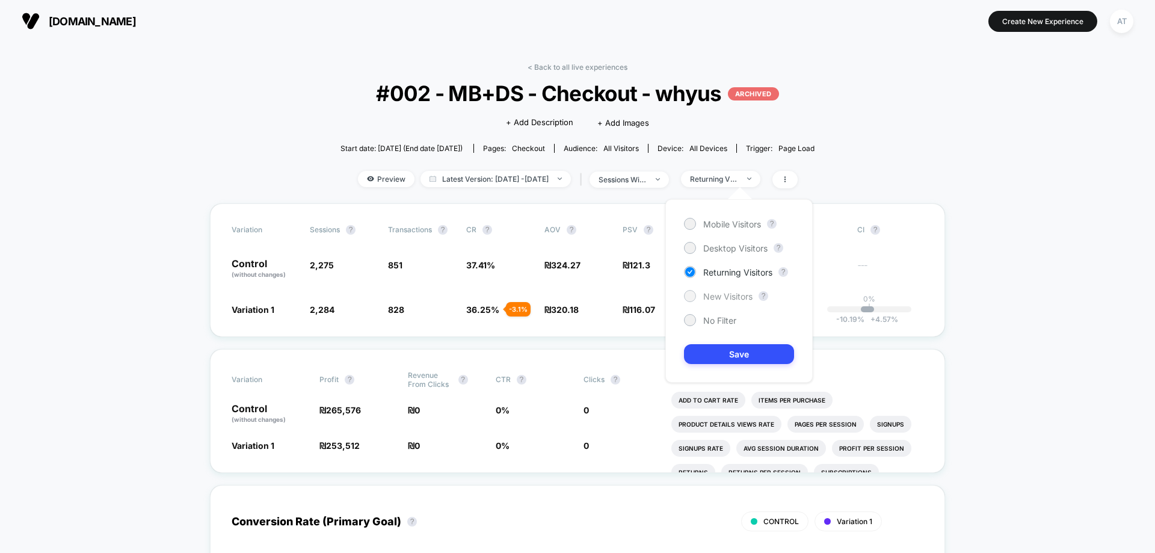
click at [732, 295] on span "New Visitors" at bounding box center [727, 296] width 49 height 10
click at [733, 344] on button "Save" at bounding box center [739, 354] width 110 height 20
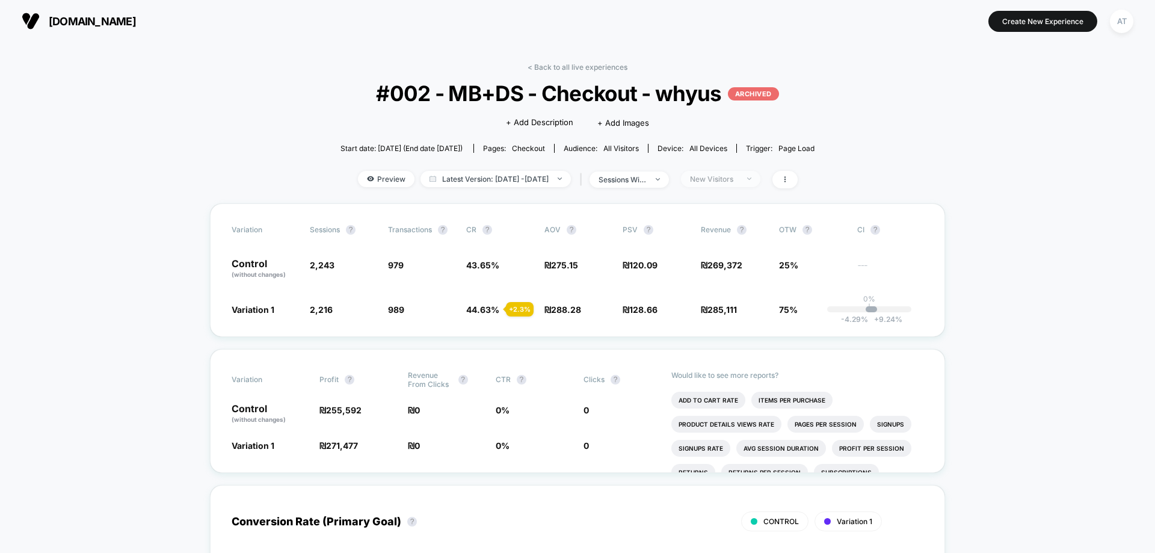
click at [721, 184] on span "New Visitors" at bounding box center [720, 179] width 79 height 16
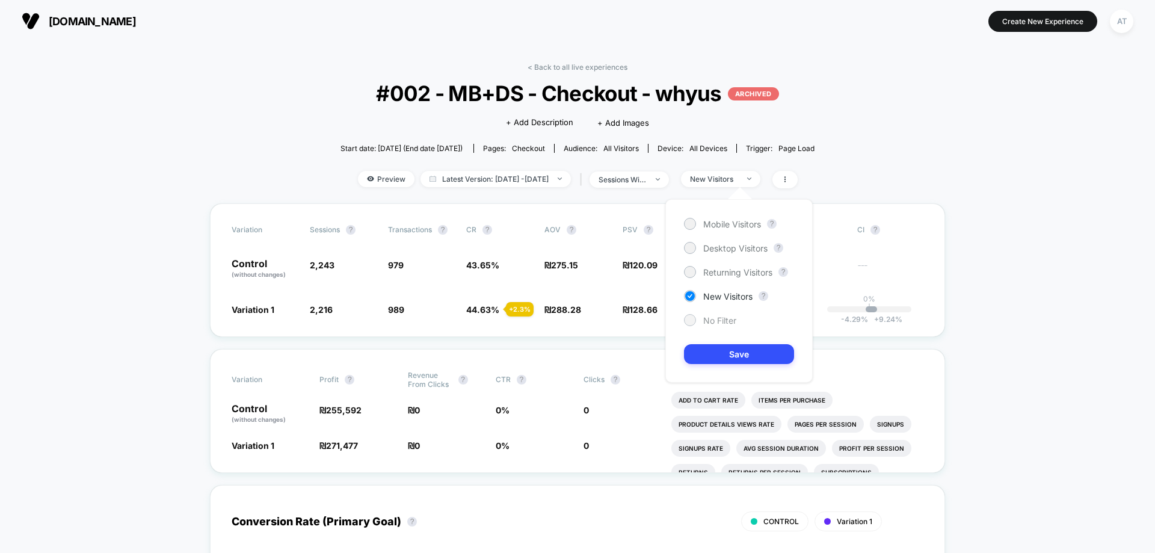
click at [706, 321] on span "No Filter" at bounding box center [719, 320] width 33 height 10
click at [733, 353] on button "Save" at bounding box center [739, 354] width 110 height 20
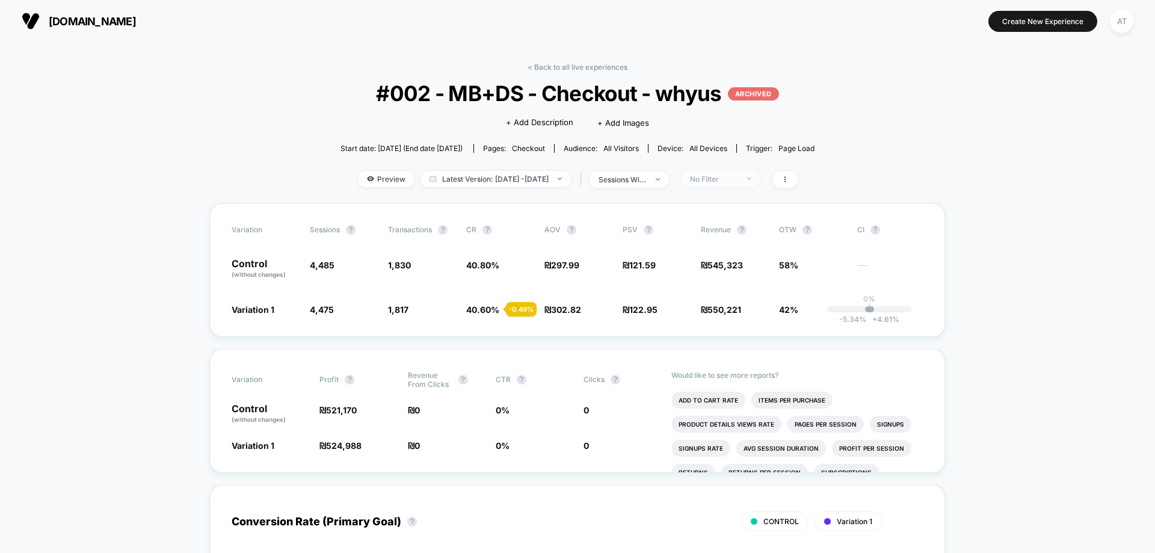
click at [751, 171] on span "No Filter" at bounding box center [720, 179] width 79 height 16
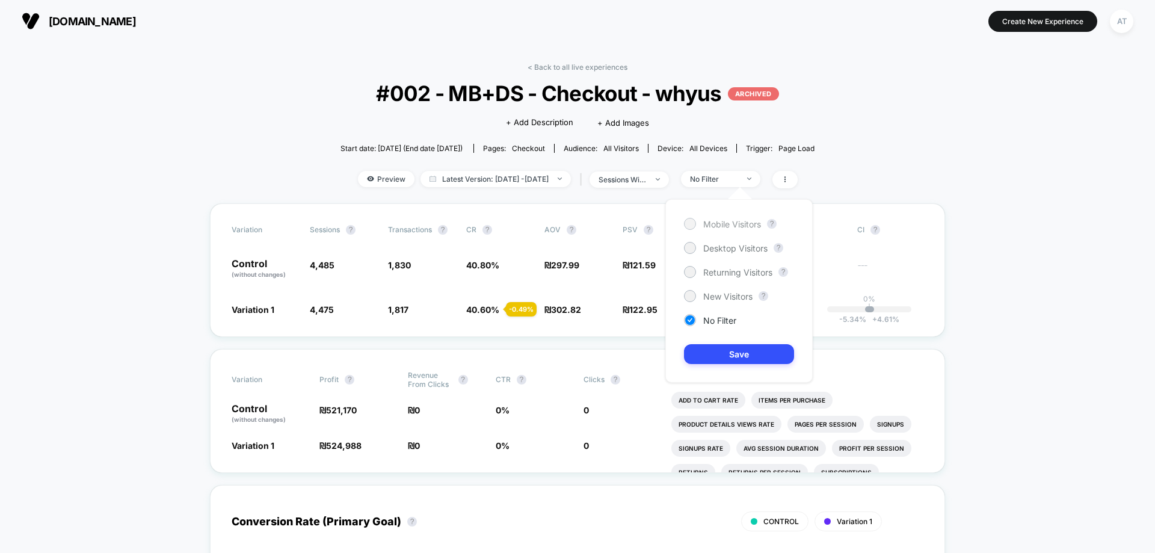
click at [742, 225] on span "Mobile Visitors" at bounding box center [732, 224] width 58 height 10
click at [749, 353] on button "Save" at bounding box center [739, 354] width 110 height 20
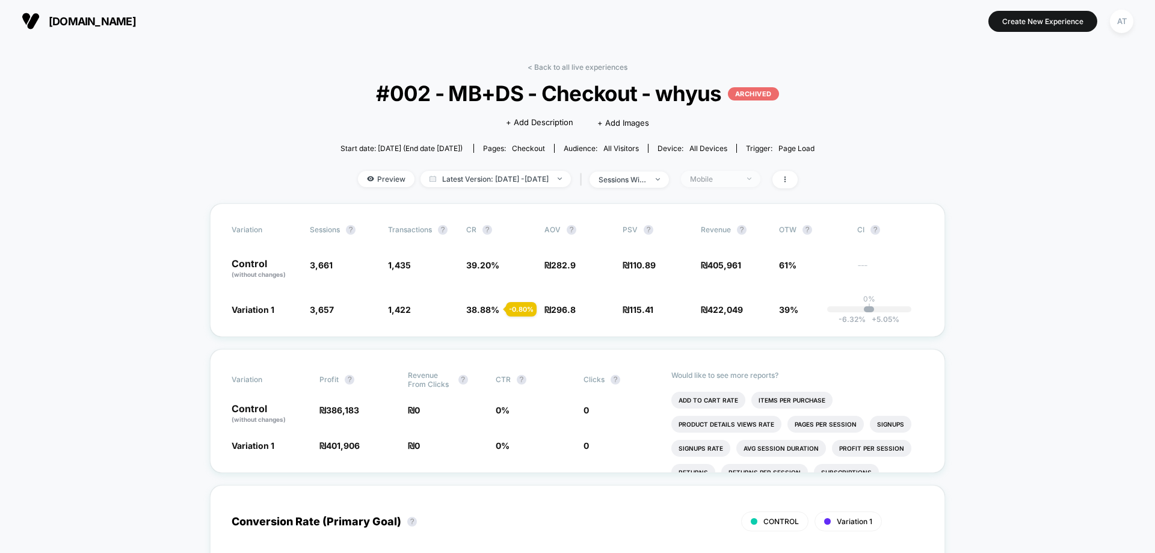
click at [738, 175] on div "Mobile" at bounding box center [714, 178] width 48 height 9
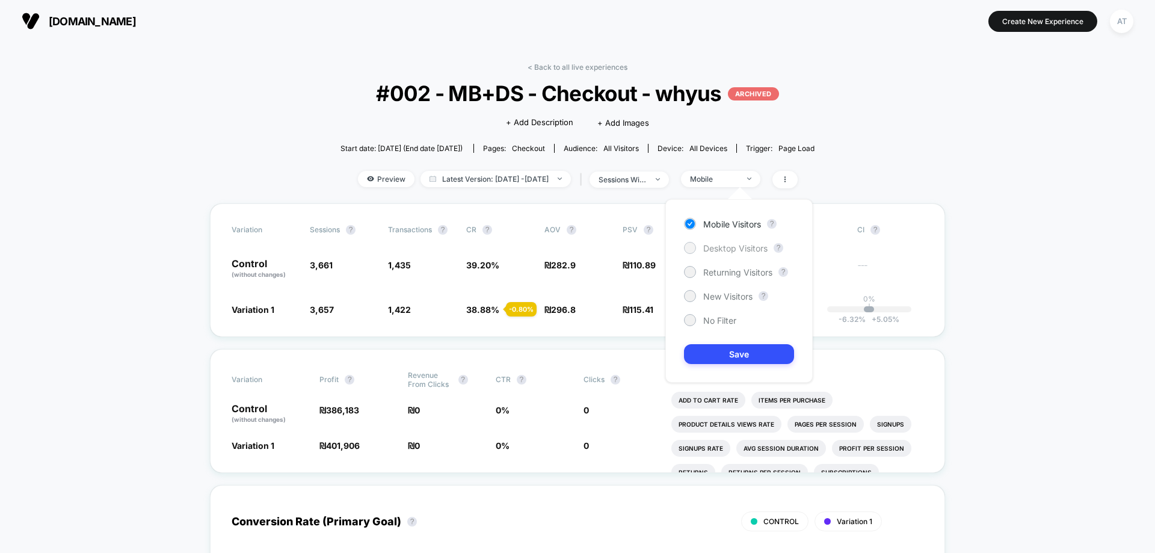
click at [718, 253] on div "Desktop Visitors" at bounding box center [726, 248] width 84 height 12
click at [726, 362] on button "Save" at bounding box center [739, 354] width 110 height 20
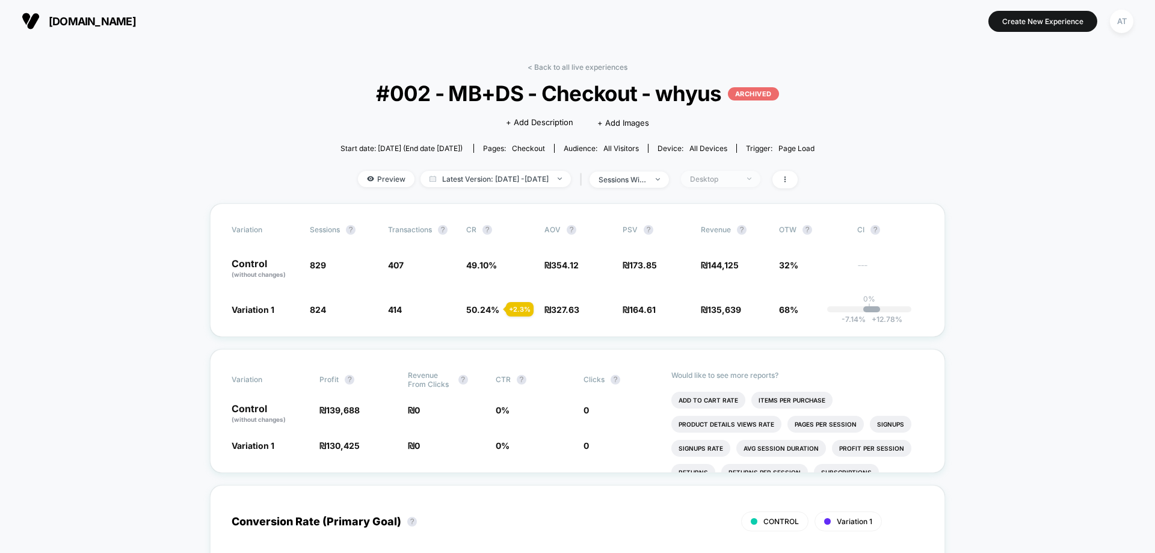
click at [738, 180] on div "Desktop" at bounding box center [714, 178] width 48 height 9
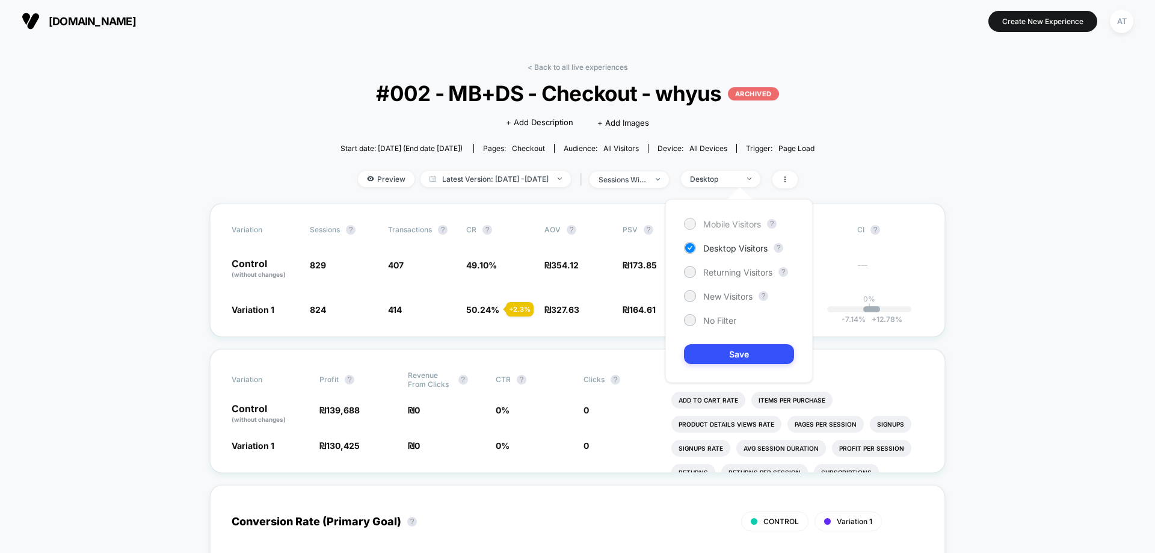
click at [741, 219] on span "Mobile Visitors" at bounding box center [732, 224] width 58 height 10
click at [723, 328] on div "Mobile Visitors ? Desktop Visitors ? Returning Visitors ? New Visitors ? No Fil…" at bounding box center [738, 291] width 147 height 184
click at [723, 324] on span "No Filter" at bounding box center [719, 320] width 33 height 10
click at [734, 355] on button "Save" at bounding box center [739, 354] width 110 height 20
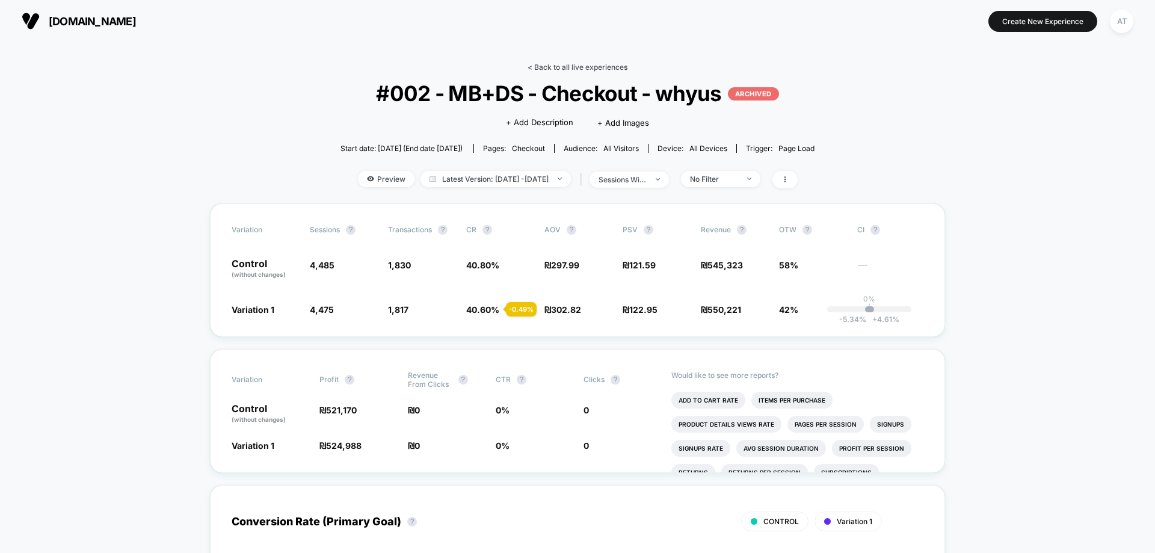
click at [559, 64] on link "< Back to all live experiences" at bounding box center [578, 67] width 100 height 9
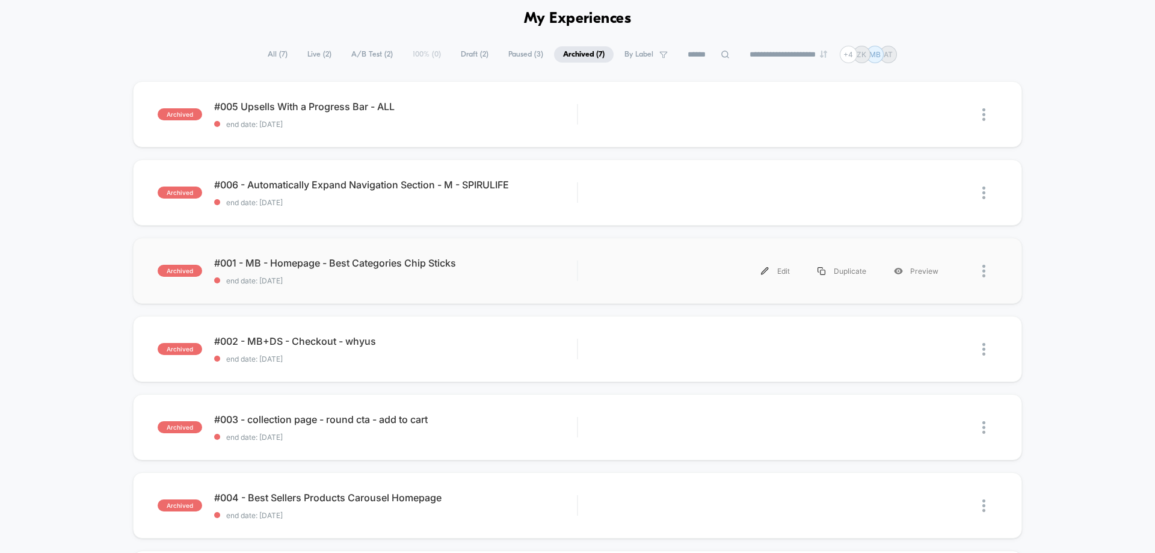
scroll to position [120, 0]
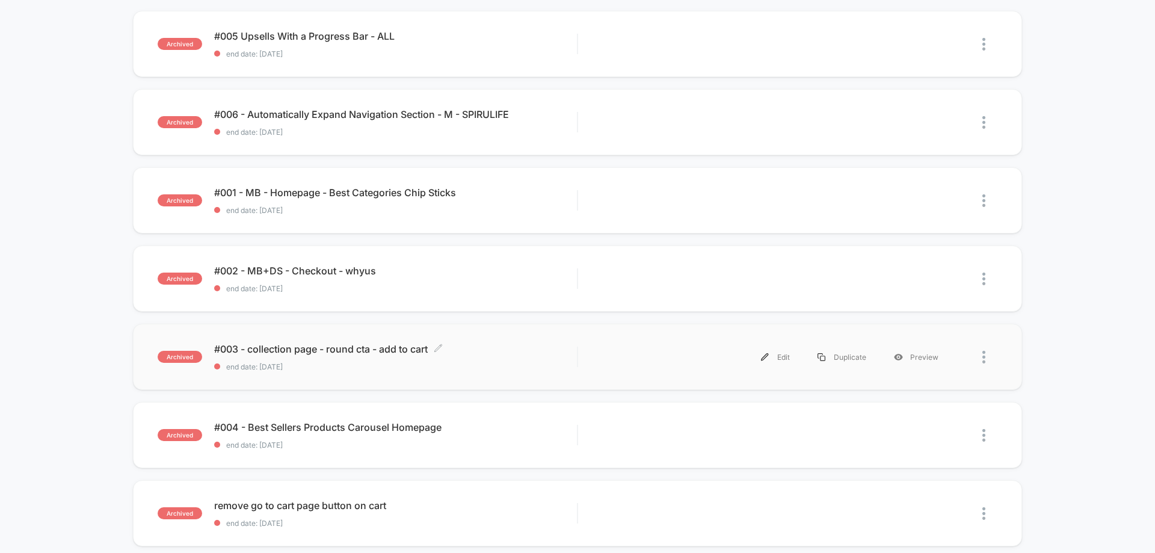
click at [487, 360] on div "#003 - collection page - round cta - add to cart Click to edit experience detai…" at bounding box center [395, 357] width 363 height 28
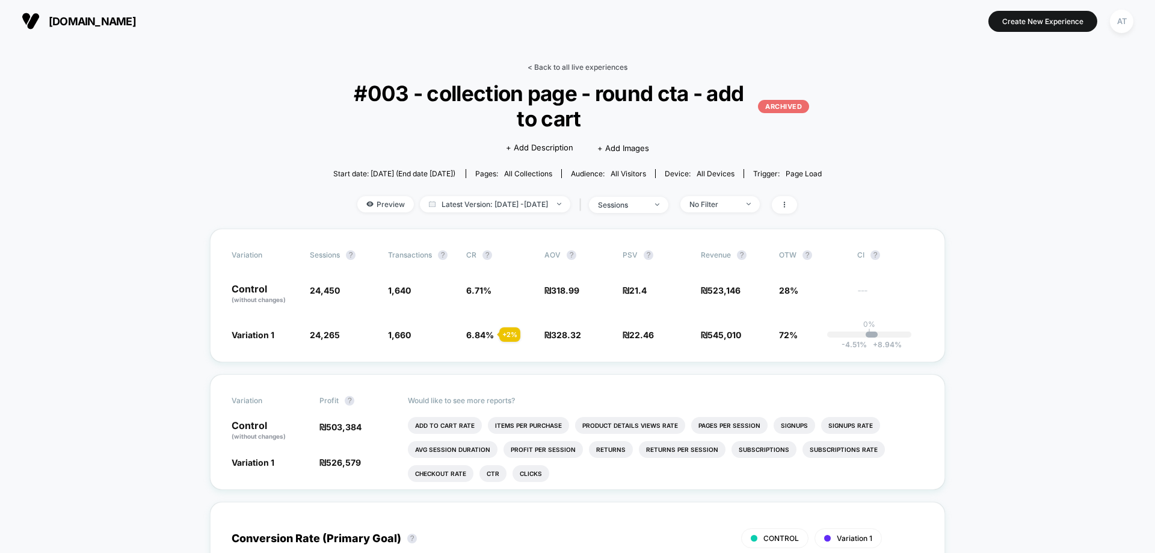
click at [601, 67] on link "< Back to all live experiences" at bounding box center [578, 67] width 100 height 9
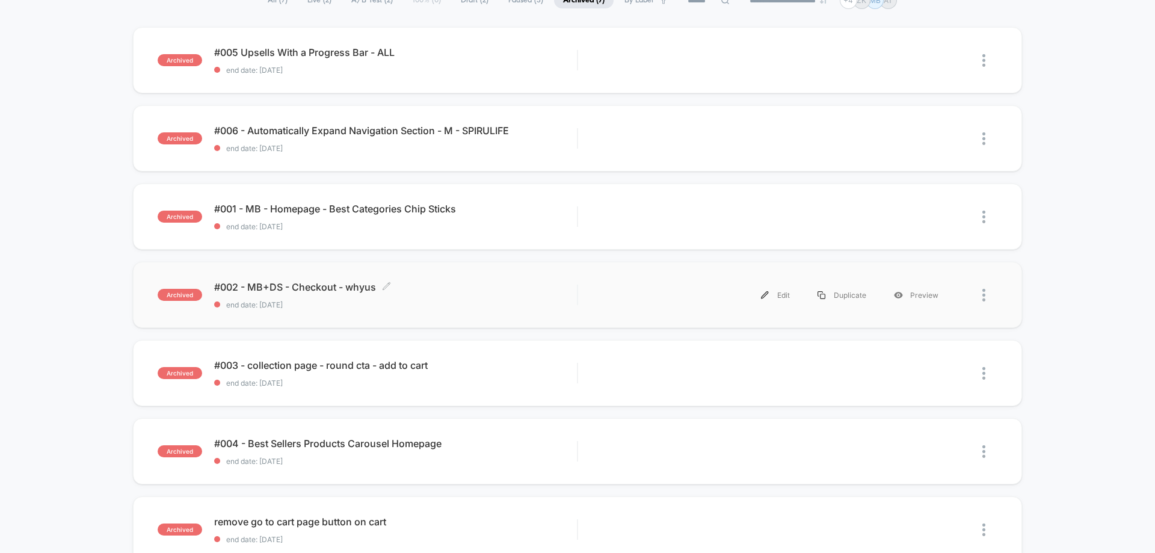
scroll to position [120, 0]
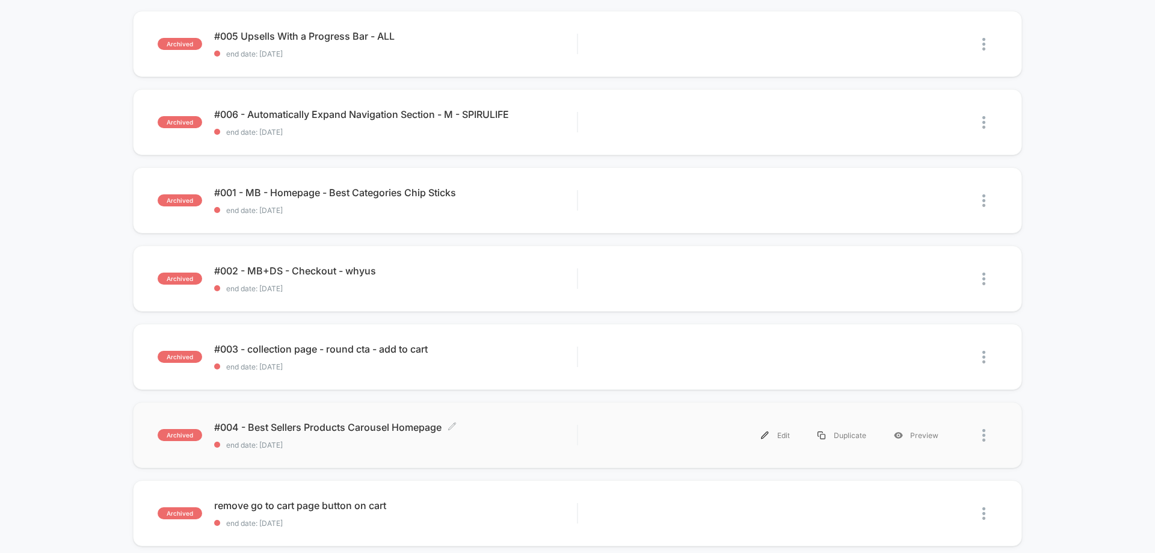
click at [318, 437] on div "#004 - Best Sellers Products Carousel Homepage Click to edit experience details…" at bounding box center [395, 435] width 363 height 28
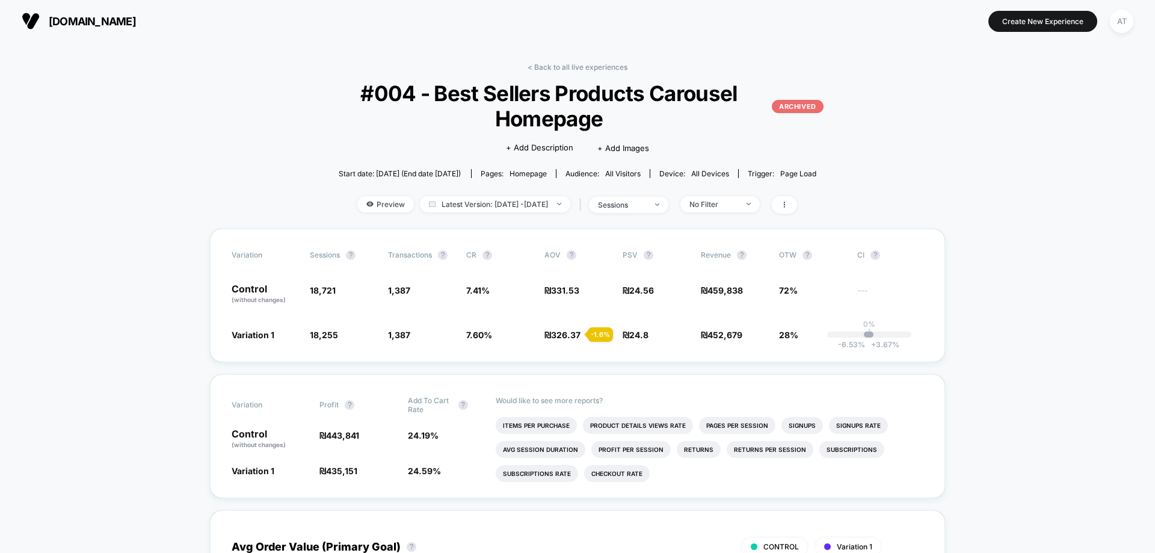
click at [592, 67] on link "< Back to all live experiences" at bounding box center [578, 67] width 100 height 9
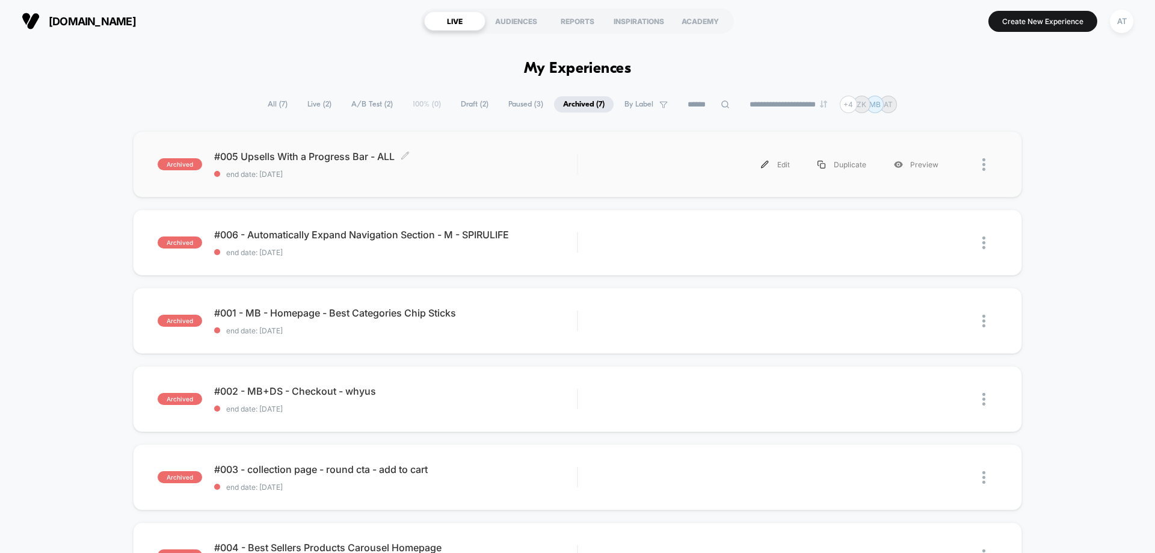
click at [470, 159] on span "#005 Upsells With a Progress Bar - ALL Click to edit experience details" at bounding box center [395, 156] width 363 height 12
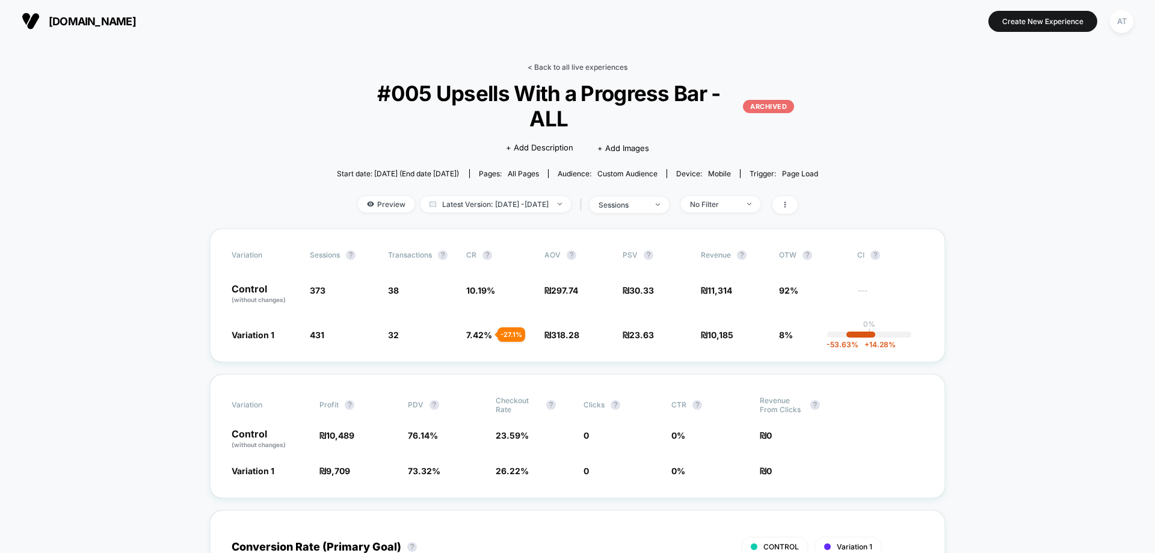
click at [568, 64] on link "< Back to all live experiences" at bounding box center [578, 67] width 100 height 9
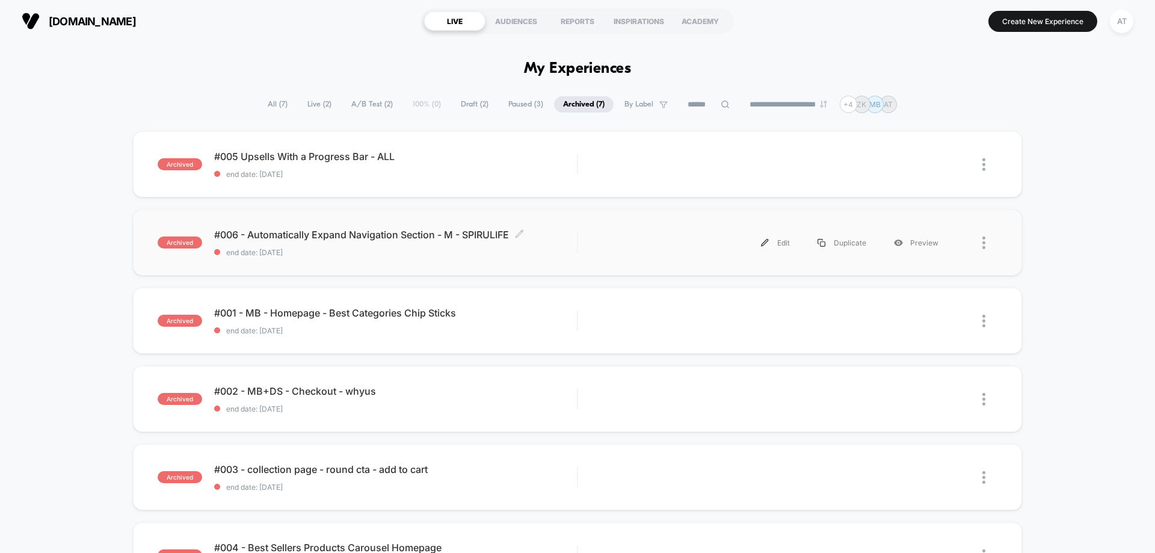
click at [346, 240] on span "#006 - Automatically Expand Navigation Section - M - SPIRULIFE Click to edit ex…" at bounding box center [395, 235] width 363 height 12
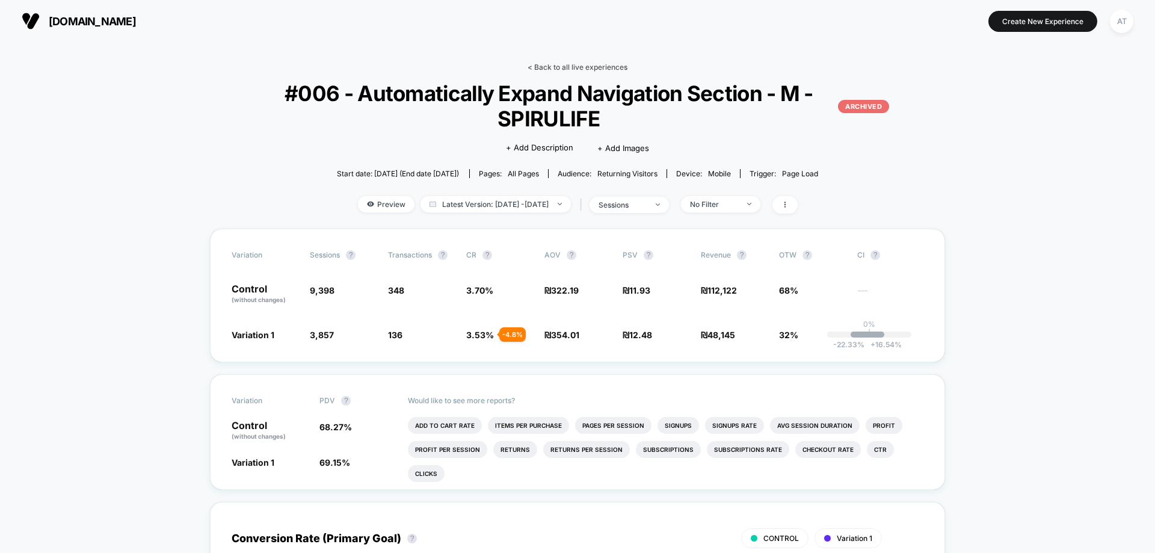
click at [584, 64] on link "< Back to all live experiences" at bounding box center [578, 67] width 100 height 9
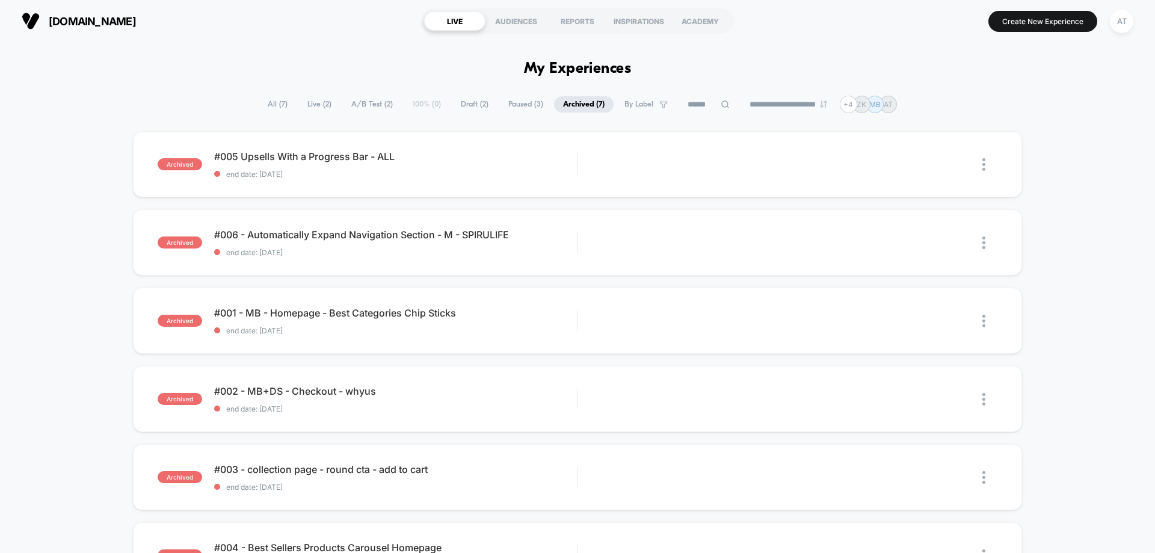
click at [508, 102] on span "Paused ( 3 )" at bounding box center [525, 104] width 53 height 16
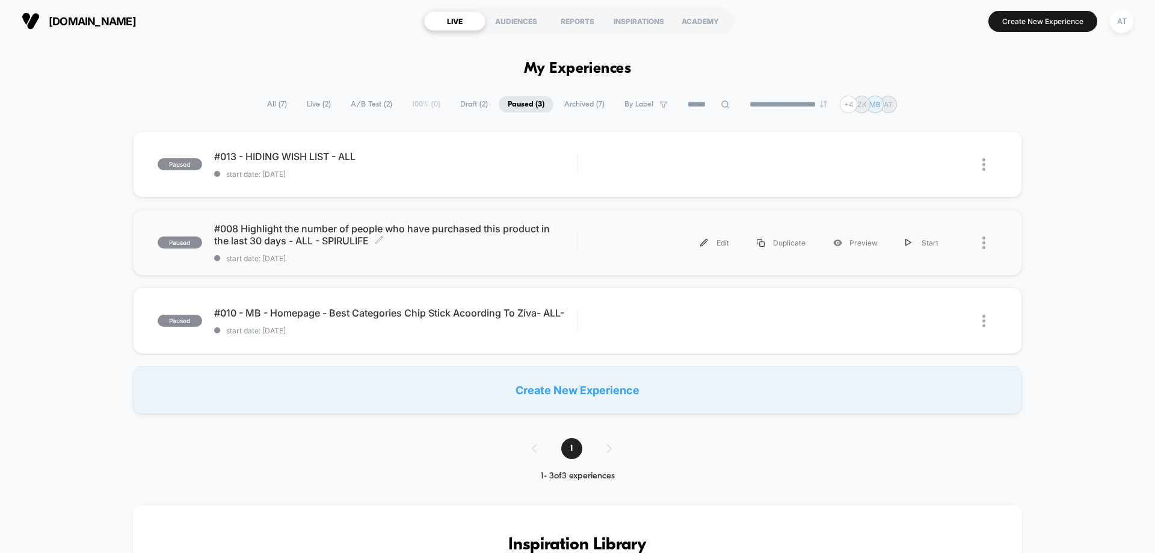
click at [275, 251] on div "#008 Highlight the number of people who have purchased this product in the last…" at bounding box center [395, 243] width 363 height 40
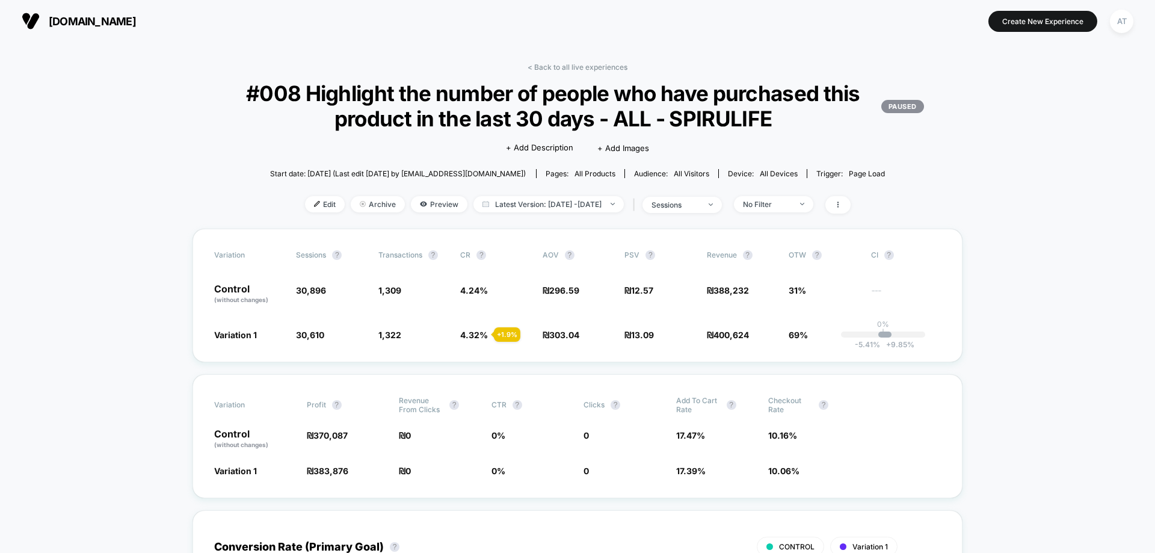
click at [7, 19] on div "spiru-life.co.il Create New Experience AT" at bounding box center [577, 21] width 1155 height 42
click at [569, 69] on link "< Back to all live experiences" at bounding box center [578, 67] width 100 height 9
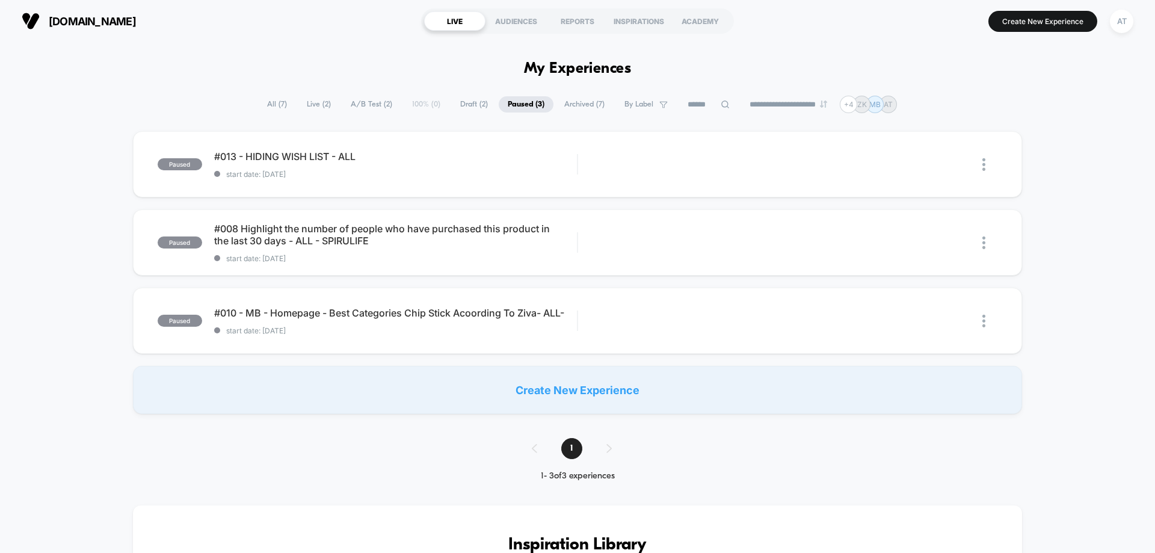
click at [586, 105] on span "Archived ( 7 )" at bounding box center [584, 104] width 58 height 16
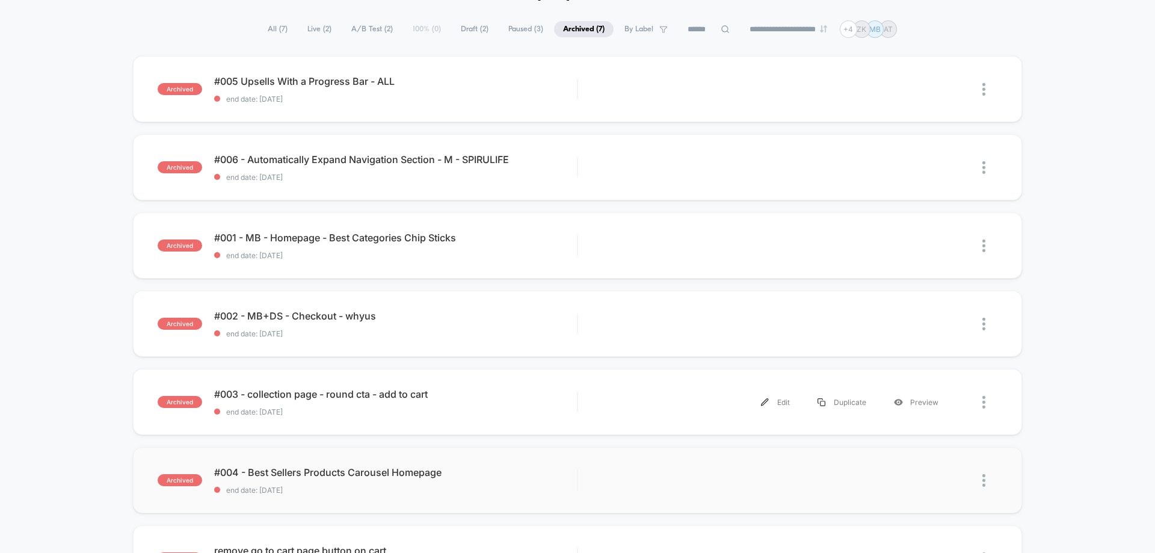
scroll to position [60, 0]
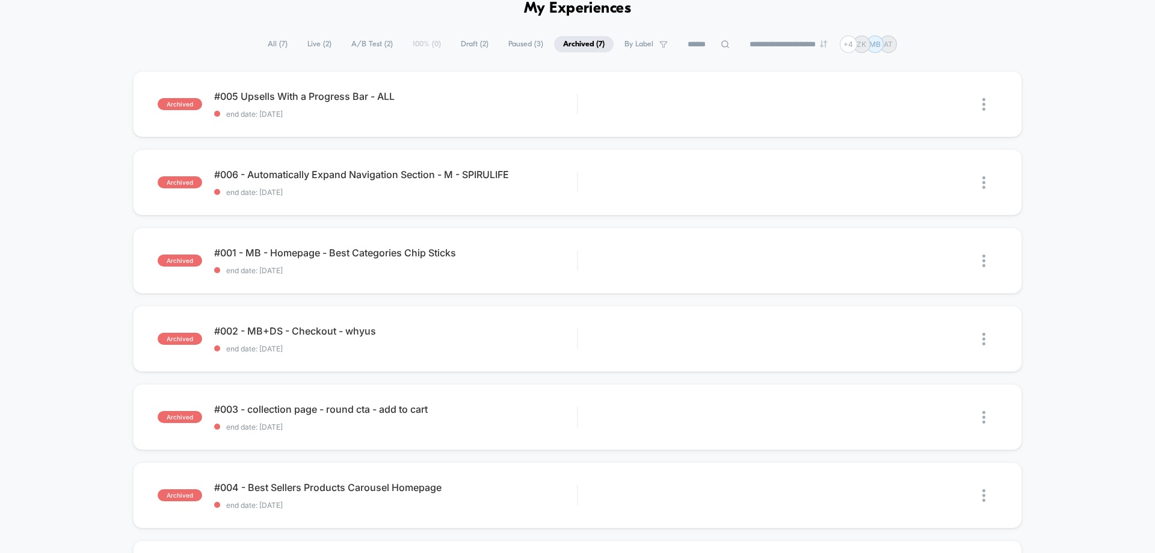
click at [511, 48] on span "Paused ( 3 )" at bounding box center [525, 44] width 53 height 16
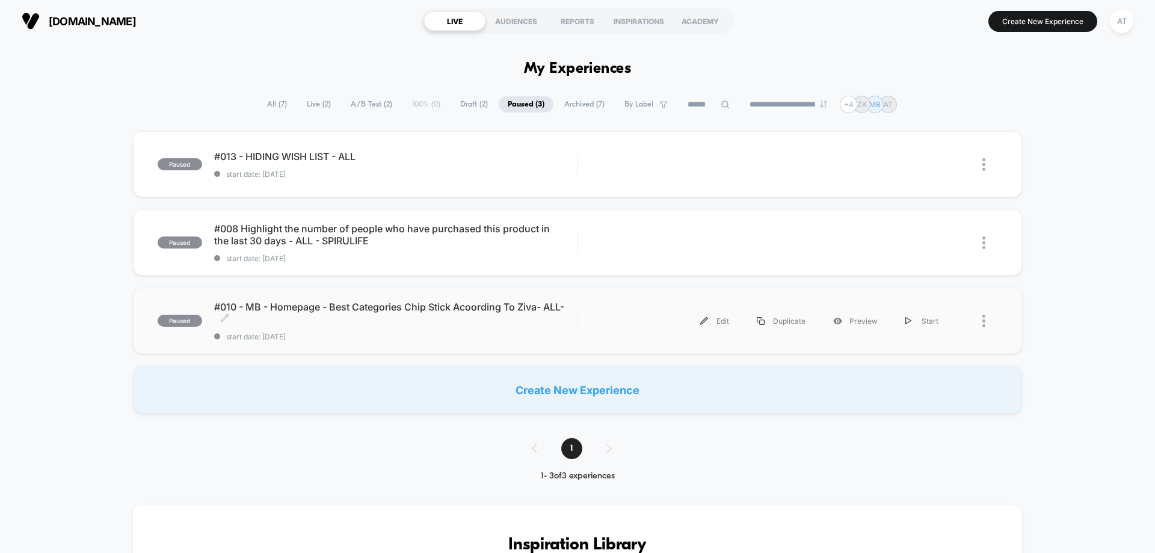
click at [367, 322] on span "#010 - MB - Homepage - Best Categories Chip Stick Acoording To Ziva- ALL- Click…" at bounding box center [395, 313] width 363 height 24
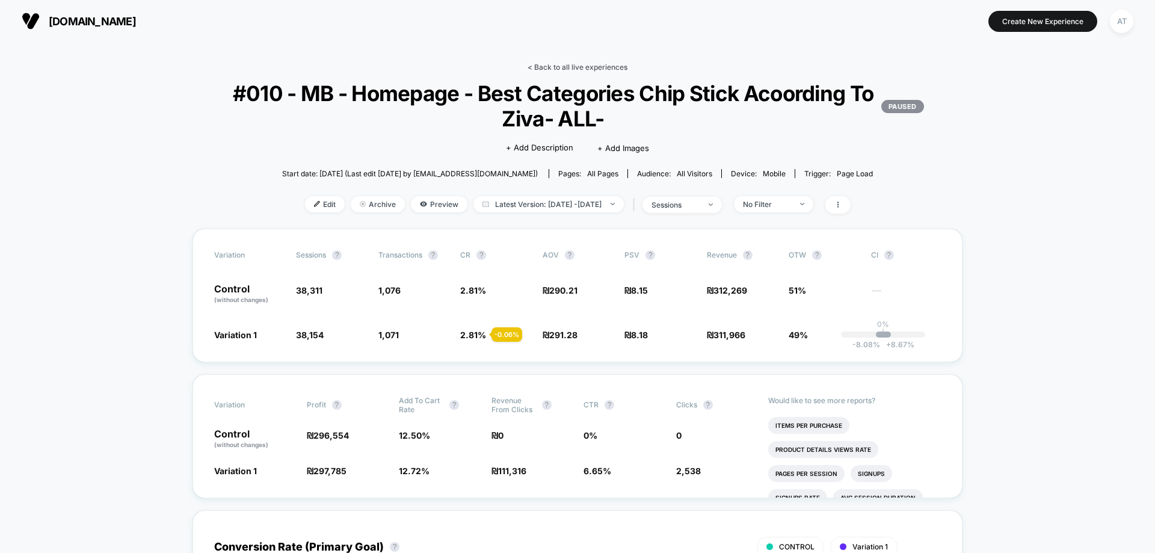
click at [540, 69] on link "< Back to all live experiences" at bounding box center [578, 67] width 100 height 9
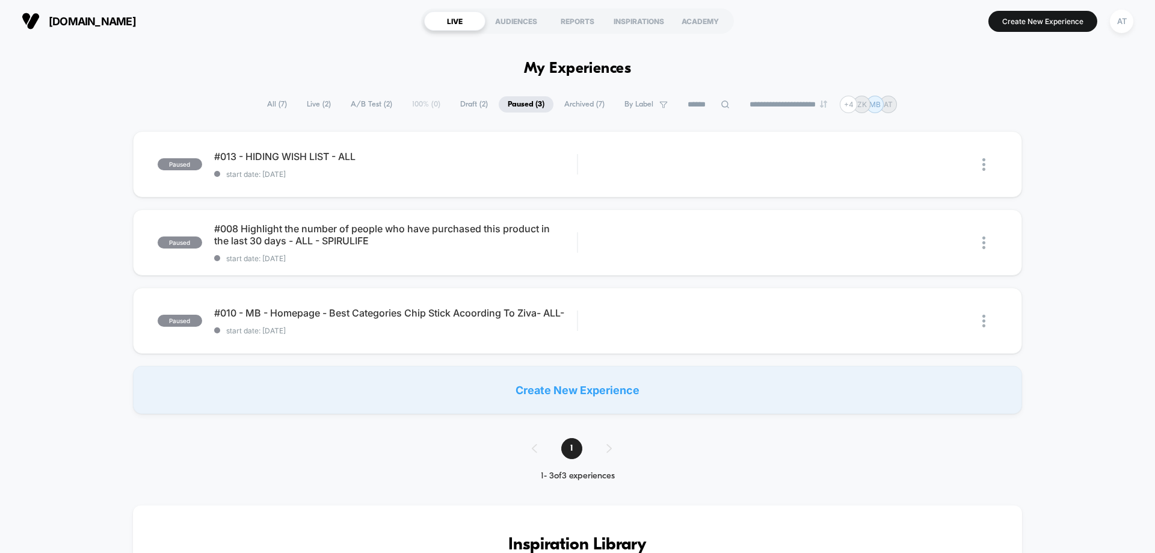
click at [313, 102] on span "Live ( 2 )" at bounding box center [319, 104] width 42 height 16
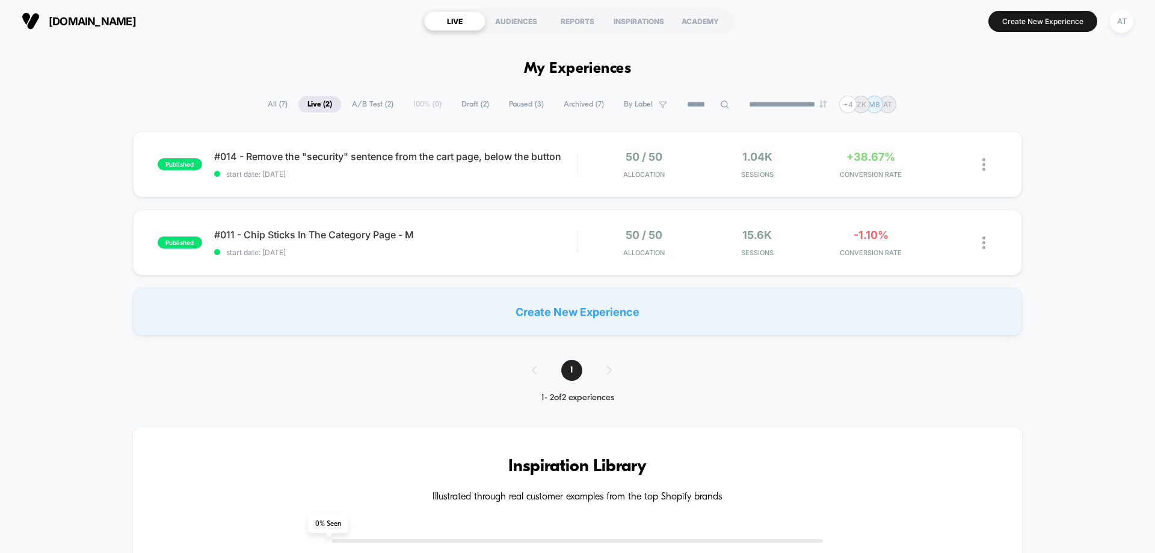
click at [500, 103] on span "Paused ( 3 )" at bounding box center [526, 104] width 53 height 16
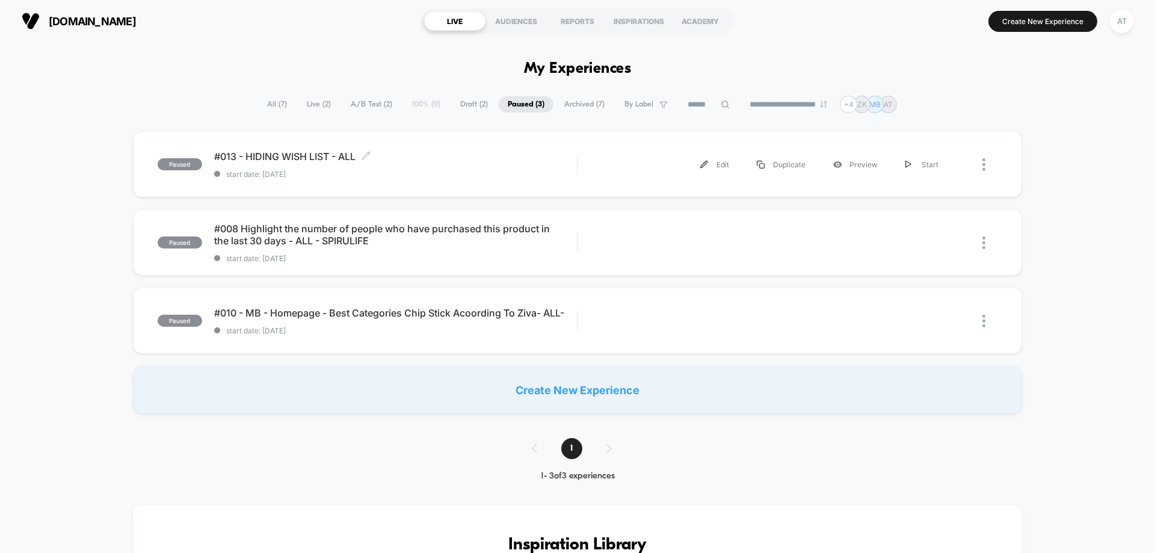
drag, startPoint x: 419, startPoint y: 164, endPoint x: 438, endPoint y: 173, distance: 21.0
click at [419, 164] on div "#013 - HIDING WISH LIST - ALL Click to edit experience details Click to edit ex…" at bounding box center [395, 164] width 363 height 28
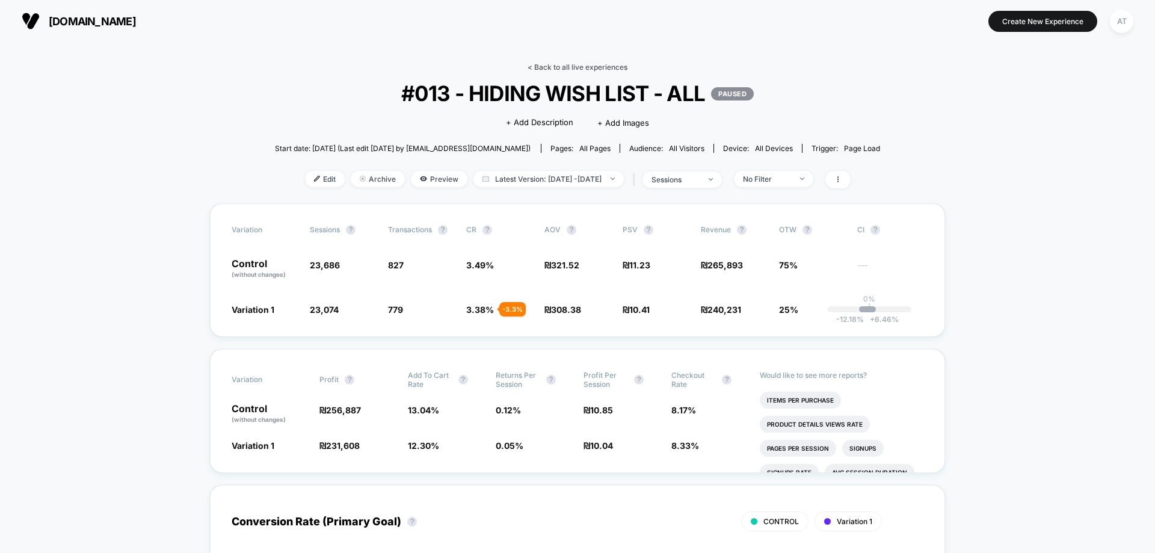
click at [597, 70] on link "< Back to all live experiences" at bounding box center [578, 67] width 100 height 9
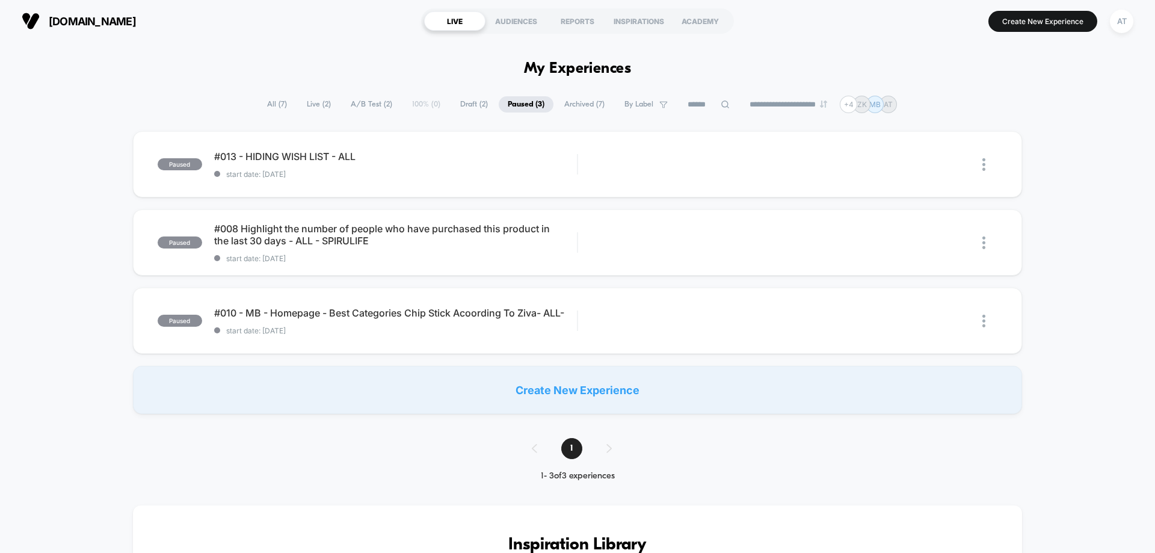
click at [274, 100] on span "All ( 7 )" at bounding box center [277, 104] width 38 height 16
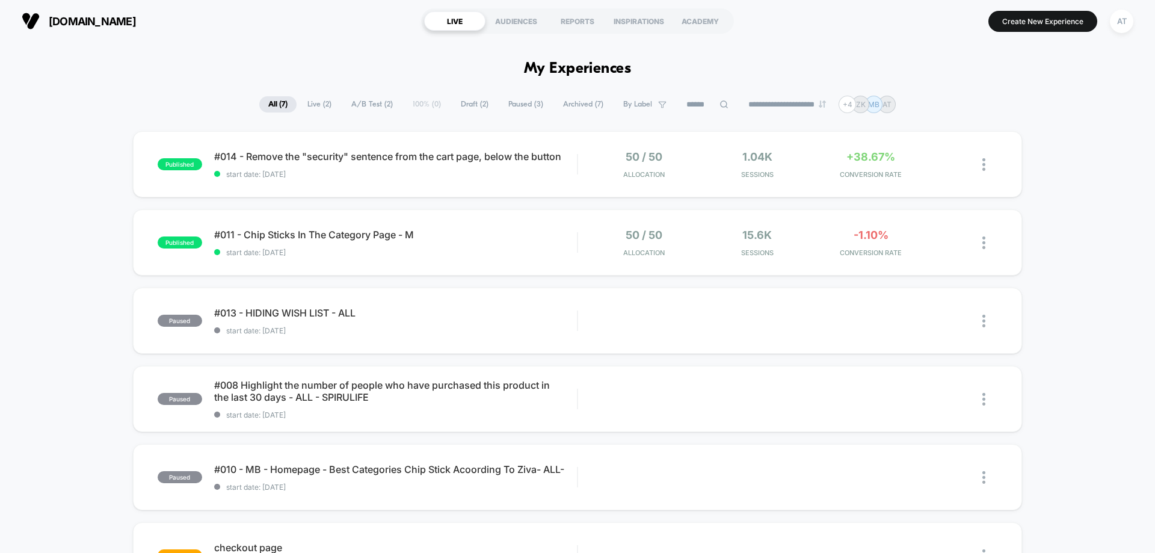
click at [582, 105] on span "Archived ( 7 )" at bounding box center [583, 104] width 58 height 16
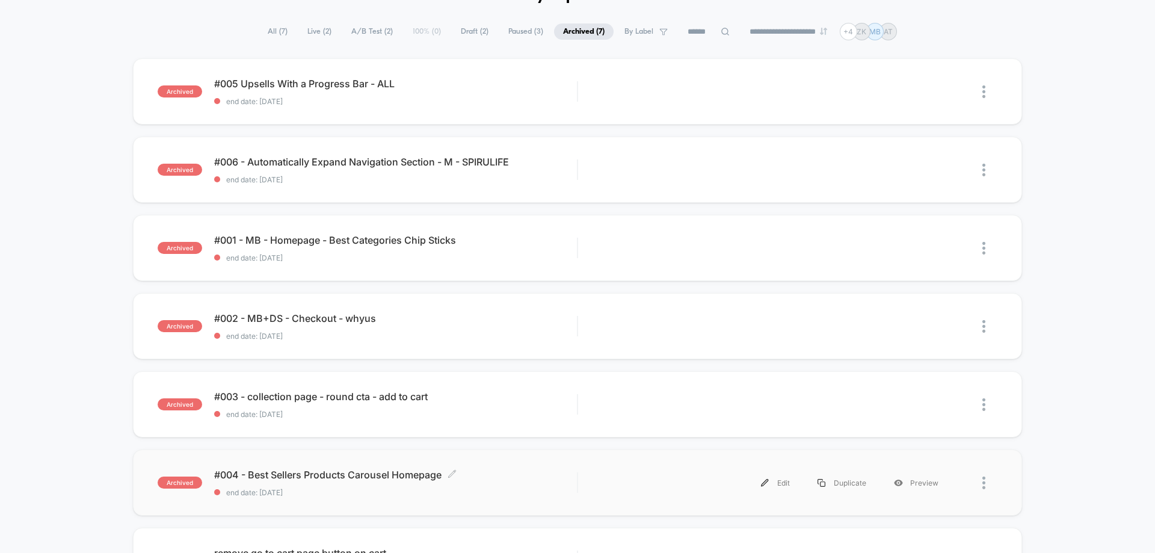
scroll to position [60, 0]
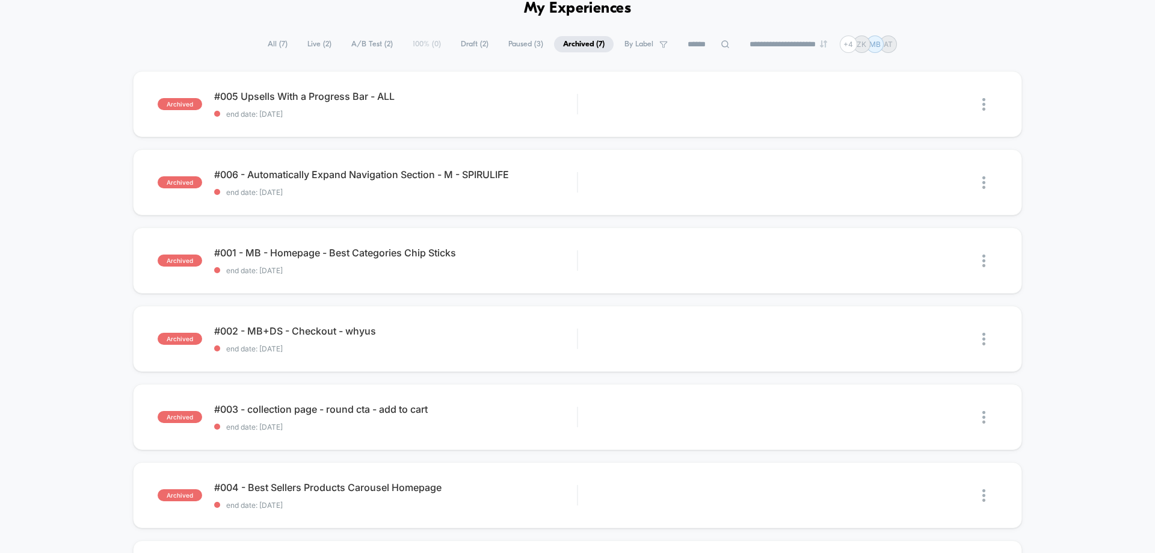
click at [502, 41] on span "Paused ( 3 )" at bounding box center [525, 44] width 53 height 16
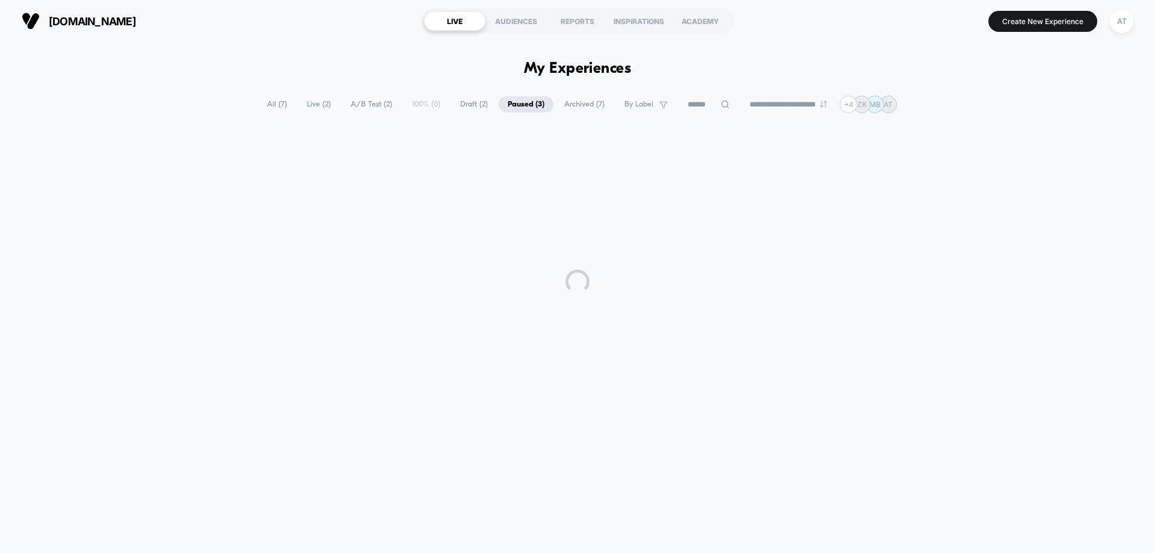
scroll to position [0, 0]
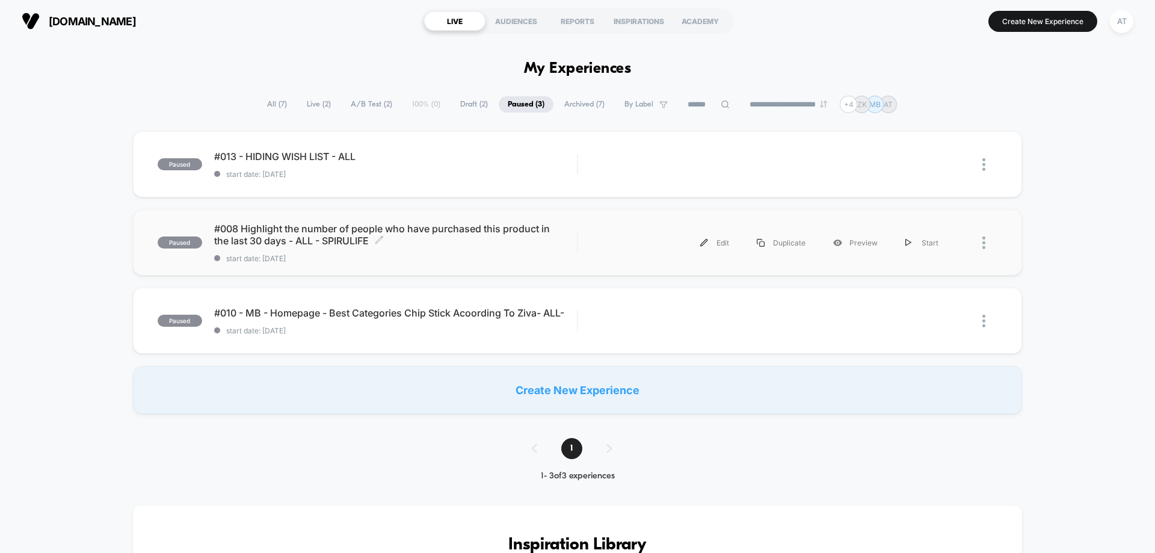
click at [445, 230] on span "#008 Highlight the number of people who have purchased this product in the last…" at bounding box center [395, 235] width 363 height 24
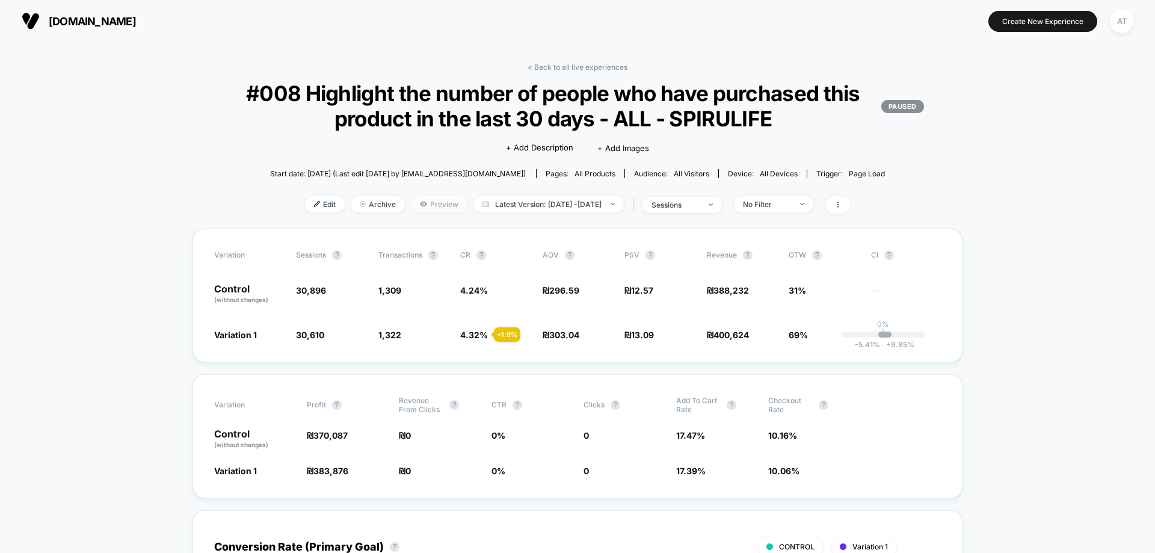
click at [419, 204] on span "Preview" at bounding box center [439, 204] width 57 height 16
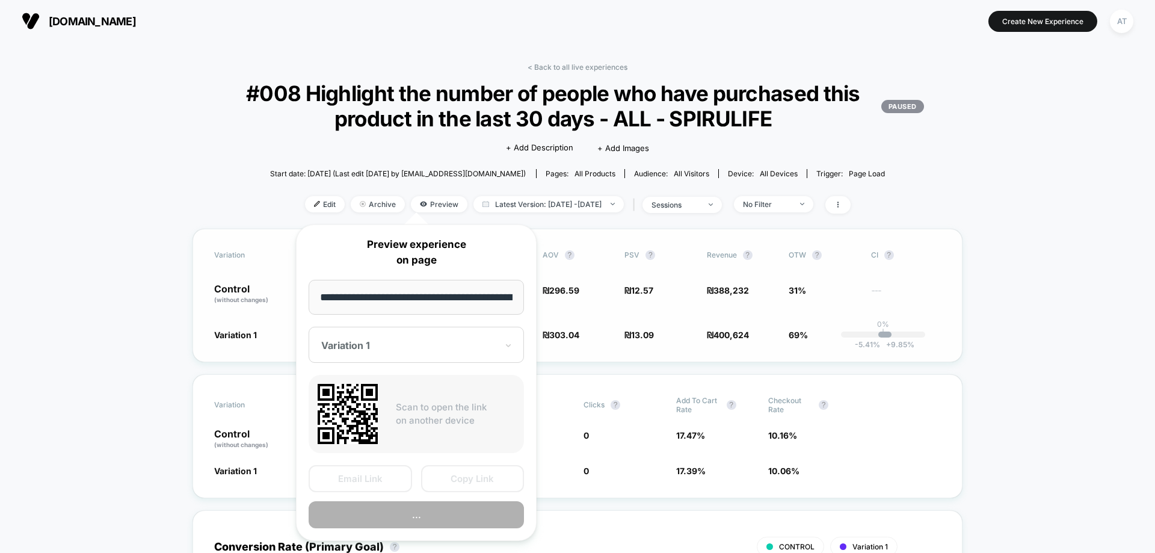
scroll to position [0, 877]
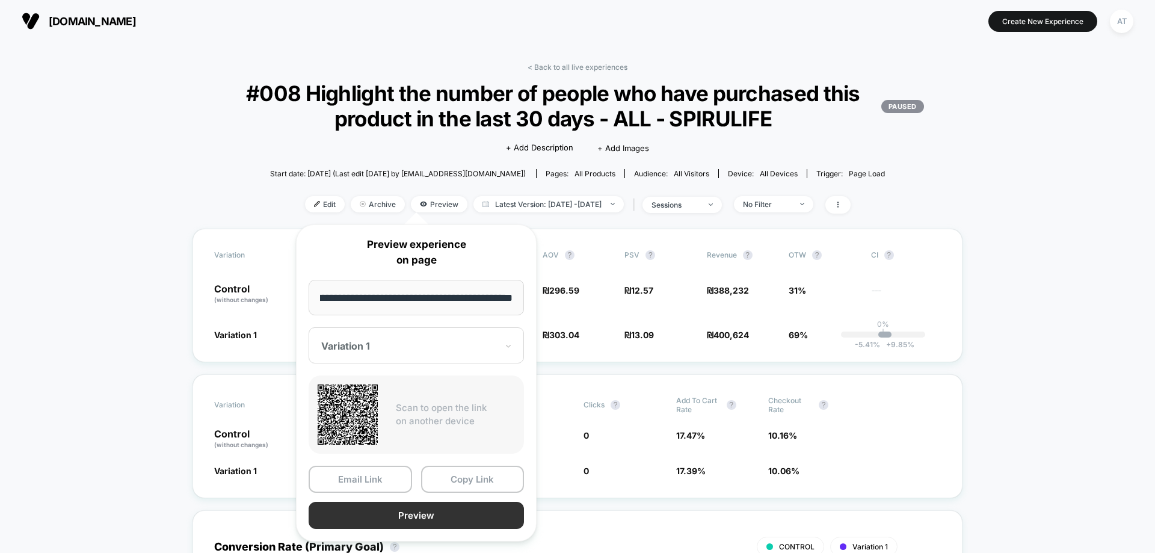
click at [501, 505] on button "Preview" at bounding box center [416, 515] width 215 height 27
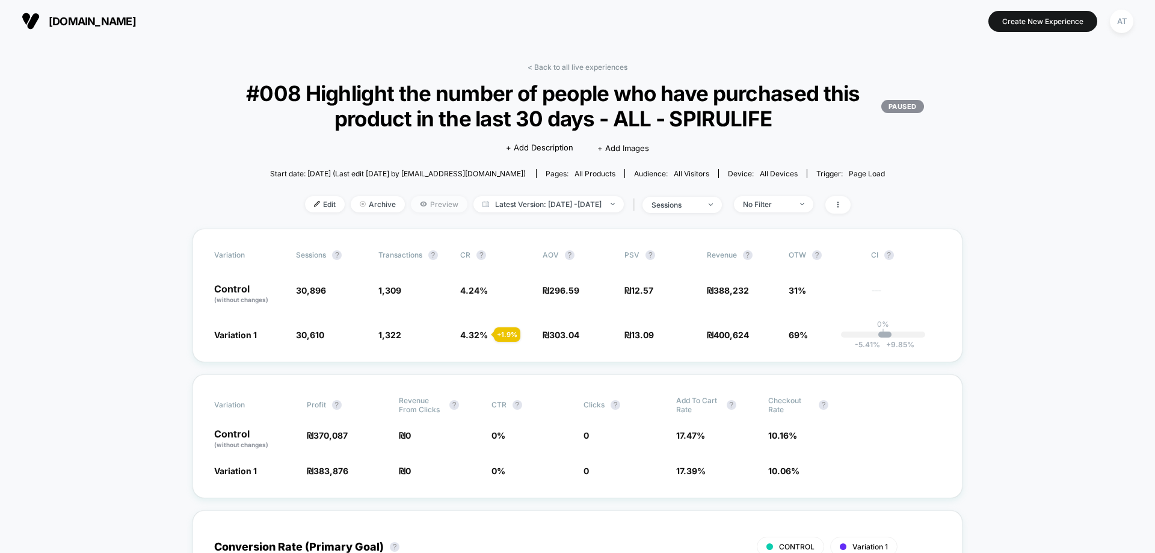
click at [411, 211] on span "Preview" at bounding box center [439, 204] width 57 height 16
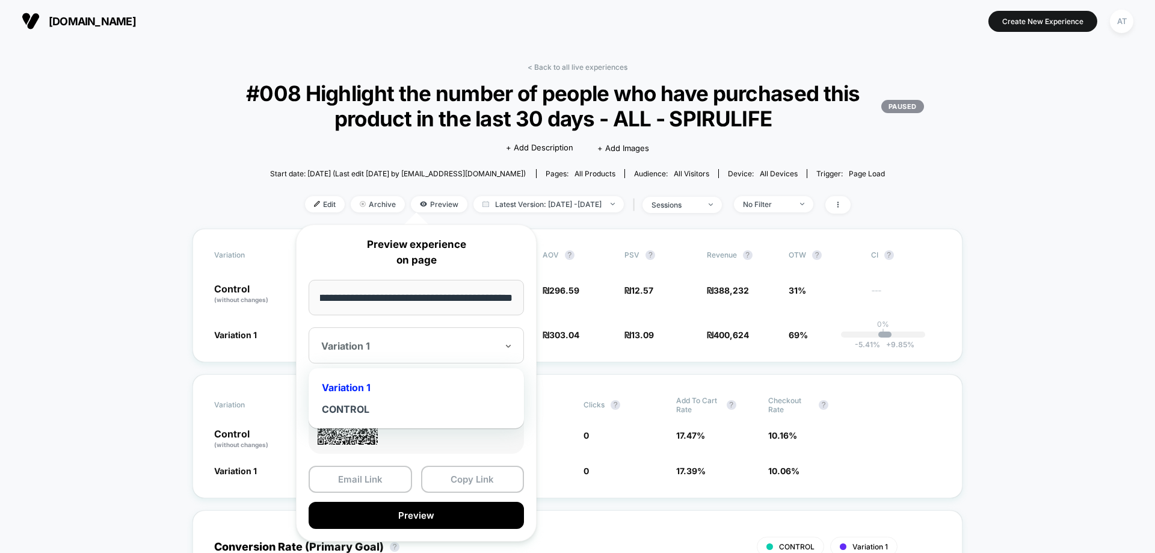
click at [434, 351] on div at bounding box center [409, 346] width 176 height 12
click at [386, 424] on div "Variation 1 CONTROL" at bounding box center [416, 398] width 215 height 60
click at [386, 414] on div "CONTROL" at bounding box center [416, 409] width 203 height 22
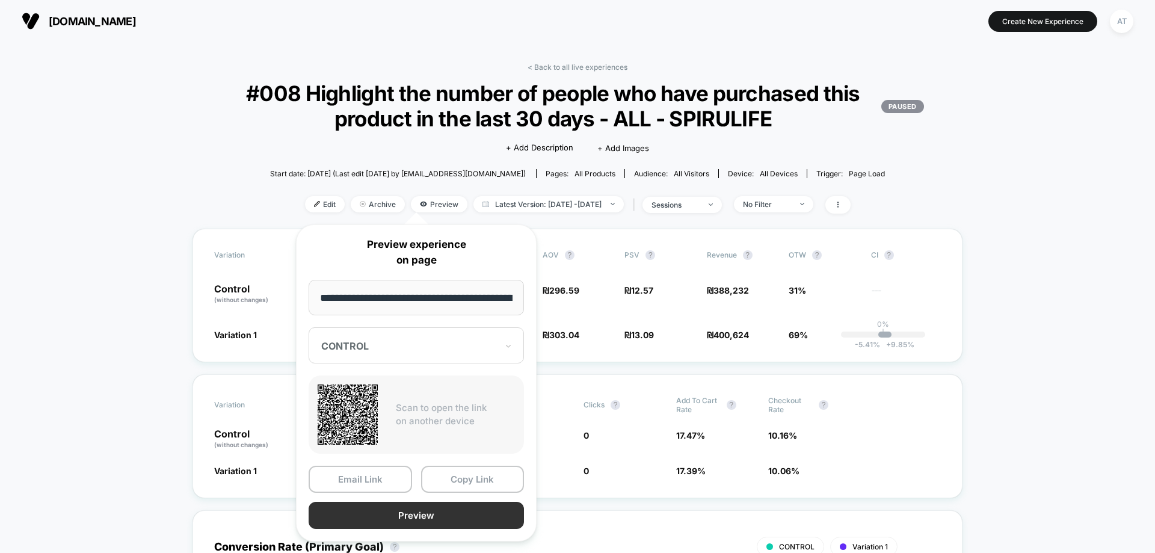
click at [421, 513] on button "Preview" at bounding box center [416, 515] width 215 height 27
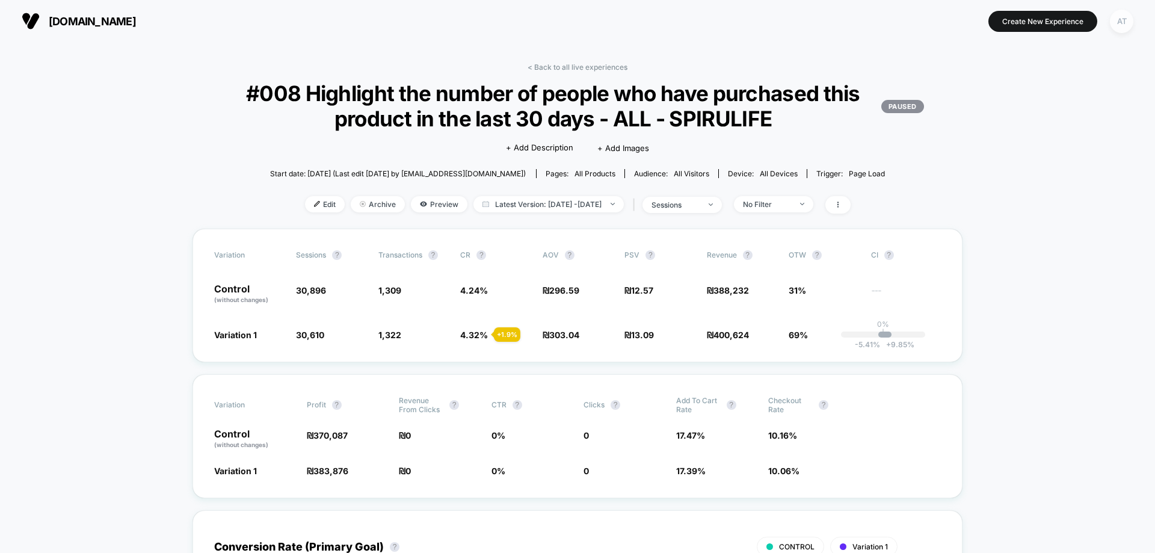
click at [1120, 23] on div "AT" at bounding box center [1121, 21] width 23 height 23
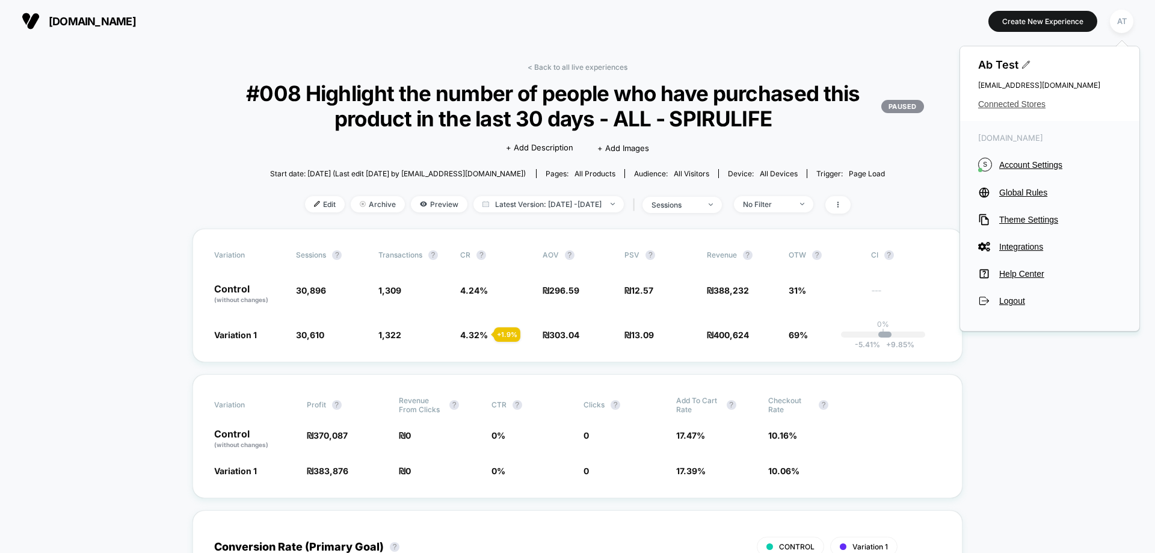
click at [998, 104] on span "Connected Stores" at bounding box center [1049, 104] width 143 height 10
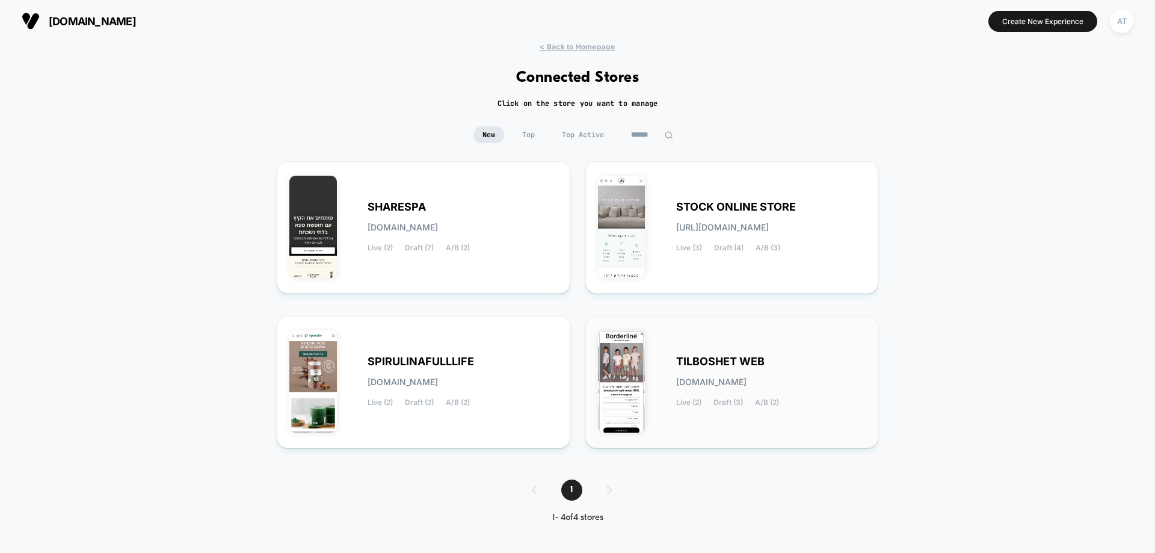
click at [773, 364] on div "TILBOSHET WEB tilboshet-web.myshopify.com Live (2) Draft (3) A/B (2)" at bounding box center [771, 381] width 190 height 49
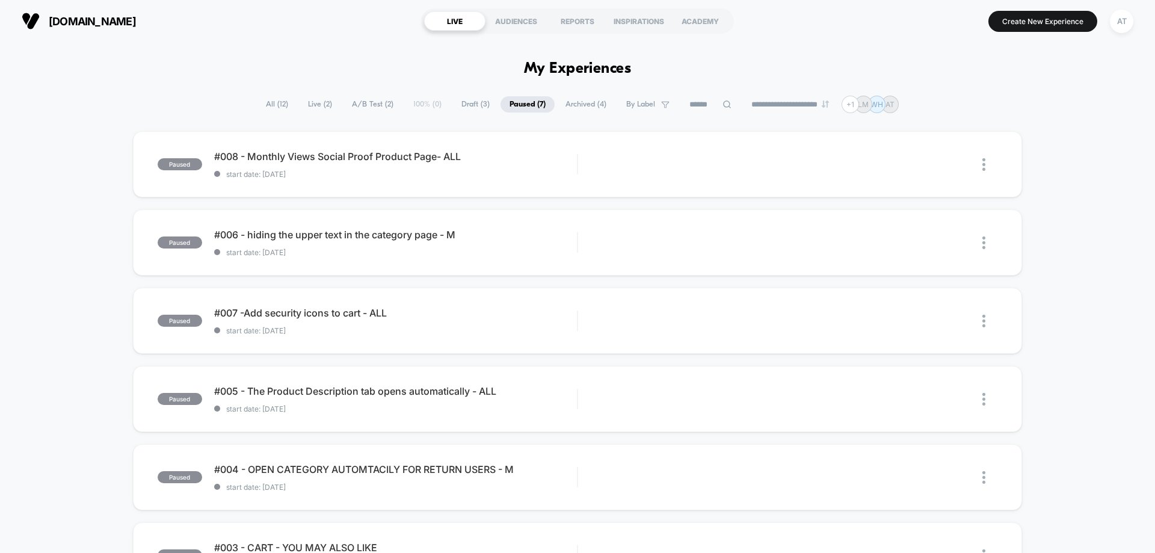
click at [587, 104] on span "Archived ( 4 )" at bounding box center [586, 104] width 59 height 16
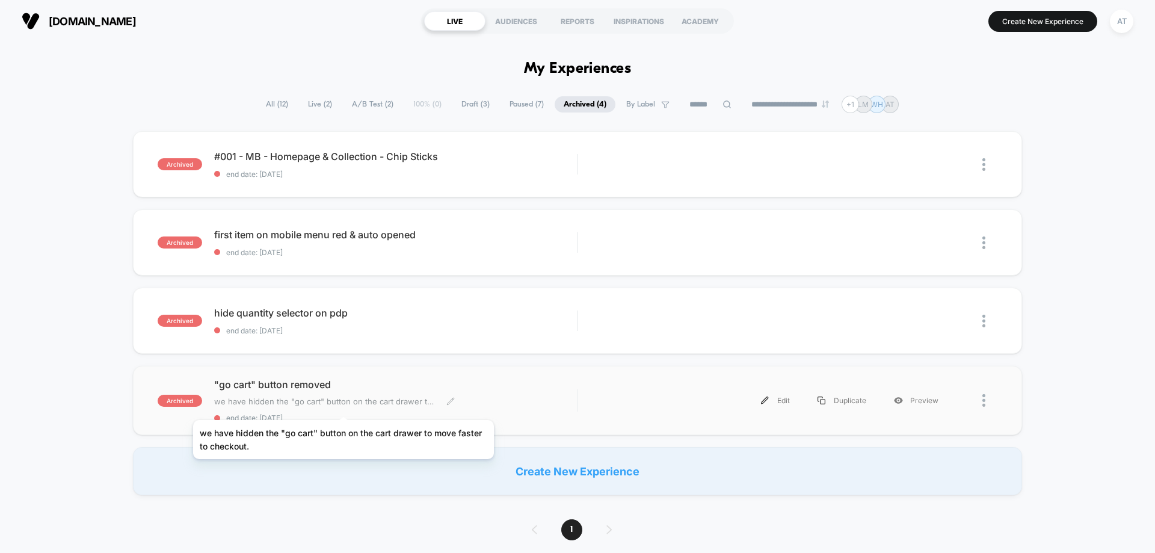
click at [344, 405] on span "we have hidden the "go cart" button on the cart drawer to move faster to checko…" at bounding box center [325, 401] width 223 height 10
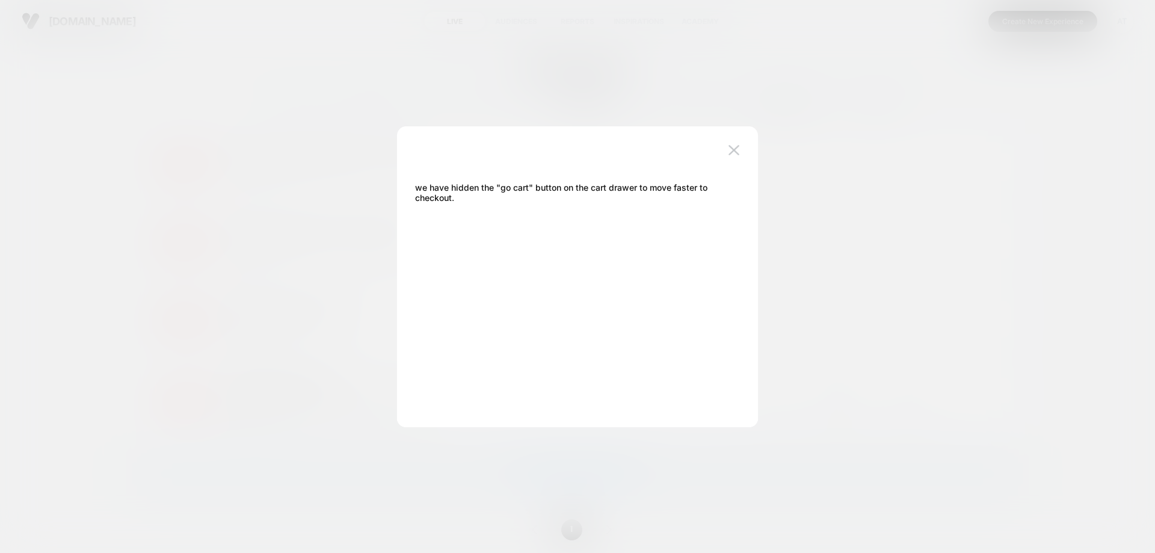
click at [710, 154] on div "we have hidden the "go cart" button on the cart drawer to move faster to checko…" at bounding box center [571, 276] width 325 height 253
click at [736, 148] on img at bounding box center [734, 150] width 11 height 10
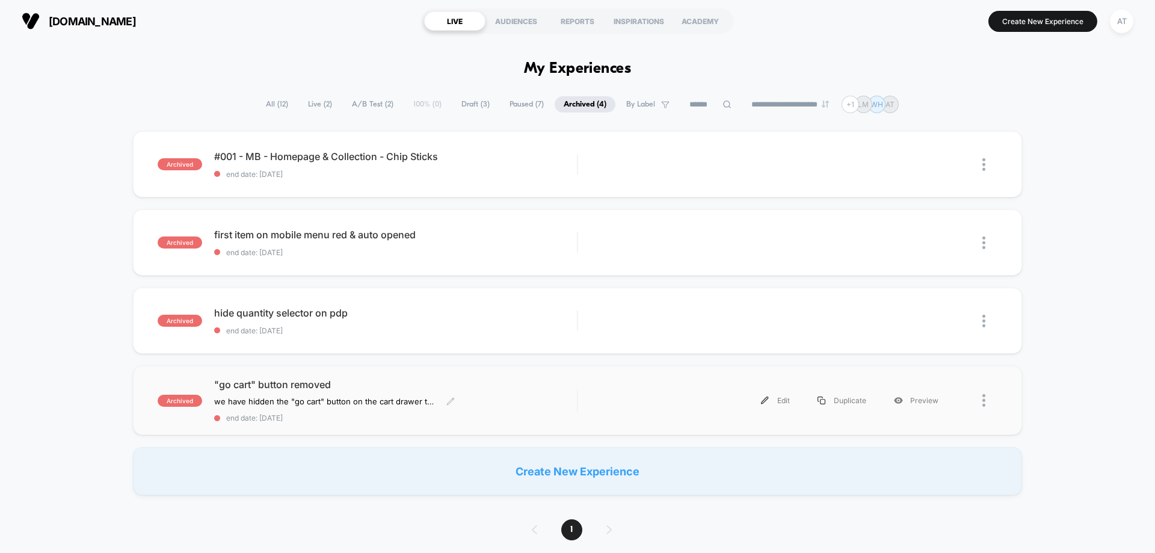
click at [372, 382] on span ""go cart" button removed" at bounding box center [395, 384] width 363 height 12
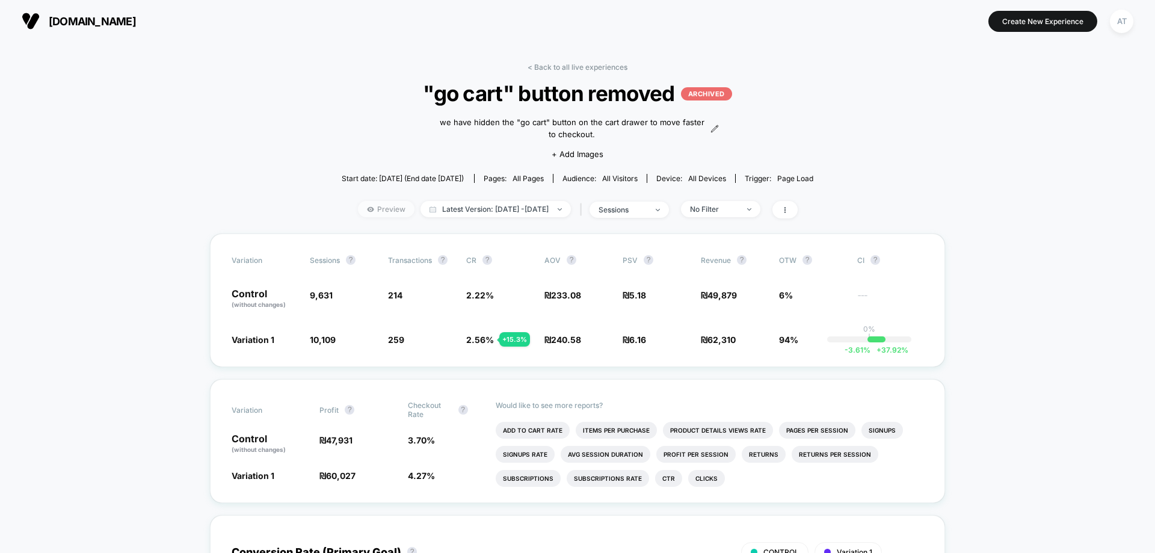
click at [380, 212] on span "Preview" at bounding box center [386, 209] width 57 height 16
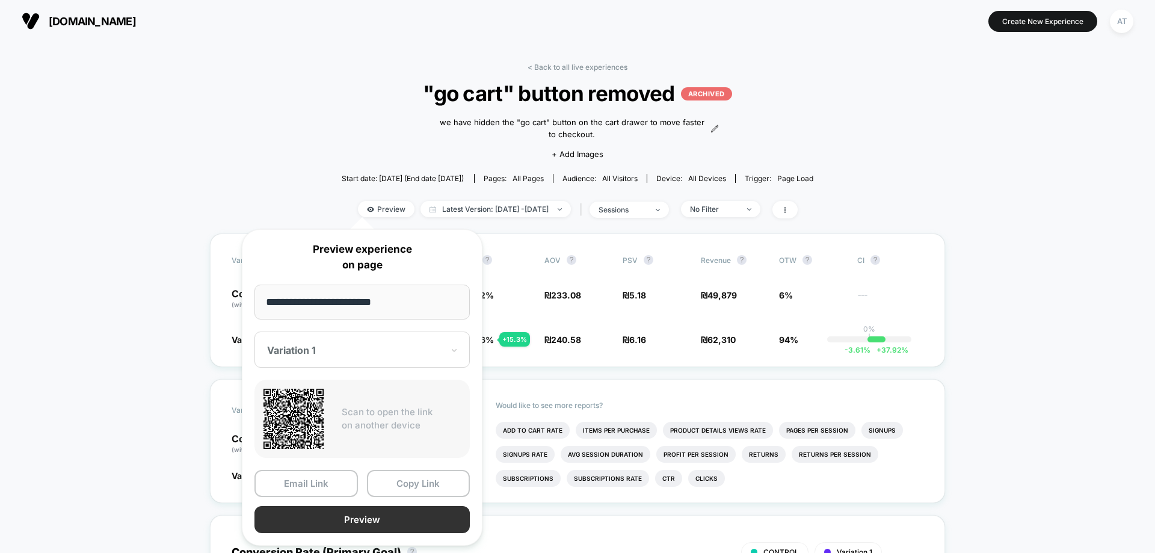
click at [341, 519] on button "Preview" at bounding box center [361, 519] width 215 height 27
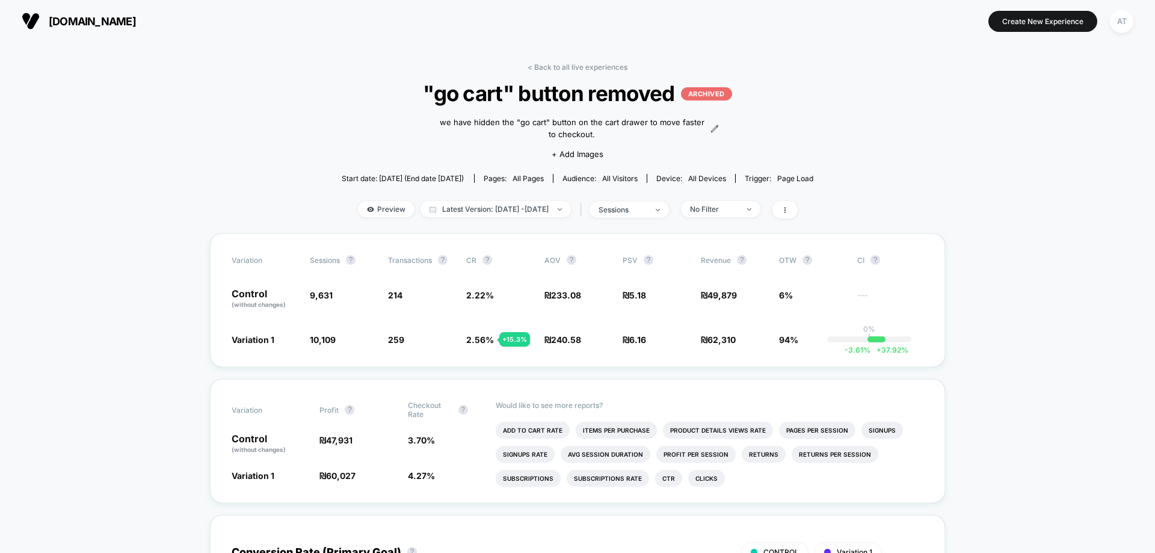
click at [564, 72] on div "< Back to all live experiences "go cart" button removed ARCHIVED we have hidden…" at bounding box center [578, 148] width 472 height 171
click at [564, 67] on link "< Back to all live experiences" at bounding box center [578, 67] width 100 height 9
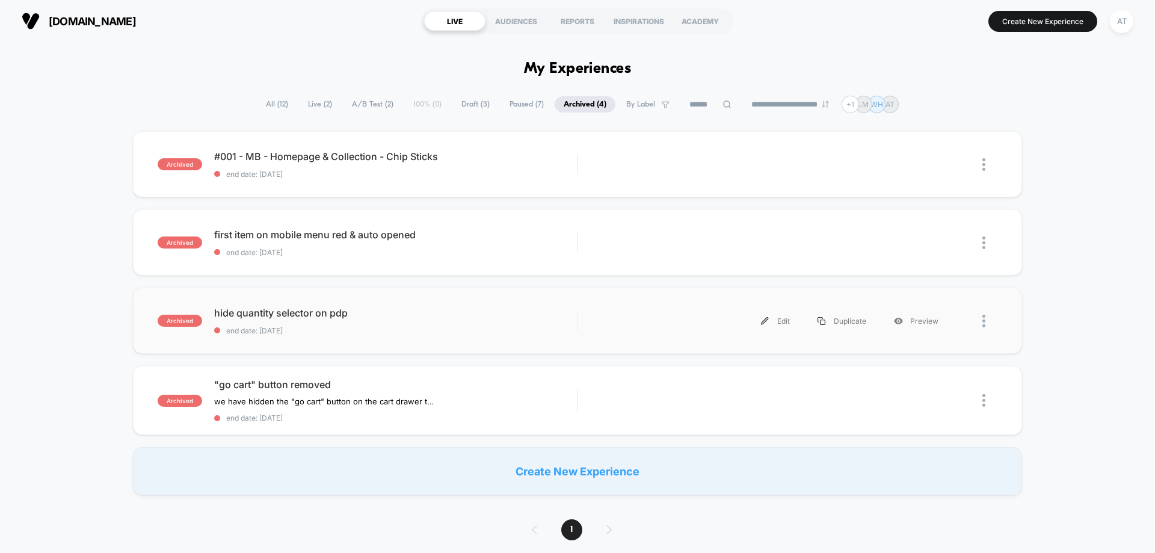
click at [292, 344] on div "archived hide quantity selector on pdp end date: 6.5.2025 Edit Duplicate Preview" at bounding box center [577, 321] width 889 height 66
